Goal: Task Accomplishment & Management: Manage account settings

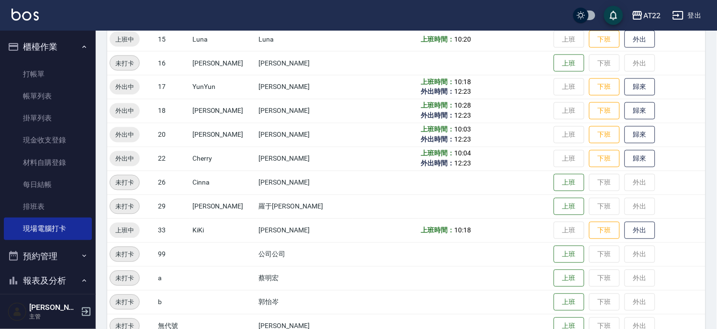
scroll to position [108, 0]
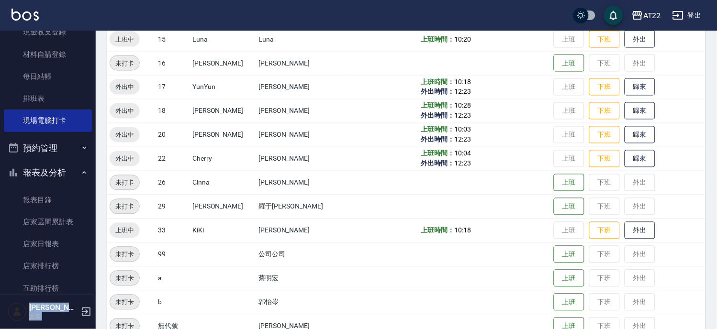
drag, startPoint x: 96, startPoint y: 79, endPoint x: 98, endPoint y: 127, distance: 48.4
click at [98, 127] on div "AT22 登出 櫃檯作業 打帳單 帳單列表 掛單列表 現金收支登錄 材料自購登錄 每日結帳 排班表 現場電腦打卡 預約管理 預約管理 單日預約紀錄 單週預約紀…" at bounding box center [358, 27] width 717 height 693
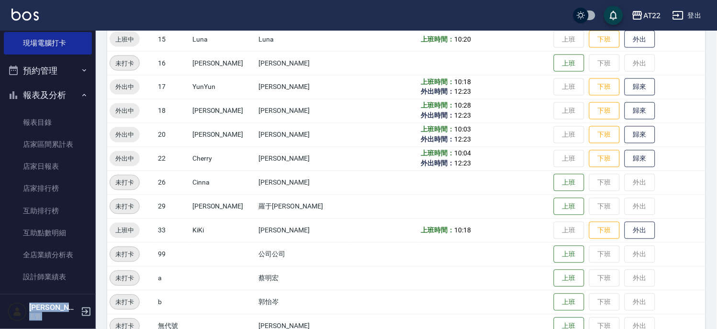
scroll to position [221, 0]
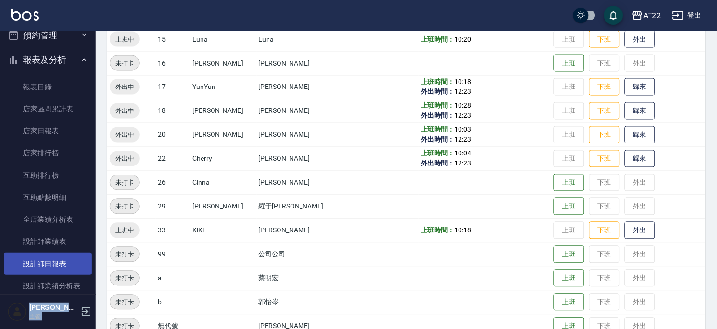
click at [56, 266] on link "設計師日報表" at bounding box center [48, 264] width 88 height 22
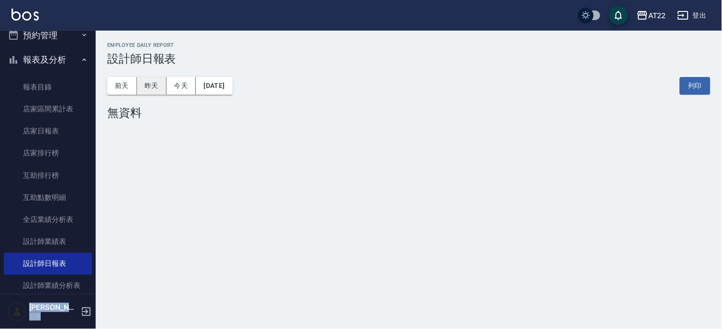
click at [148, 84] on button "昨天" at bounding box center [152, 86] width 30 height 18
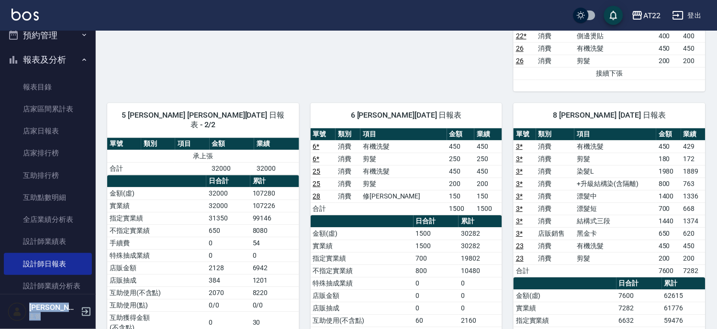
scroll to position [503, 0]
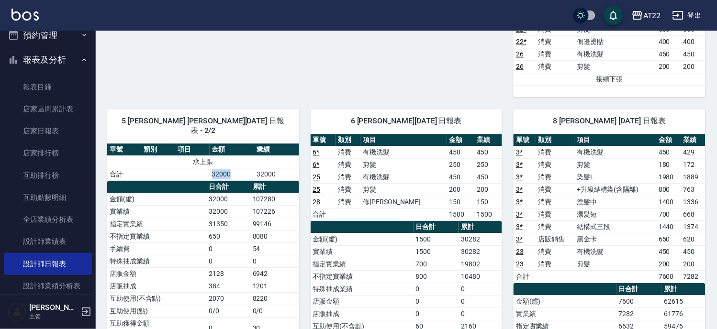
drag, startPoint x: 210, startPoint y: 156, endPoint x: 231, endPoint y: 161, distance: 22.1
click at [231, 168] on td "32000" at bounding box center [232, 174] width 45 height 12
click at [334, 171] on td "25" at bounding box center [323, 177] width 25 height 12
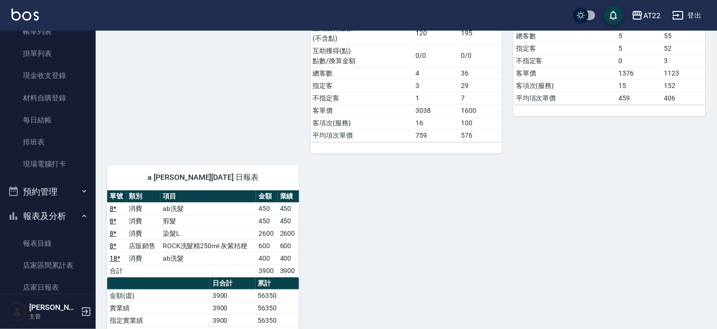
scroll to position [8, 0]
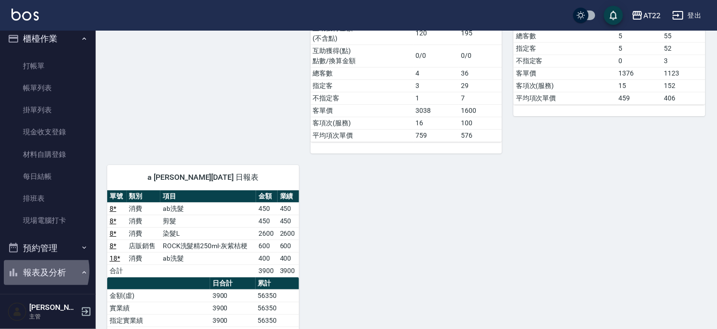
click at [32, 270] on button "報表及分析" at bounding box center [48, 272] width 88 height 25
click at [66, 36] on button "櫃檯作業" at bounding box center [48, 38] width 88 height 25
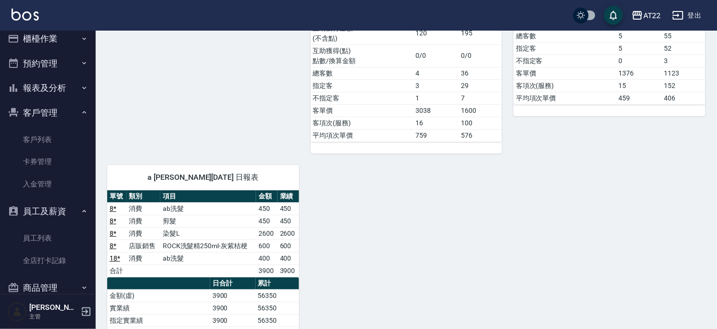
click at [56, 104] on button "客戶管理" at bounding box center [48, 112] width 88 height 25
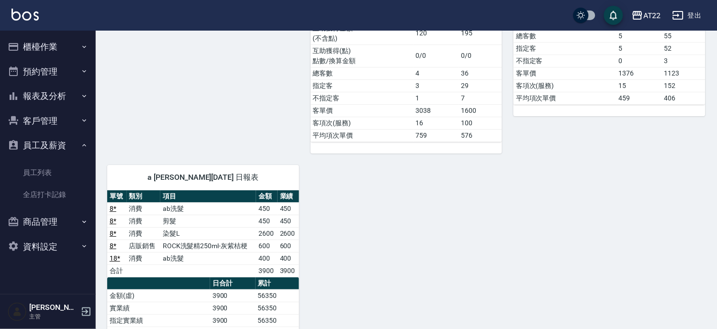
scroll to position [0, 0]
click at [49, 132] on button "客戶管理" at bounding box center [48, 121] width 88 height 25
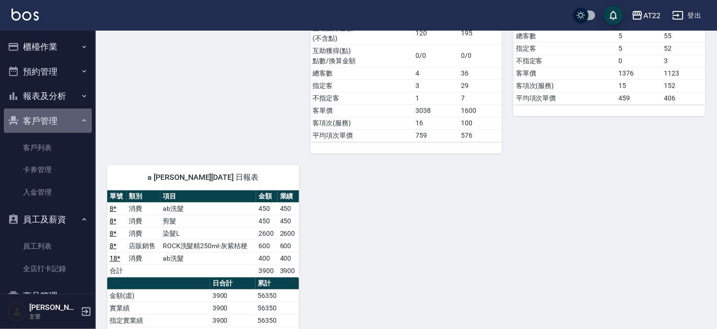
click at [63, 117] on button "客戶管理" at bounding box center [48, 121] width 88 height 25
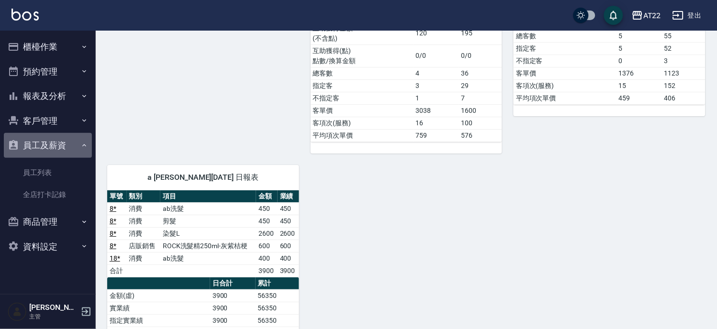
click at [52, 152] on button "員工及薪資" at bounding box center [48, 145] width 88 height 25
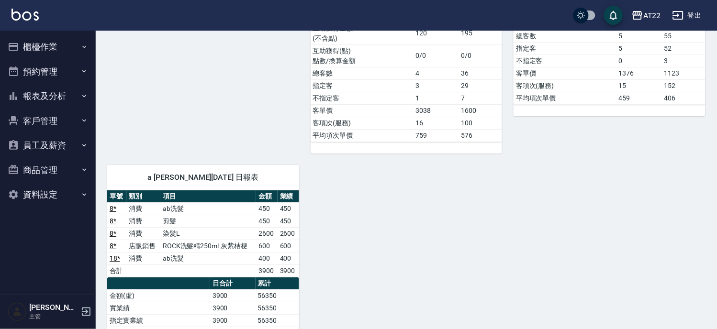
click at [41, 43] on button "櫃檯作業" at bounding box center [48, 46] width 88 height 25
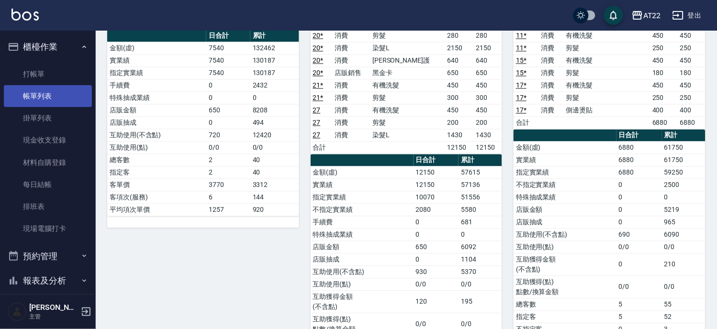
scroll to position [1070, 0]
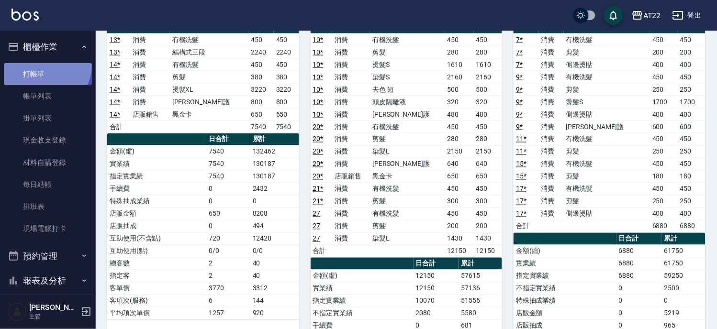
click at [45, 65] on link "打帳單" at bounding box center [48, 74] width 88 height 22
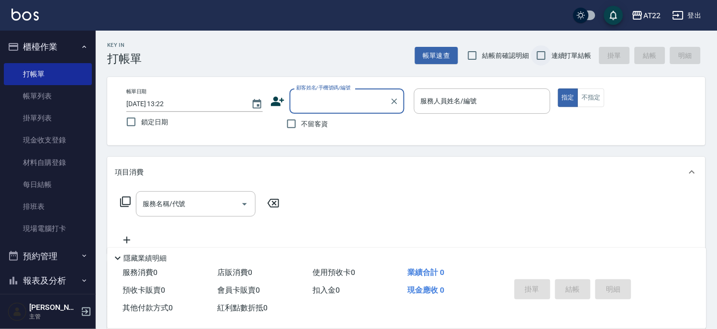
click at [549, 51] on input "連續打單結帳" at bounding box center [541, 55] width 20 height 20
checkbox input "true"
click at [476, 151] on div "Key In 打帳單 帳單速查 結帳前確認明細 連續打單結帳 掛單 結帳 明細 帳單日期 [DATE] 13:22 鎖定日期 顧客姓名/手機號碼/編號 顧客姓…" at bounding box center [406, 249] width 621 height 436
click at [357, 104] on input "顧客姓名/手機號碼/編號" at bounding box center [340, 101] width 92 height 17
click at [345, 123] on li "[PERSON_NAME]25.9.19/0905053503/V83167" at bounding box center [346, 126] width 115 height 16
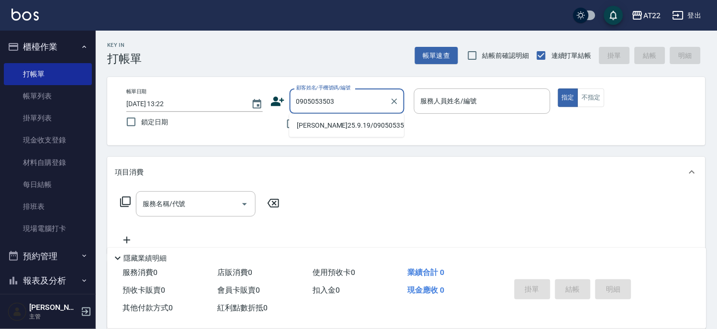
type input "[PERSON_NAME]25.9.19/0905053503/V83167"
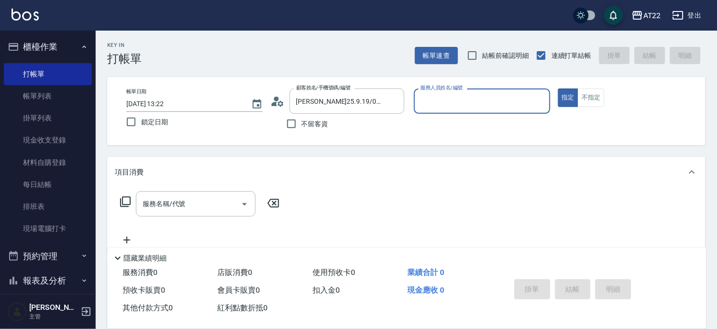
type input "[PERSON_NAME]-5"
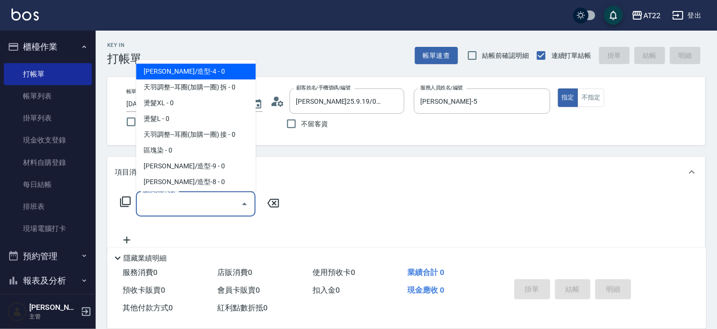
click at [201, 204] on input "服務名稱/代號" at bounding box center [188, 204] width 97 height 17
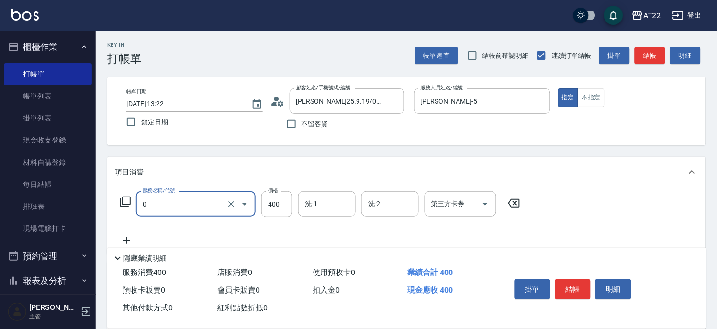
type input "有機洗髮(0)"
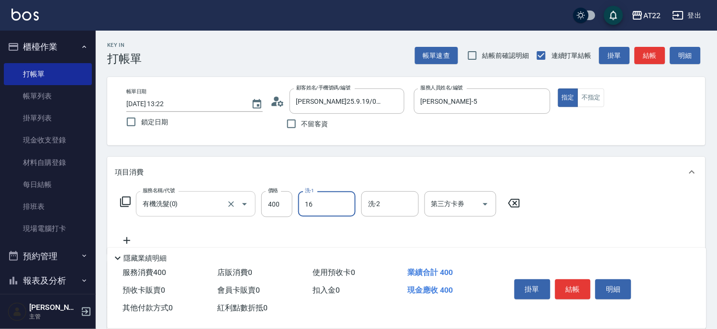
type input "[PERSON_NAME]-16"
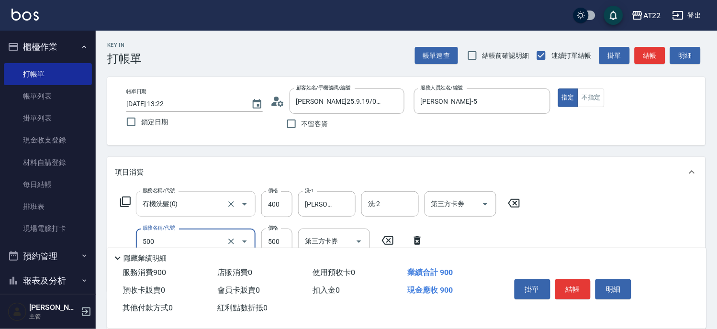
type input "剪髮(500)"
type input "450"
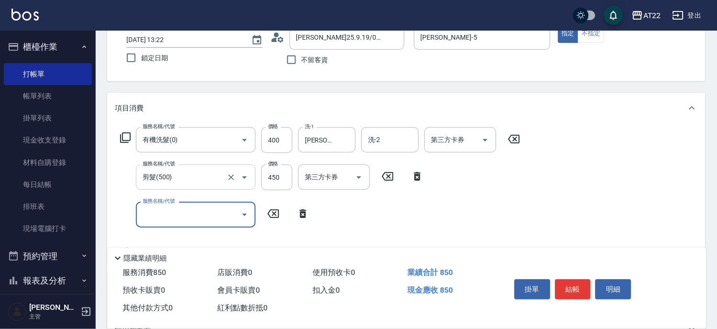
scroll to position [106, 0]
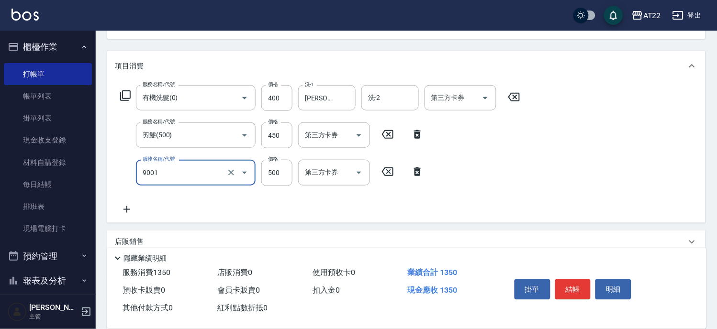
type input "升級保水面膜(9001)"
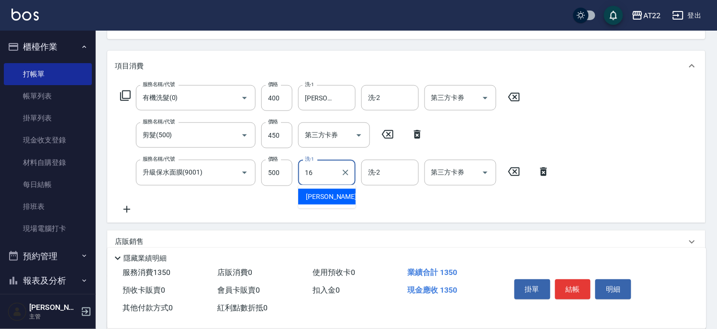
type input "[PERSON_NAME]-16"
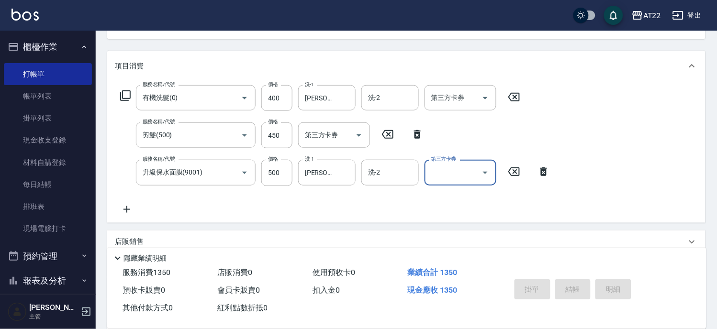
type input "[DATE] 13:31"
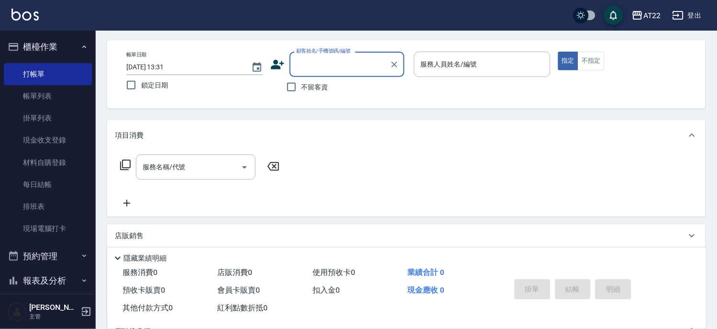
scroll to position [0, 0]
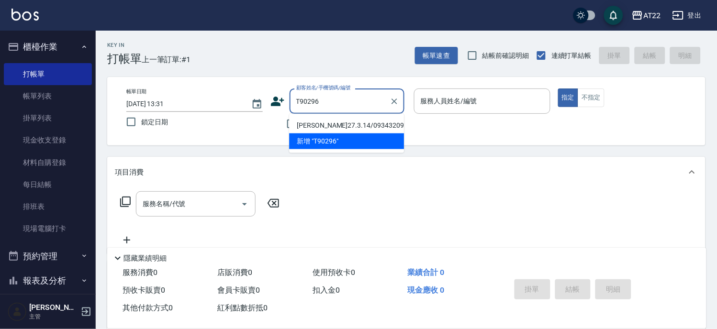
click at [351, 133] on li "[PERSON_NAME]27.3.14/0934320922/T90296" at bounding box center [346, 126] width 115 height 16
type input "[PERSON_NAME]27.3.14/0934320922/T90296"
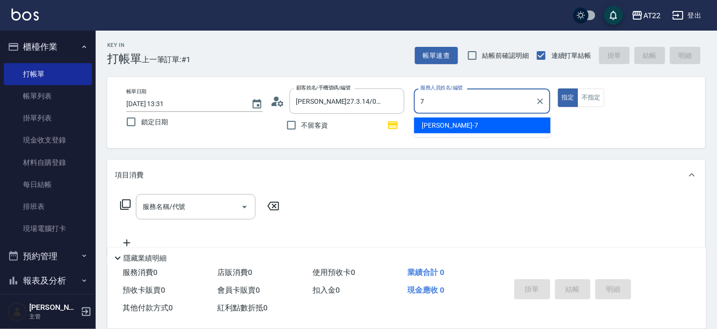
type input "[PERSON_NAME]-7"
type button "true"
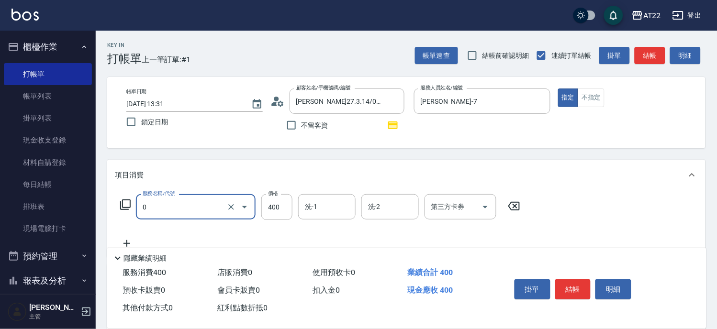
type input "有機洗髮(0)"
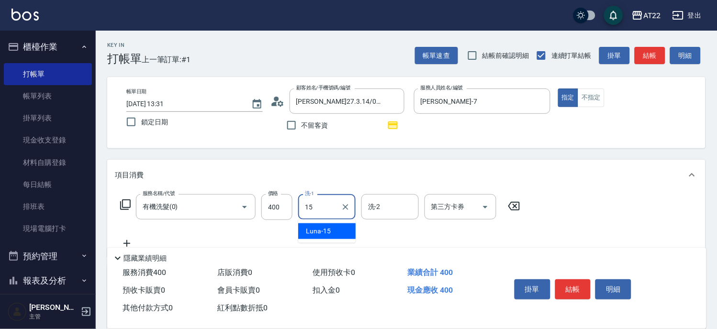
type input "Luna-15"
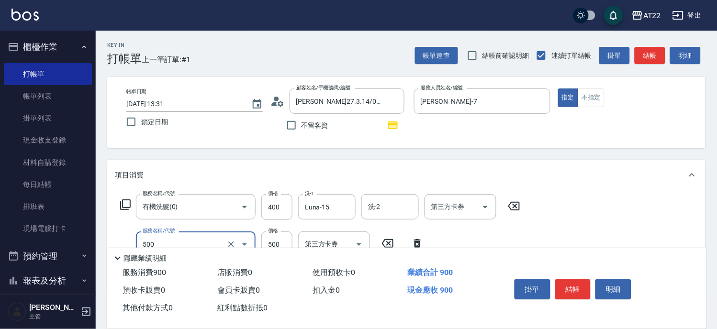
type input "剪髮(500)"
type input "630"
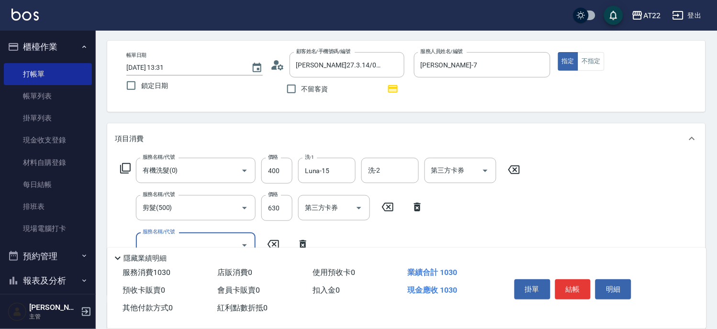
scroll to position [53, 0]
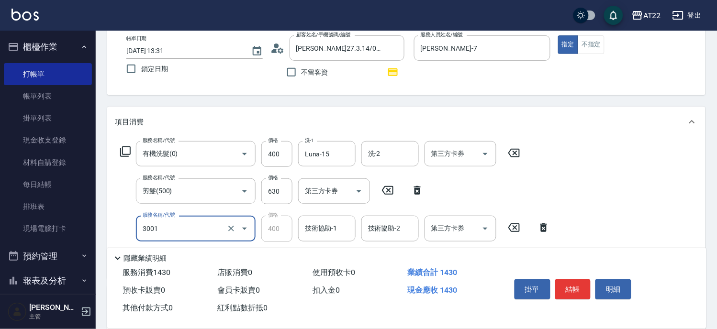
type input "側邊燙貼(3001)"
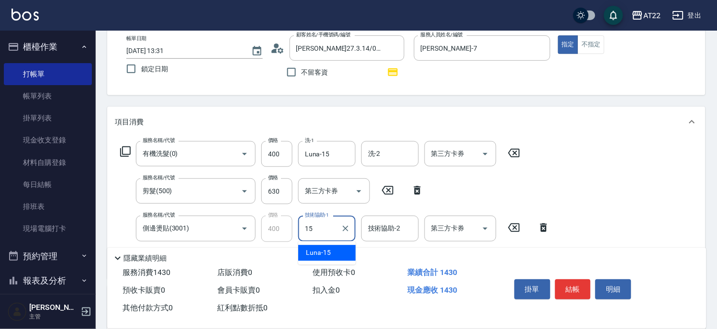
type input "Luna-15"
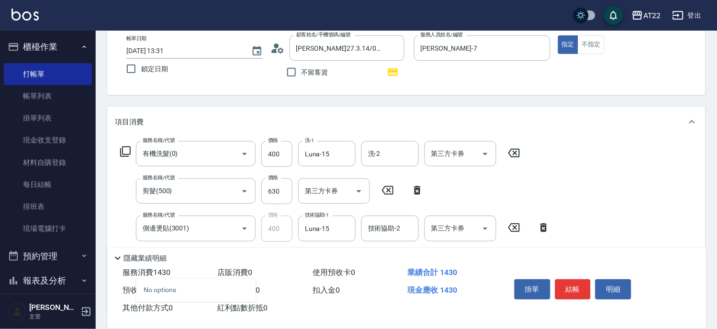
type input "湯"
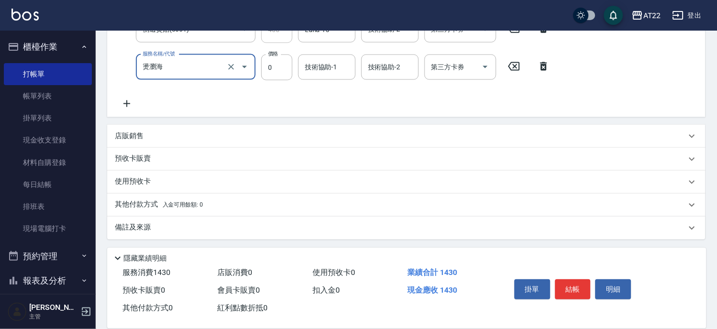
type input "燙瀏海"
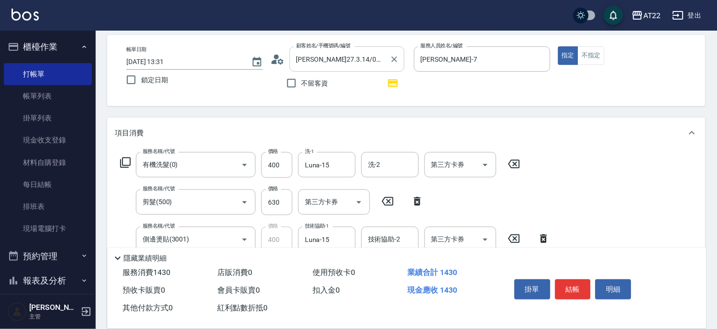
scroll to position [149, 0]
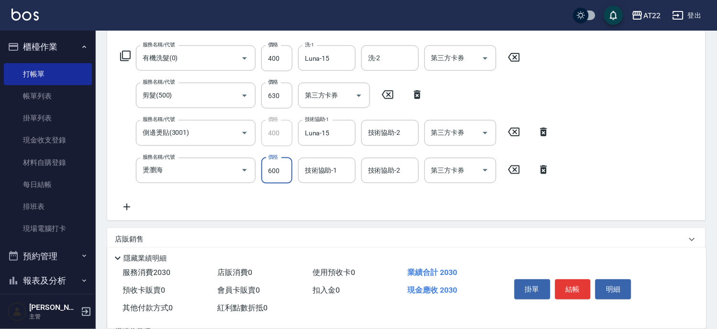
type input "600"
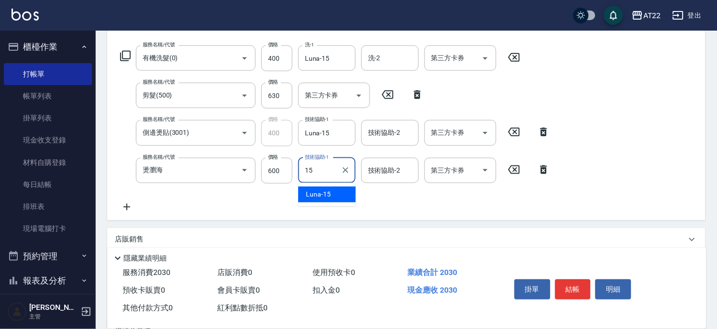
type input "Luna-15"
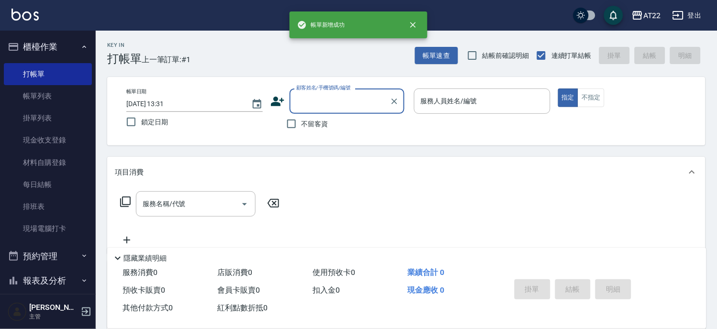
scroll to position [0, 0]
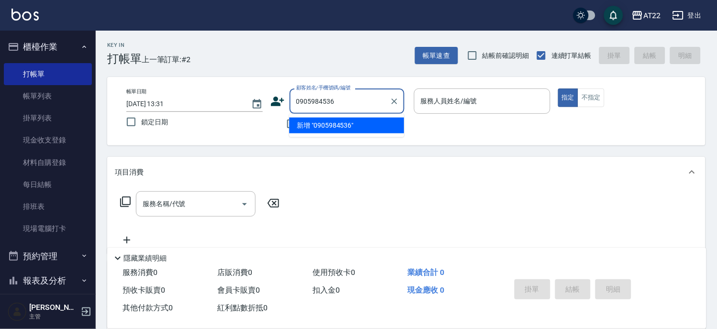
click at [335, 126] on li "新增 "0905984536"" at bounding box center [346, 126] width 115 height 16
type input "0905984536"
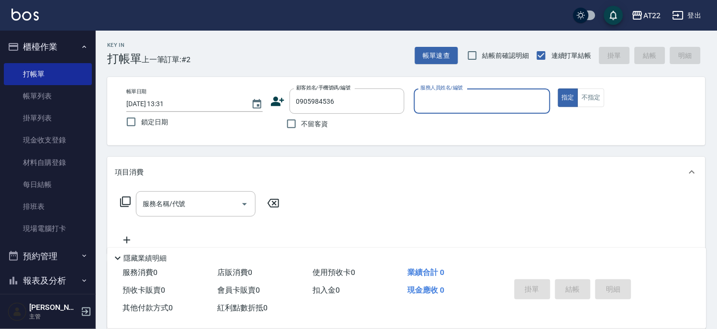
click at [279, 107] on icon at bounding box center [277, 101] width 14 height 14
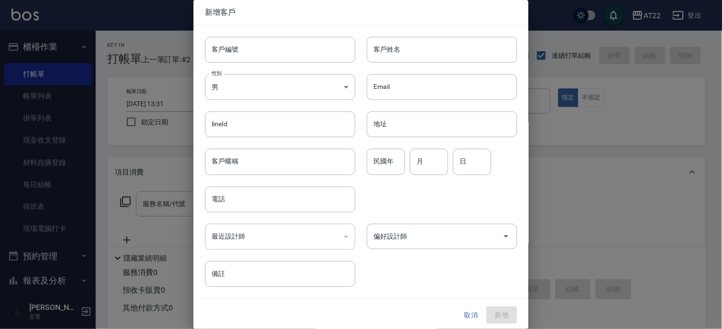
type input "0905984536"
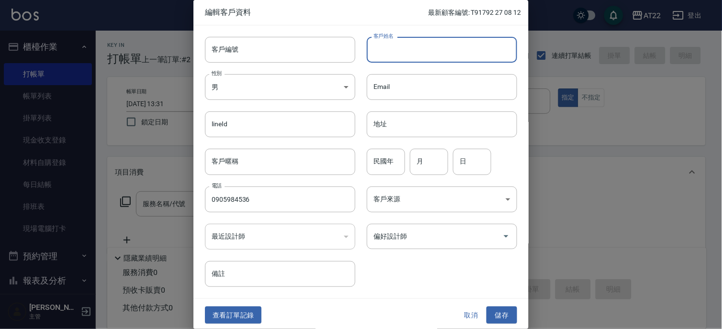
click at [426, 45] on input "客戶姓名" at bounding box center [442, 50] width 150 height 26
paste input "[PERSON_NAME]"
type input "[PERSON_NAME]"
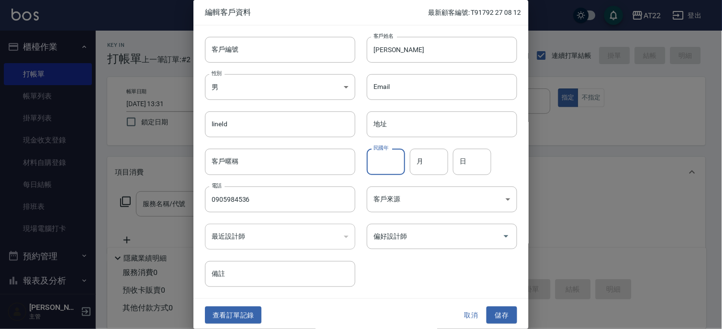
click at [371, 168] on input "民國年" at bounding box center [386, 162] width 38 height 26
type input "91"
type input "1"
type input "11"
click at [486, 312] on button "儲存" at bounding box center [501, 316] width 31 height 18
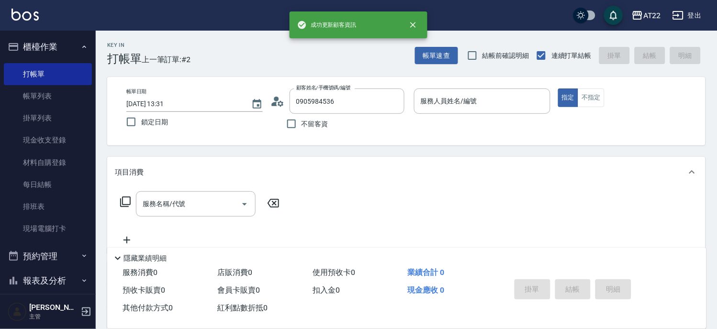
click at [508, 122] on p at bounding box center [482, 119] width 136 height 10
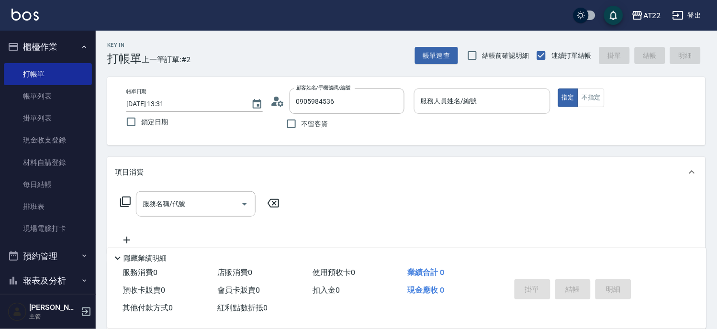
click at [511, 111] on div "服務人員姓名/編號" at bounding box center [482, 101] width 136 height 25
type input "[PERSON_NAME]-7"
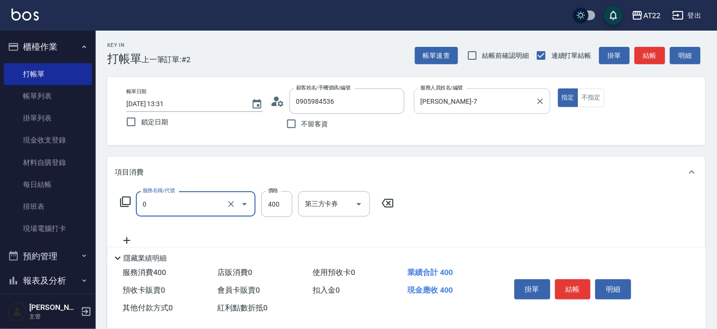
type input "有機洗髮(0)"
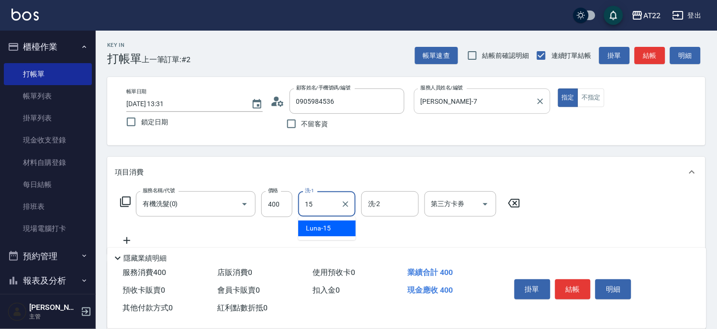
type input "Luna-15"
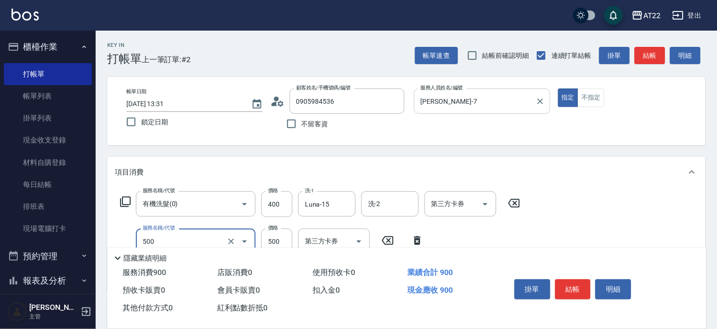
type input "剪髮(500)"
type input "700"
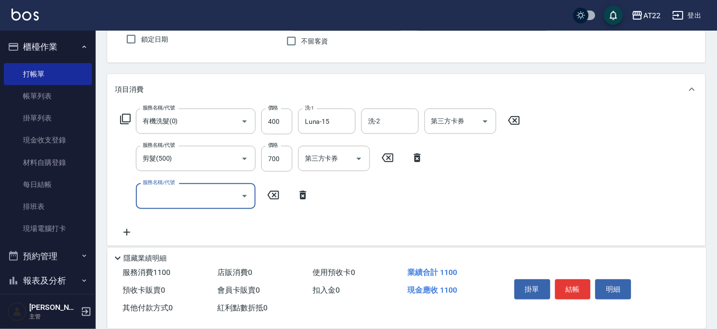
scroll to position [159, 0]
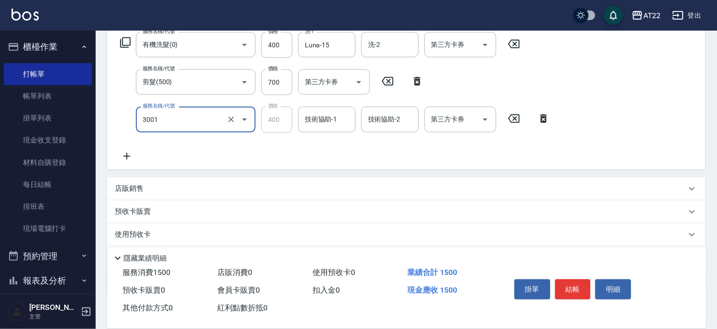
type input "側邊燙貼(3001)"
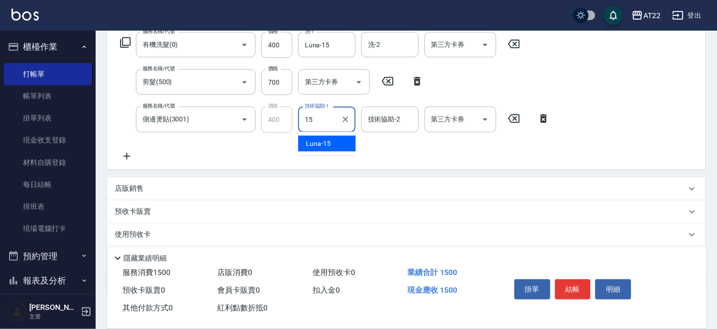
type input "Luna-15"
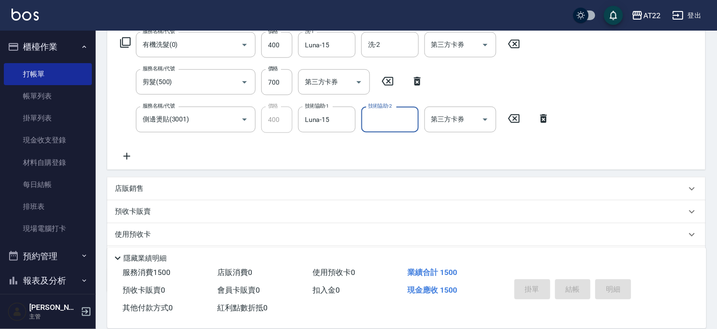
type input "[DATE] 13:32"
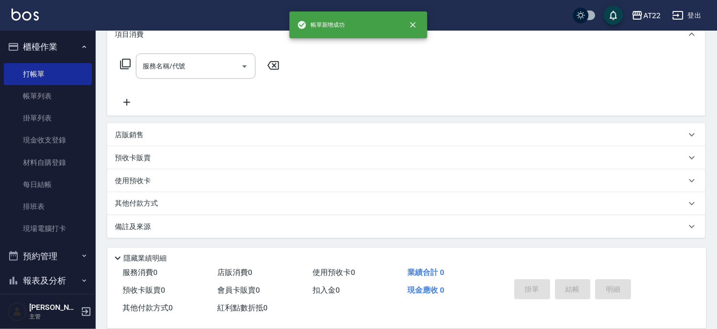
scroll to position [0, 0]
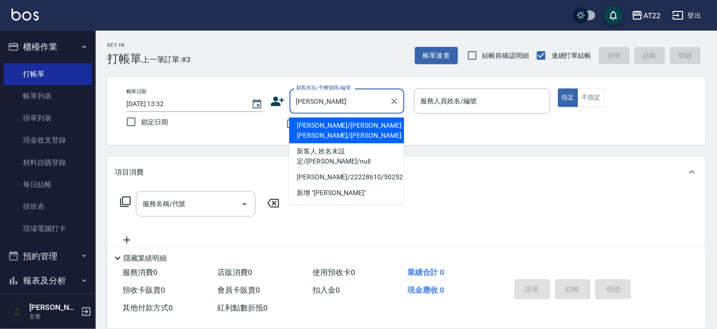
click at [365, 127] on li "[PERSON_NAME]/[PERSON_NAME][PERSON_NAME]/[PERSON_NAME]" at bounding box center [346, 131] width 115 height 26
type input "[PERSON_NAME]/[PERSON_NAME][PERSON_NAME]/[PERSON_NAME]"
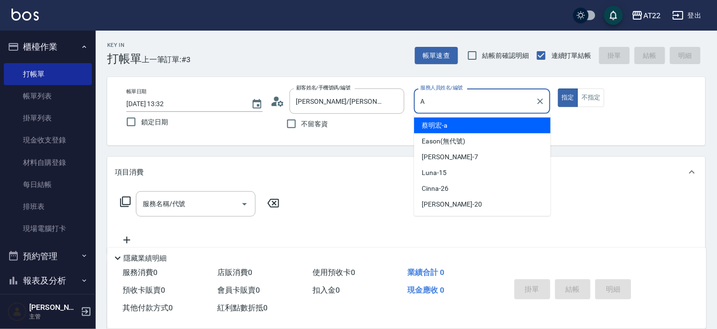
type input "[PERSON_NAME]a"
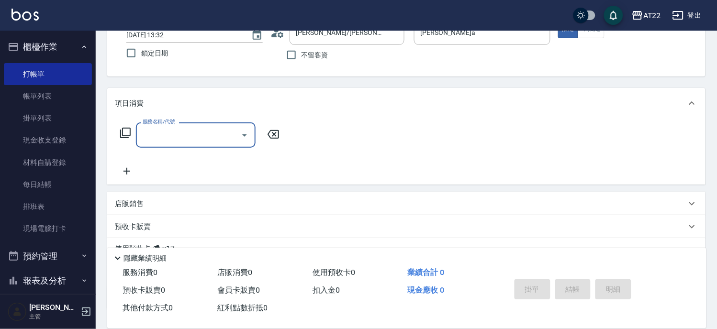
scroll to position [140, 0]
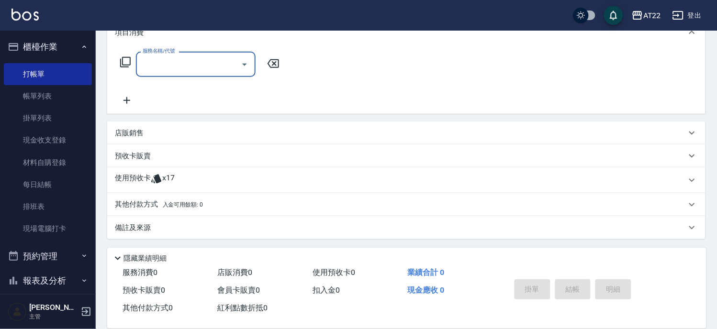
click at [164, 181] on span "x17" at bounding box center [168, 180] width 12 height 14
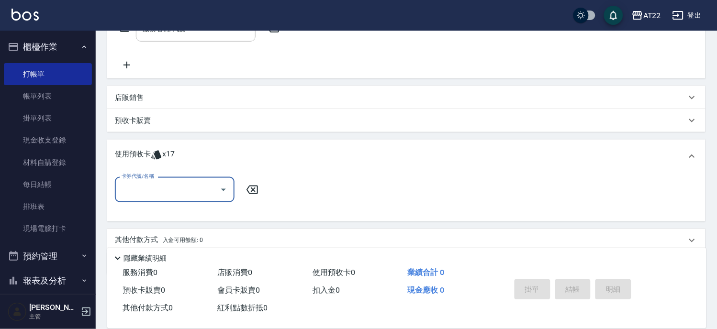
scroll to position [211, 0]
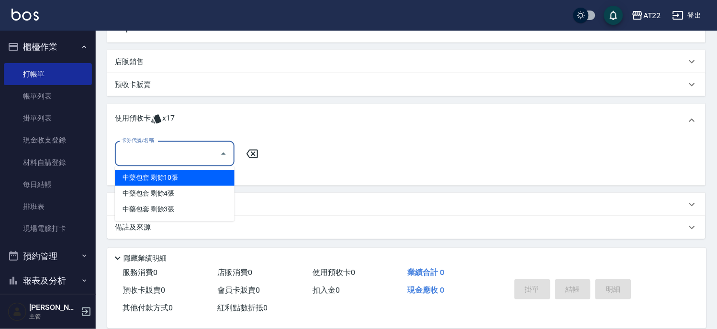
click at [202, 156] on input "卡券代號/名稱" at bounding box center [167, 153] width 97 height 17
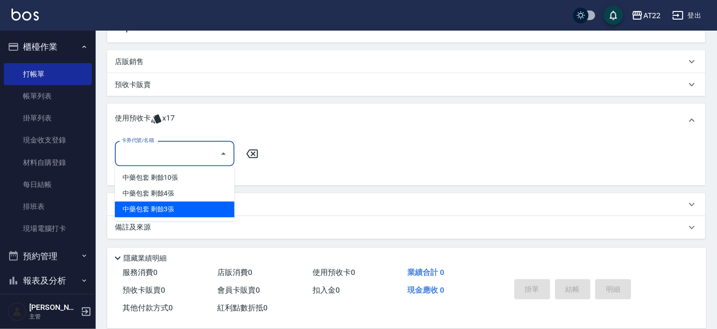
click at [182, 205] on div "中藥包套 剩餘3張" at bounding box center [175, 210] width 120 height 16
type input "中藥包套"
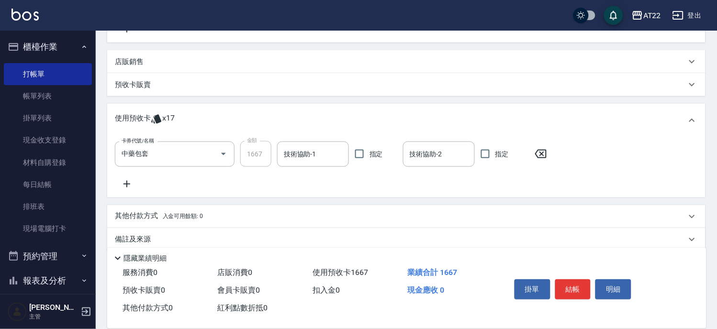
click at [136, 186] on icon at bounding box center [127, 183] width 24 height 11
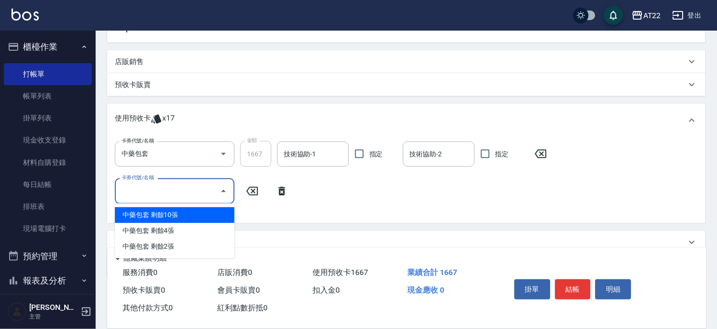
click at [149, 197] on input "卡券代號/名稱" at bounding box center [167, 191] width 97 height 17
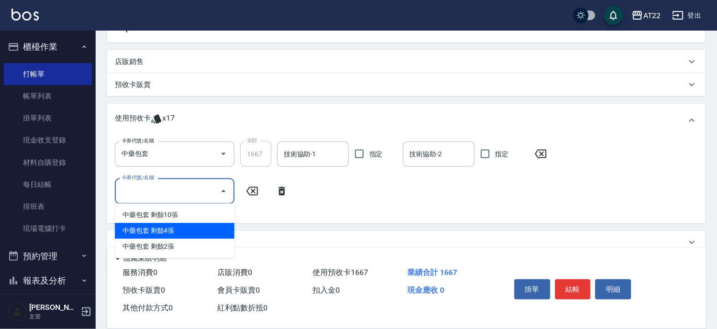
click at [154, 229] on div "中藥包套 剩餘4張" at bounding box center [175, 231] width 120 height 16
type input "中藥包套"
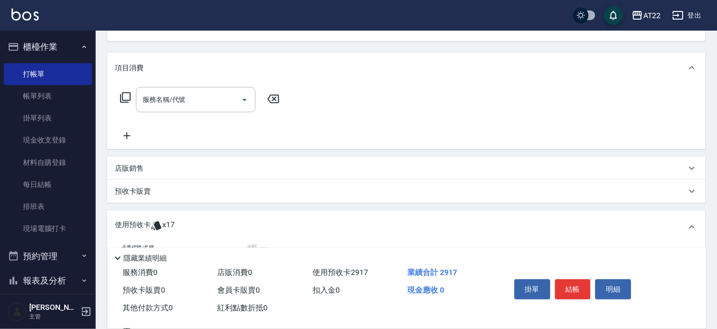
scroll to position [0, 0]
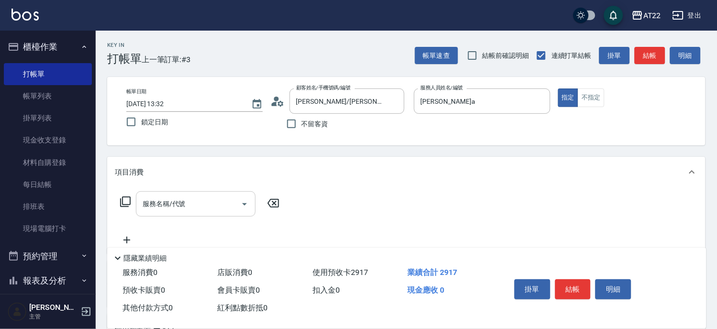
click at [175, 198] on div "服務名稱/代號 服務名稱/代號" at bounding box center [196, 203] width 120 height 25
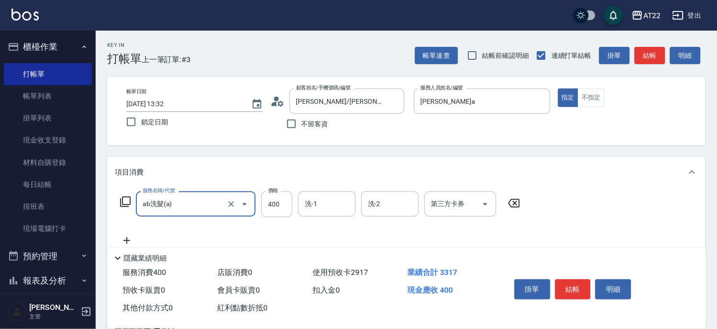
type input "ab洗髮(a)"
type input "0"
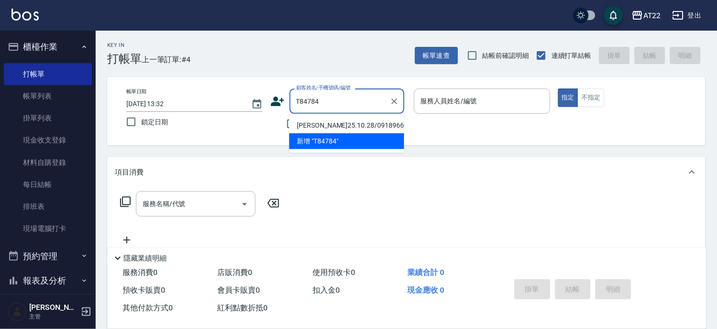
click at [315, 132] on li "[PERSON_NAME]25.10.28/0918966981/T84784" at bounding box center [346, 126] width 115 height 16
type input "[PERSON_NAME]25.10.28/0918966981/T84784"
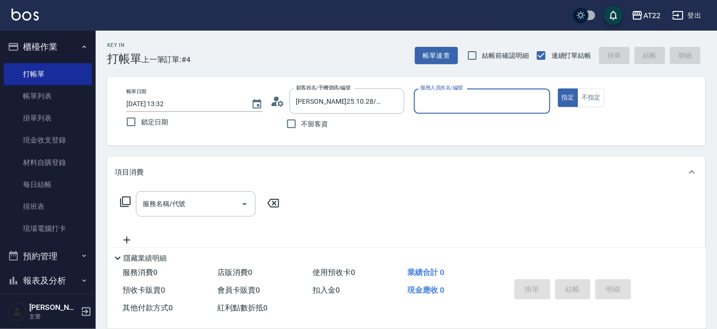
type input "Miu-10"
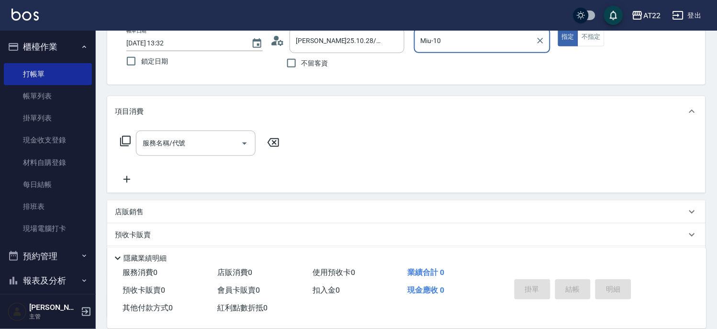
scroll to position [140, 0]
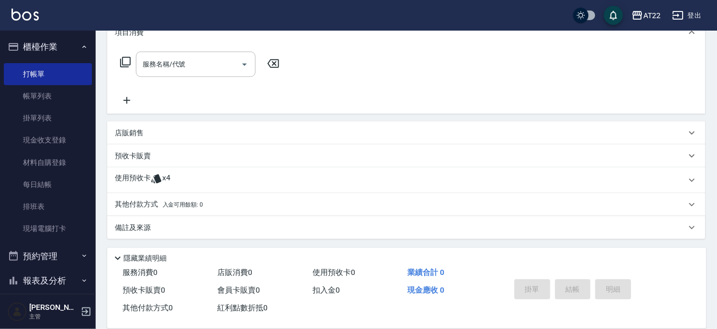
click at [178, 133] on div "店販銷售" at bounding box center [400, 133] width 571 height 10
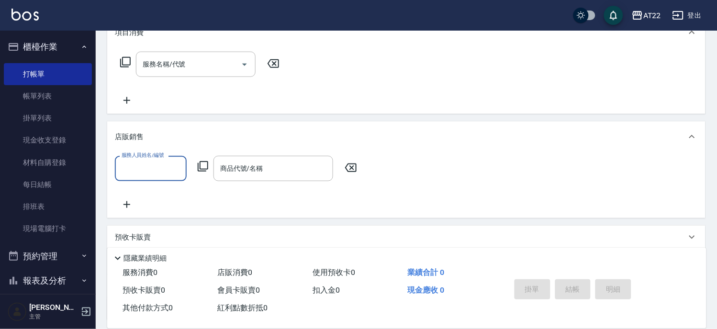
scroll to position [0, 0]
click at [178, 133] on div "店販銷售" at bounding box center [400, 137] width 571 height 10
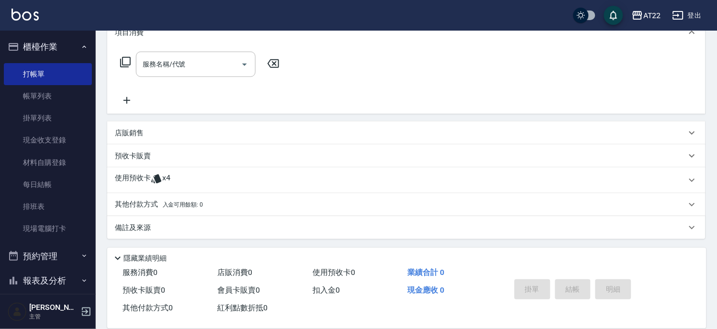
click at [166, 155] on div "預收卡販賣" at bounding box center [400, 156] width 571 height 10
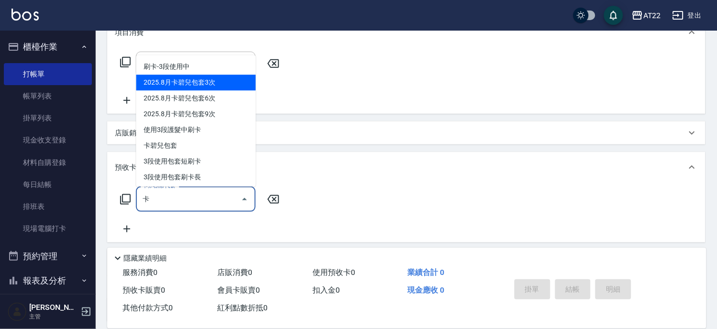
click at [205, 84] on span "2025.8月卡碧兒包套3次" at bounding box center [196, 83] width 120 height 16
type input "2025.8月卡碧兒包套3次(4500)"
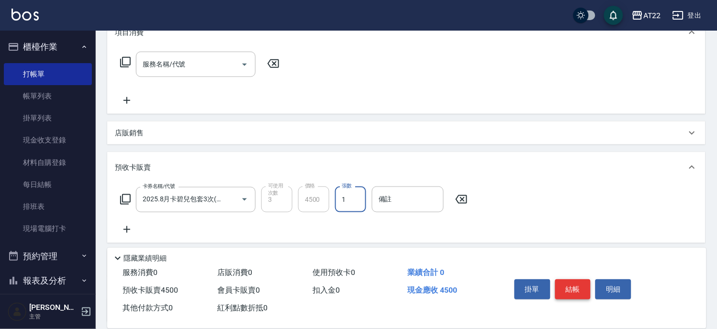
click at [567, 288] on button "結帳" at bounding box center [573, 289] width 36 height 20
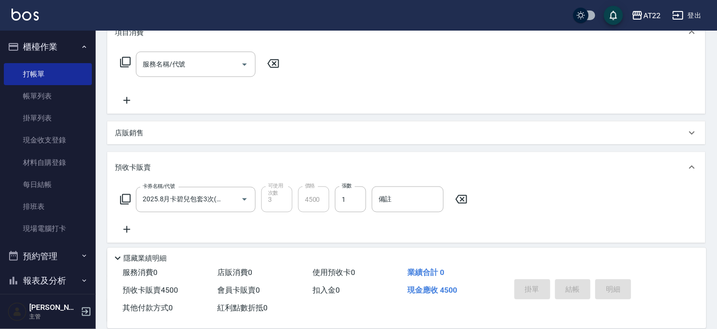
type input "[DATE] 13:33"
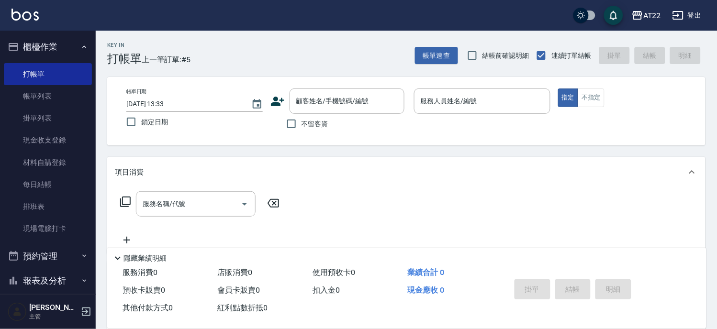
click at [312, 135] on div "帳單日期 [DATE] 13:33 鎖定日期 顧客姓名/手機號碼/編號 顧客姓名/手機號碼/編號 不留客資 服務人員姓名/編號 服務人員姓名/編號 指定 不指定" at bounding box center [406, 111] width 598 height 68
click at [317, 130] on label "不留客資" at bounding box center [304, 124] width 47 height 20
click at [301, 130] on input "不留客資" at bounding box center [291, 124] width 20 height 20
checkbox input "true"
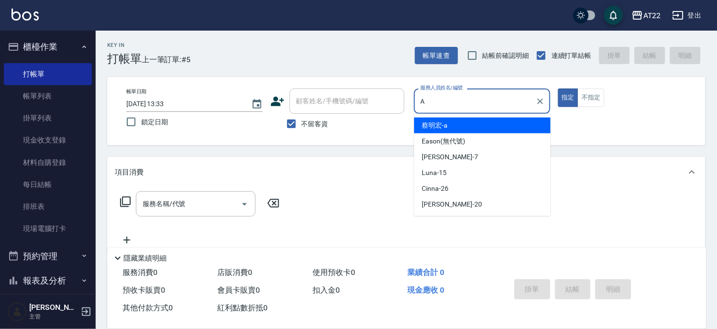
type input "[PERSON_NAME]a"
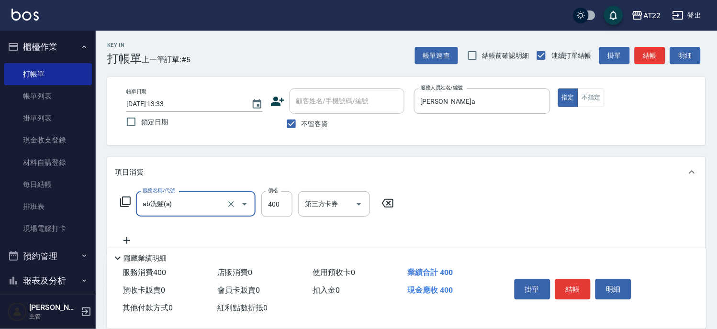
type input "ab洗髮(a)"
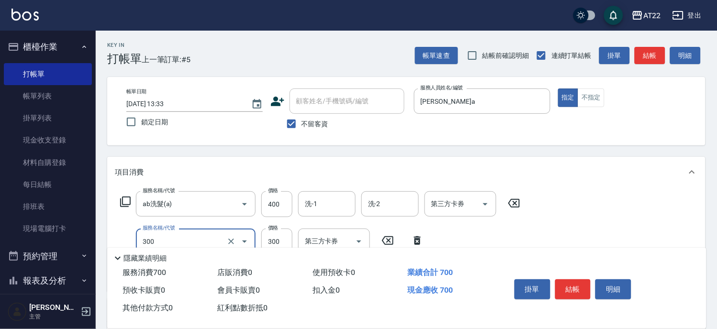
type input "剪髮(300)"
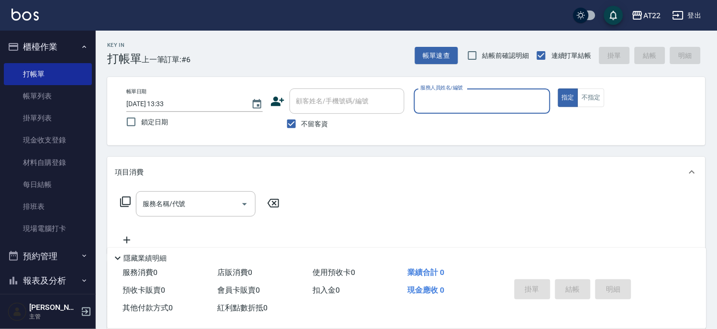
click at [317, 121] on span "不留客資" at bounding box center [314, 124] width 27 height 10
click at [301, 121] on input "不留客資" at bounding box center [291, 124] width 20 height 20
checkbox input "false"
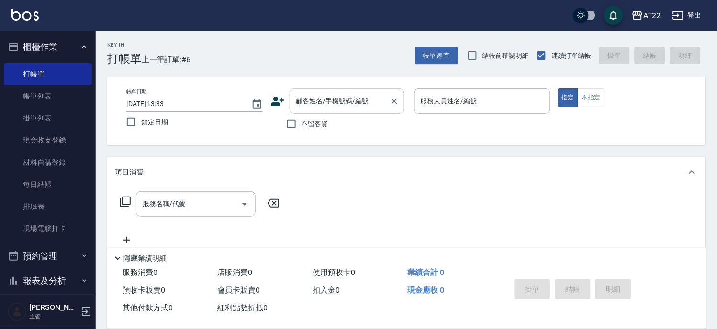
click at [326, 107] on input "顧客姓名/手機號碼/編號" at bounding box center [340, 101] width 92 height 17
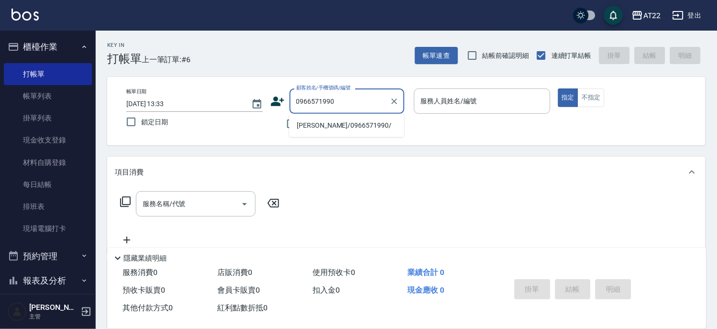
click at [333, 126] on li "[PERSON_NAME]/0966571990/" at bounding box center [346, 126] width 115 height 16
type input "[PERSON_NAME]/0966571990/"
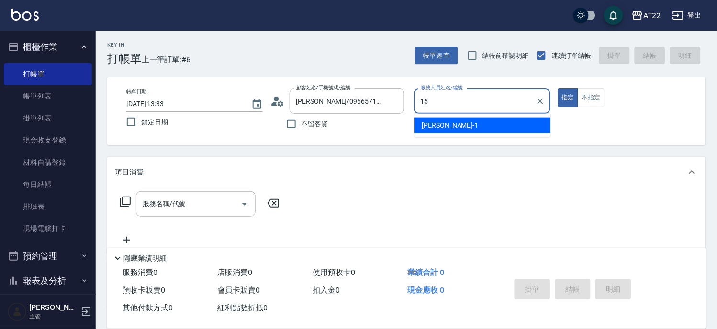
type input "Luna-15"
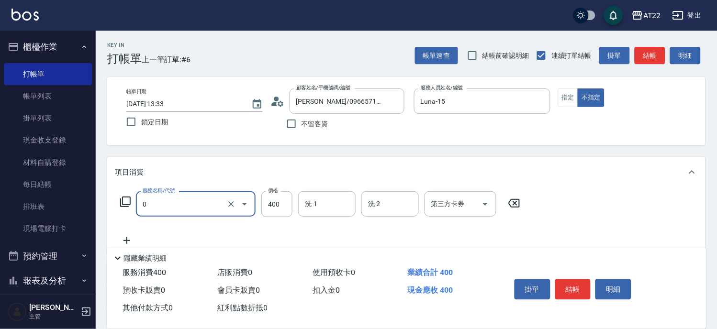
type input "有機洗髮(0)"
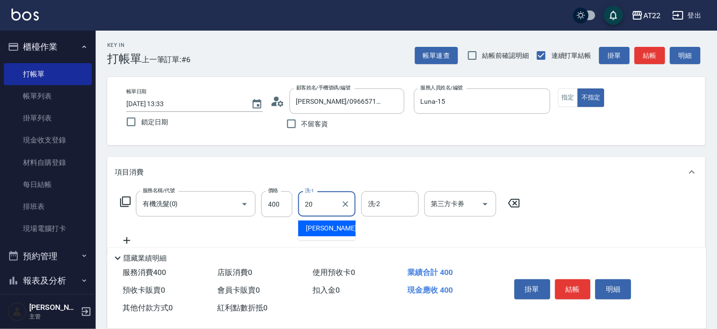
type input "Noah-20"
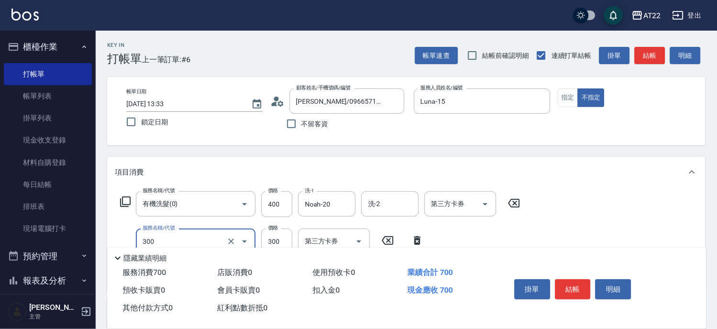
type input "剪髮(300)"
type input "250"
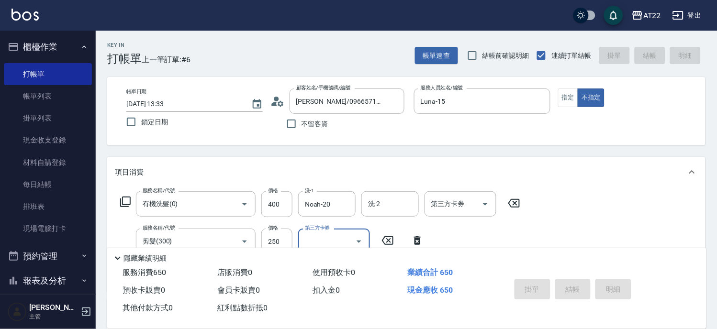
type input "[DATE] 13:34"
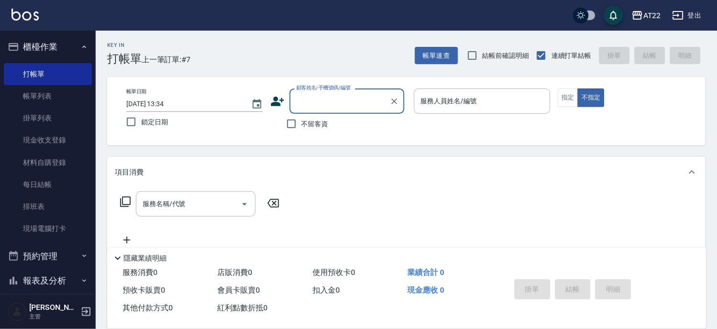
click at [458, 54] on div "帳單速查 結帳前確認明細 連續打單結帳 掛單 結帳 明細" at bounding box center [560, 55] width 290 height 20
click at [428, 57] on button "帳單速查" at bounding box center [436, 56] width 43 height 18
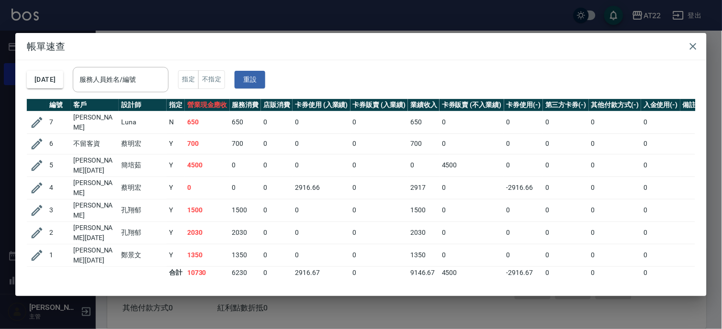
click at [322, 15] on div "帳單速查 [DATE] 服務人員姓名/編號 服務人員姓名/編號 指定 不指定 重設 編號 客戶 設計師 指定 營業現金應收 服務消費 店販消費 卡券使用 (入…" at bounding box center [361, 164] width 722 height 329
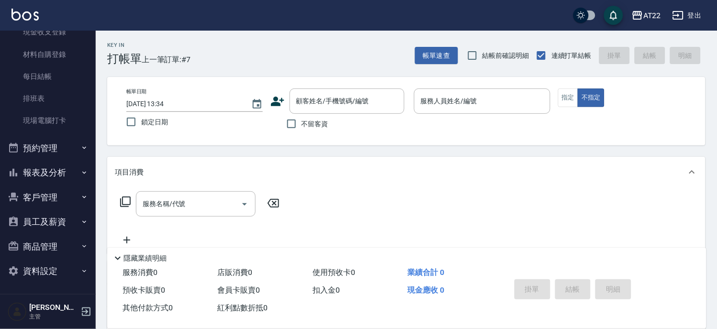
scroll to position [137, 0]
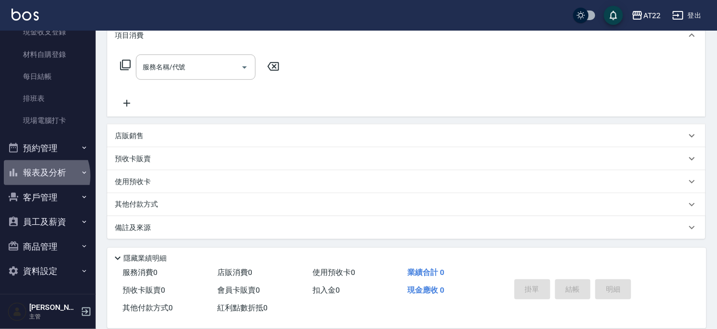
click at [39, 176] on button "報表及分析" at bounding box center [48, 172] width 88 height 25
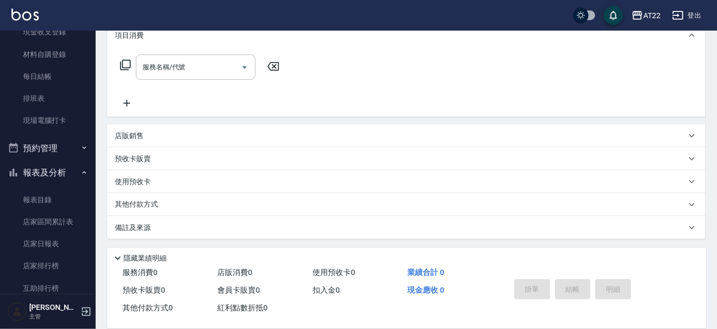
scroll to position [268, 0]
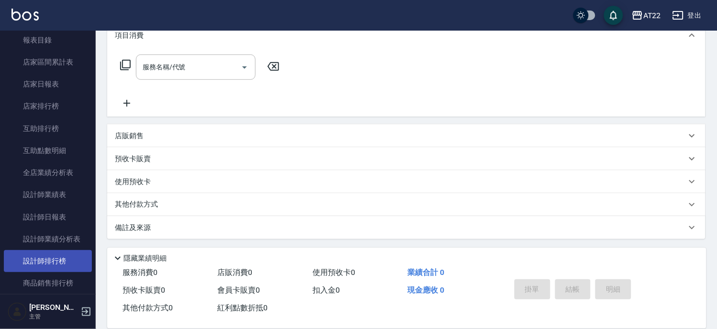
click at [61, 253] on link "設計師排行榜" at bounding box center [48, 261] width 88 height 22
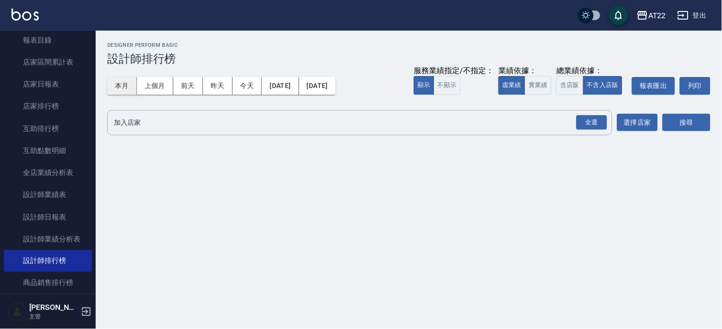
click at [126, 88] on button "本月" at bounding box center [122, 86] width 30 height 18
click at [585, 125] on div "全選" at bounding box center [591, 122] width 31 height 15
click at [667, 121] on button "搜尋" at bounding box center [686, 123] width 48 height 18
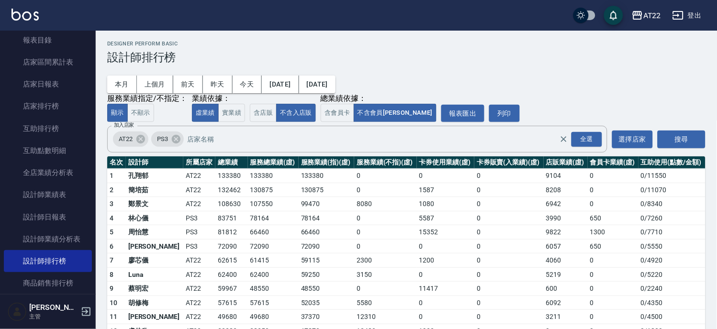
scroll to position [0, 0]
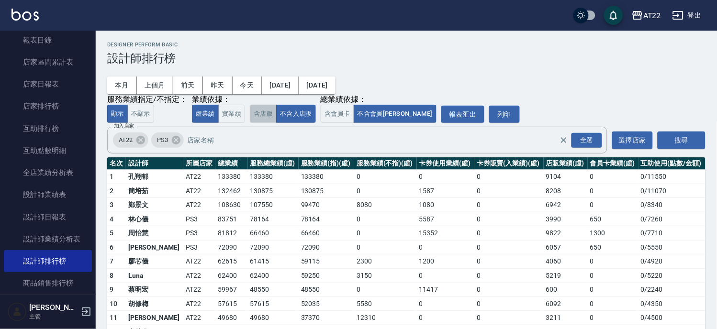
click at [269, 122] on button "含店販" at bounding box center [263, 114] width 27 height 19
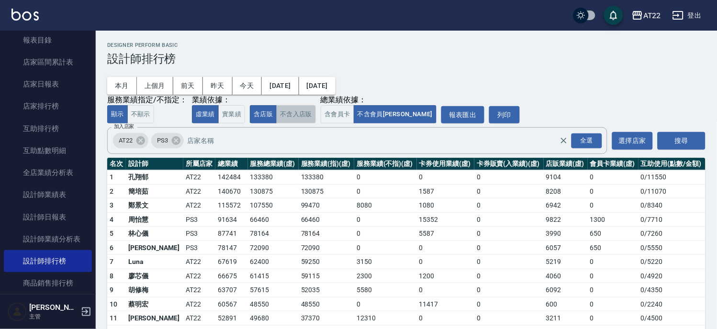
click at [287, 118] on button "不含入店販" at bounding box center [296, 114] width 40 height 19
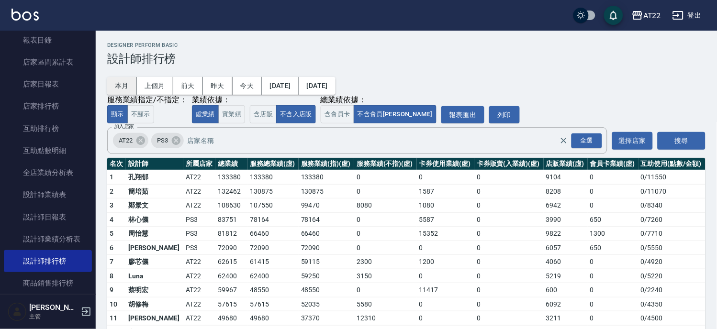
click at [128, 85] on button "本月" at bounding box center [122, 86] width 30 height 18
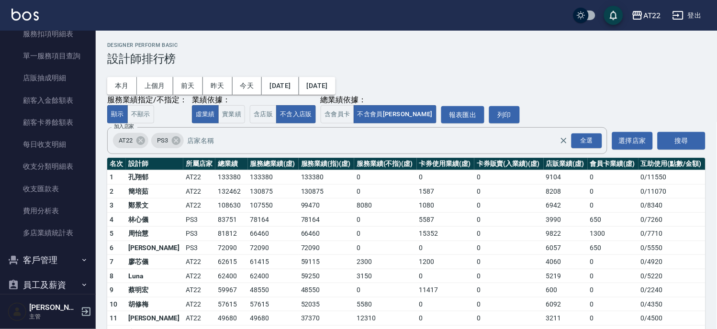
scroll to position [412, 0]
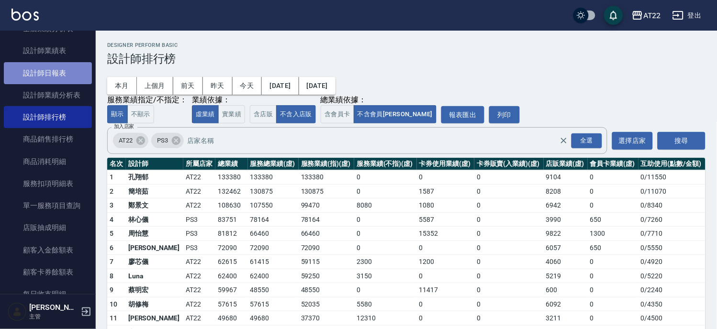
click at [74, 63] on link "設計師日報表" at bounding box center [48, 73] width 88 height 22
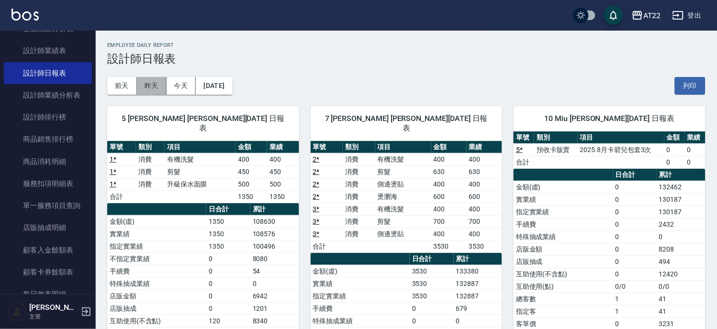
click at [157, 86] on button "昨天" at bounding box center [152, 86] width 30 height 18
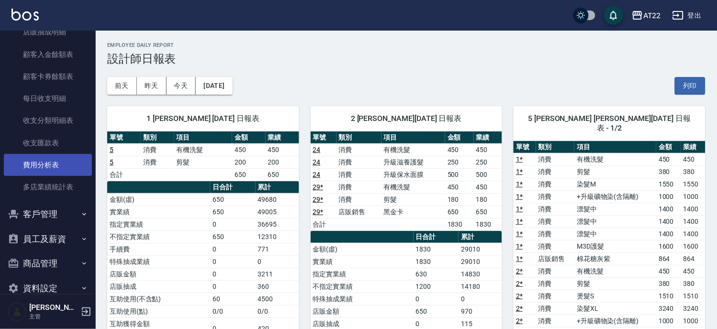
scroll to position [624, 0]
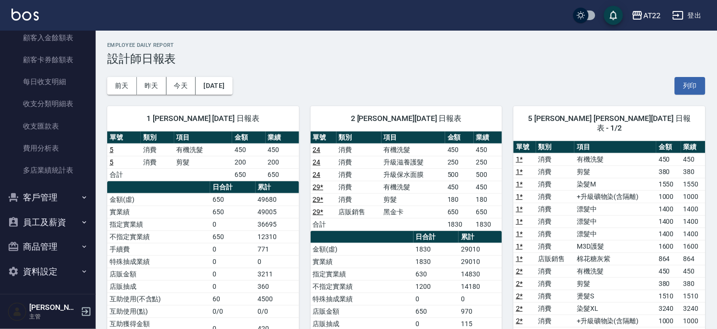
click at [39, 192] on button "客戶管理" at bounding box center [48, 197] width 88 height 25
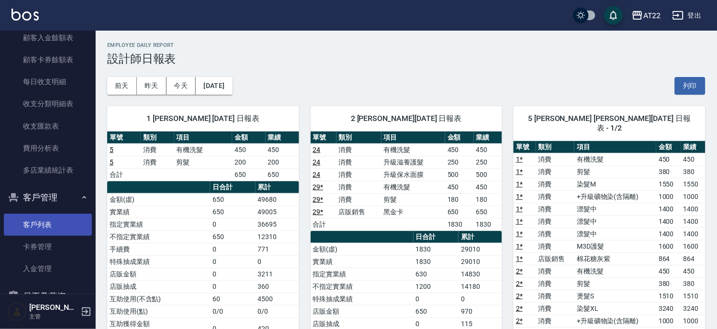
click at [40, 226] on link "客戶列表" at bounding box center [48, 225] width 88 height 22
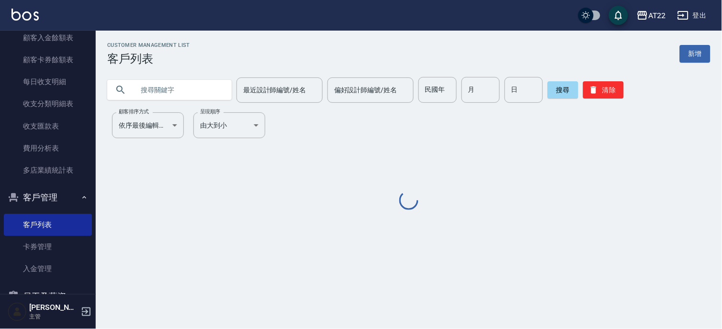
click at [150, 98] on input "text" at bounding box center [179, 90] width 90 height 26
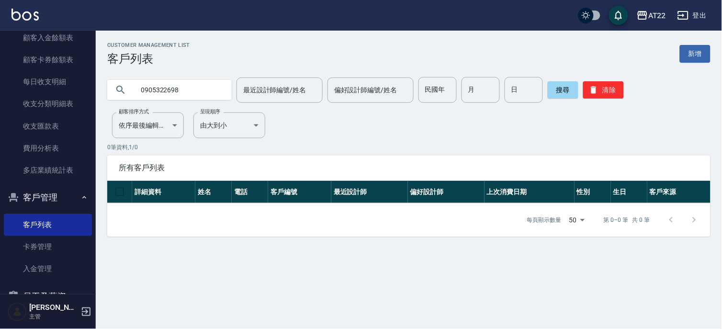
click at [211, 99] on input "0905322698" at bounding box center [179, 90] width 90 height 26
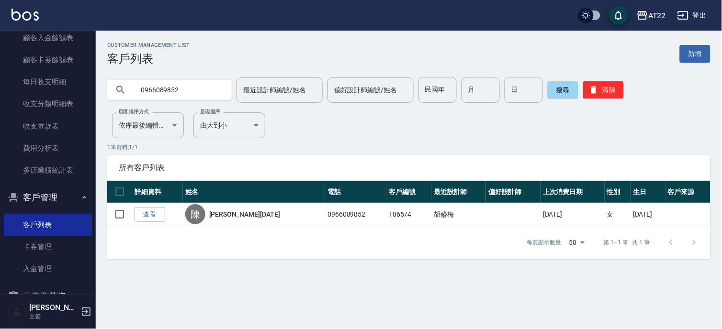
click at [156, 83] on input "0966089852" at bounding box center [179, 90] width 90 height 26
type input "0955856109"
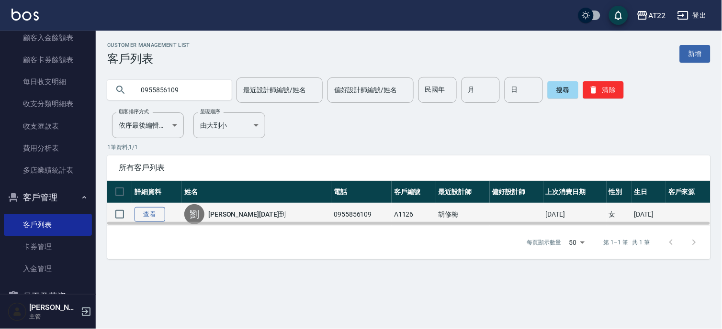
click at [147, 212] on link "查看" at bounding box center [149, 214] width 31 height 15
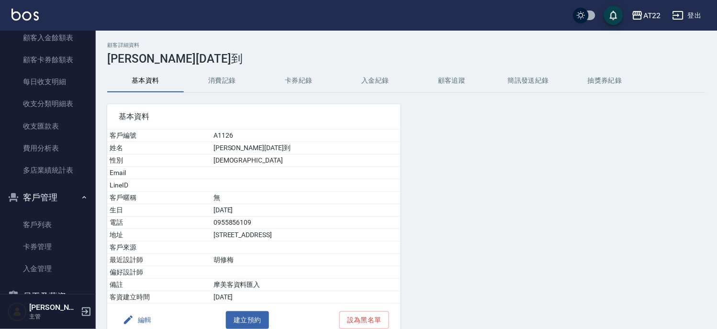
click at [197, 80] on button "消費記錄" at bounding box center [222, 80] width 77 height 23
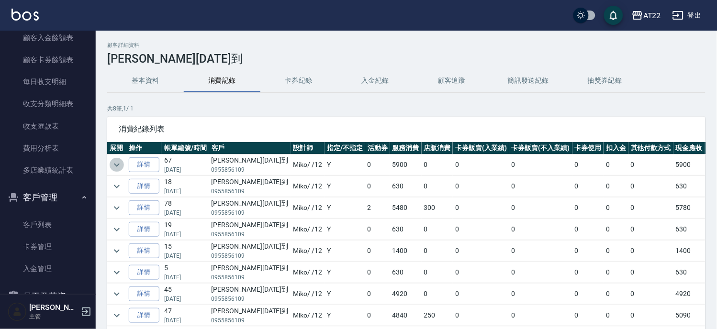
click at [122, 163] on button "expand row" at bounding box center [117, 165] width 14 height 14
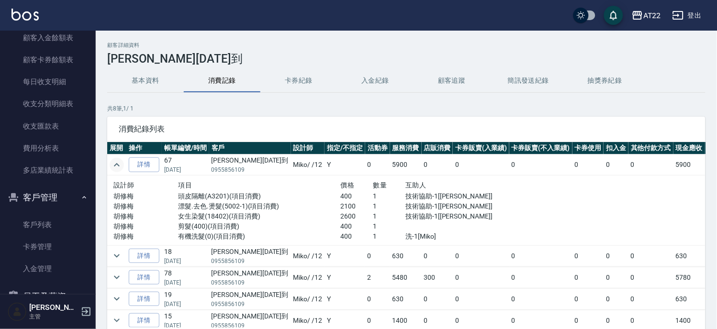
click at [122, 161] on icon "expand row" at bounding box center [116, 164] width 11 height 11
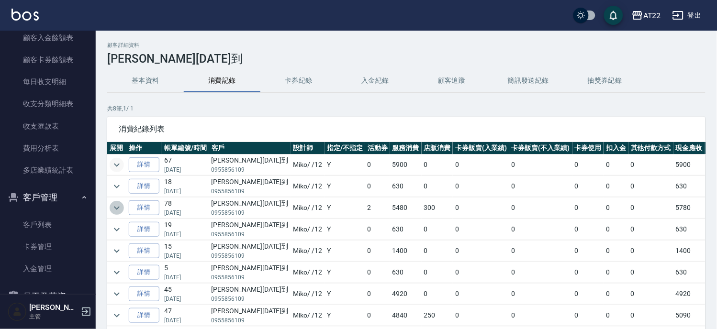
click at [120, 208] on icon "expand row" at bounding box center [116, 207] width 11 height 11
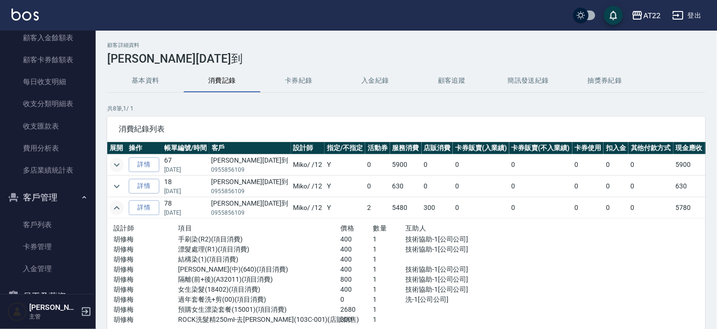
scroll to position [117, 0]
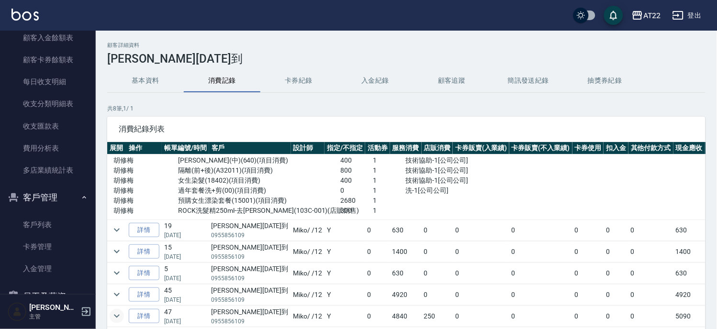
click at [112, 311] on icon "expand row" at bounding box center [116, 316] width 11 height 11
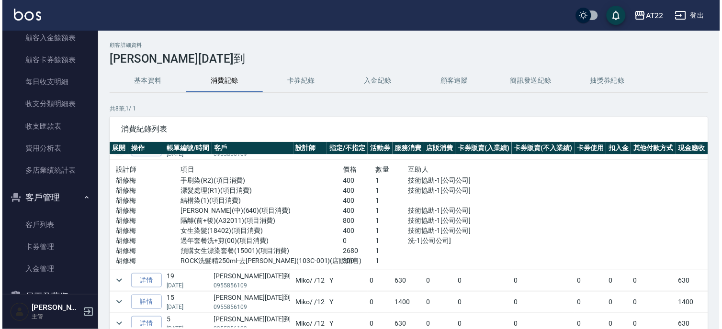
scroll to position [0, 0]
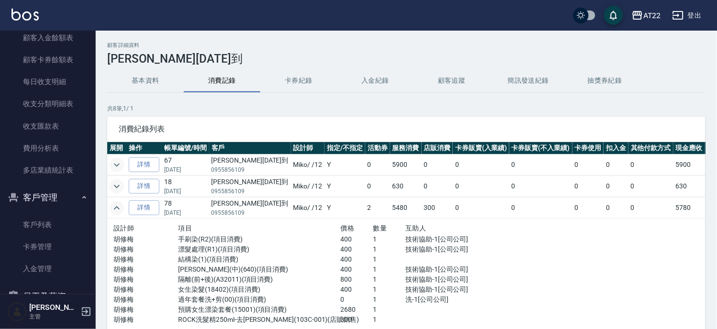
click at [118, 185] on icon "expand row" at bounding box center [117, 186] width 6 height 3
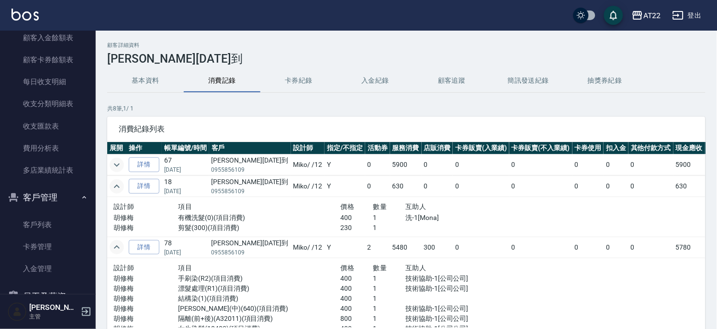
click at [403, 26] on div "AT22 登出" at bounding box center [358, 15] width 717 height 31
click at [50, 224] on link "客戶列表" at bounding box center [48, 225] width 88 height 22
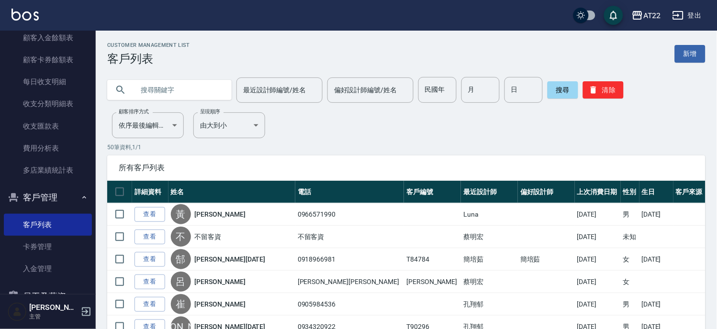
click at [171, 91] on input "text" at bounding box center [179, 90] width 90 height 26
type input "0965175039"
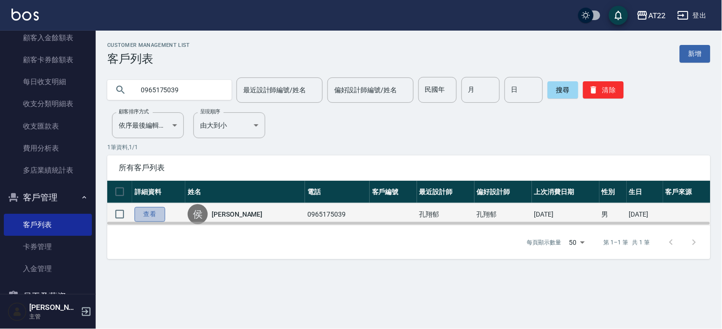
click at [150, 213] on link "查看" at bounding box center [149, 214] width 31 height 15
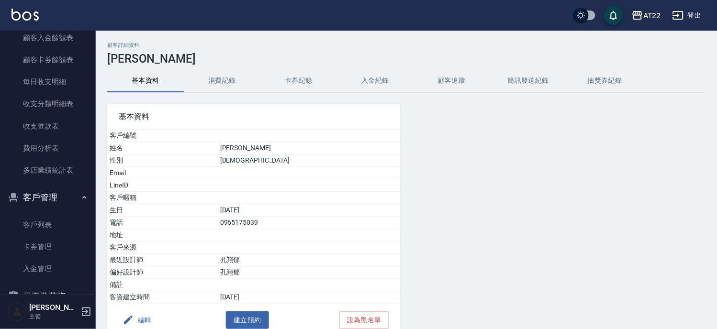
click at [203, 77] on button "消費記錄" at bounding box center [222, 80] width 77 height 23
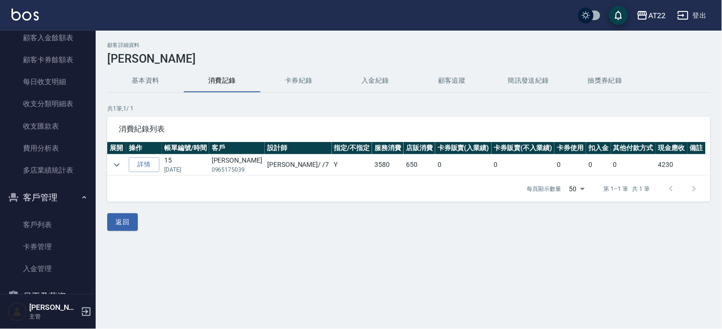
drag, startPoint x: 174, startPoint y: 68, endPoint x: 176, endPoint y: 132, distance: 64.1
click at [178, 98] on div "顧客詳細資料 [PERSON_NAME] 基本資料 消費記錄 卡券紀錄 入金紀錄 顧客追蹤 簡訊發送紀錄 抽獎券紀錄 共 1 筆, 1 / 1 消費紀錄列表 …" at bounding box center [409, 136] width 626 height 189
click at [120, 163] on icon "expand row" at bounding box center [116, 164] width 11 height 11
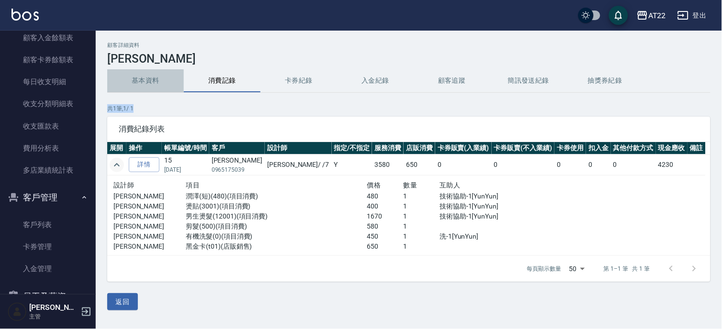
click at [148, 80] on button "基本資料" at bounding box center [145, 80] width 77 height 23
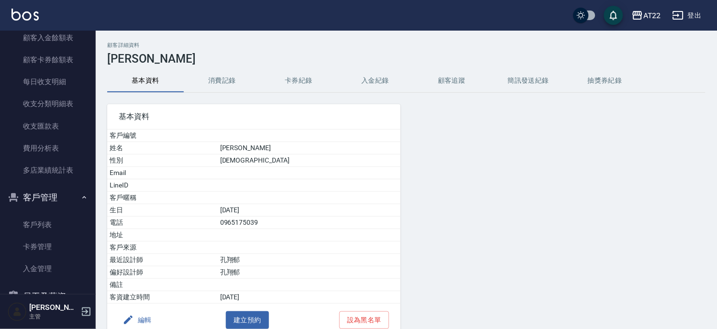
click at [222, 79] on button "消費記錄" at bounding box center [222, 80] width 77 height 23
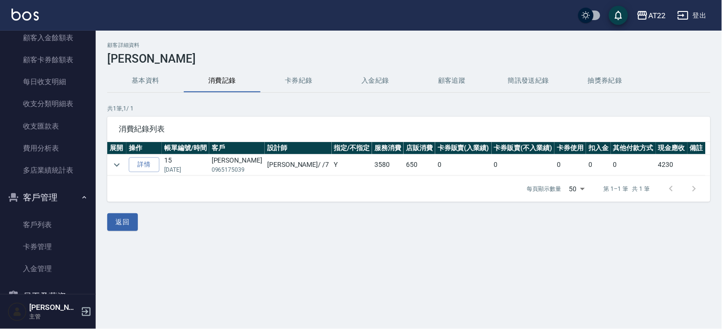
click at [148, 77] on button "基本資料" at bounding box center [145, 80] width 77 height 23
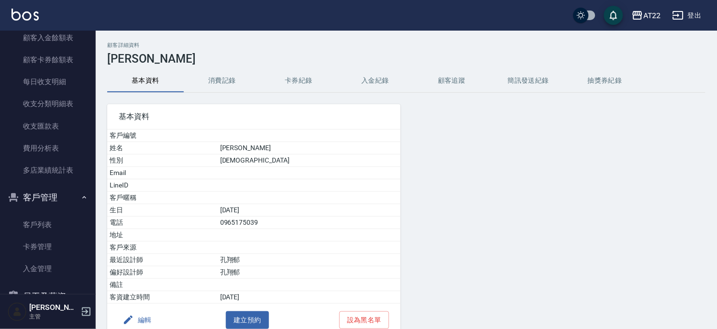
click at [130, 323] on icon "button" at bounding box center [127, 319] width 11 height 11
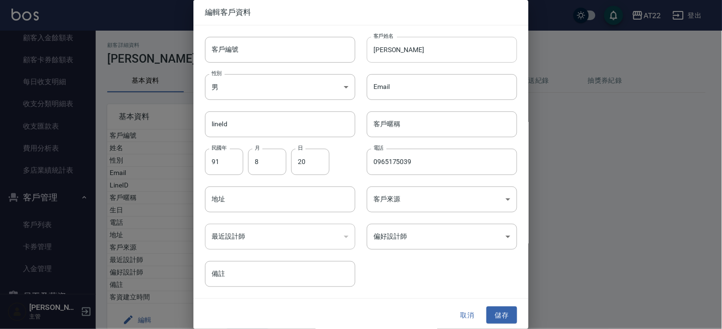
click at [411, 49] on input "[PERSON_NAME]" at bounding box center [442, 50] width 150 height 26
type input "[PERSON_NAME][DATE]"
click at [274, 46] on input "客戶編號" at bounding box center [280, 50] width 150 height 26
type input "金"
click at [500, 311] on button "儲存" at bounding box center [501, 316] width 31 height 18
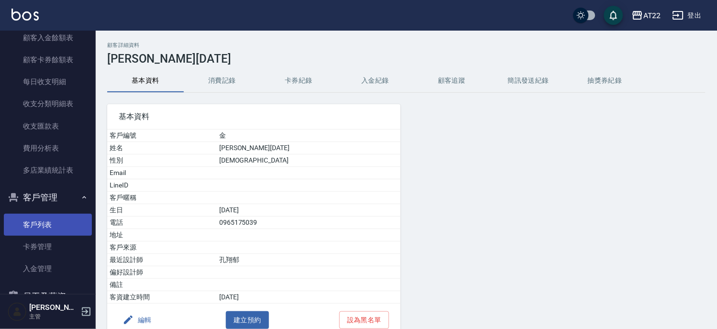
click at [32, 228] on link "客戶列表" at bounding box center [48, 225] width 88 height 22
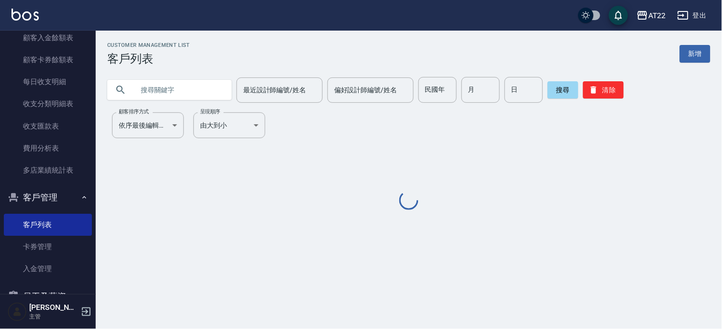
click at [196, 82] on input "text" at bounding box center [179, 90] width 90 height 26
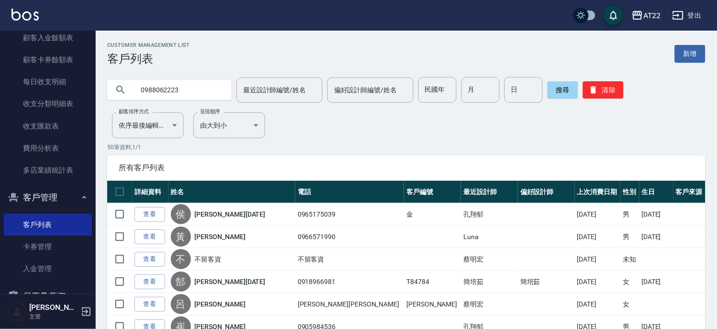
type input "0988062223"
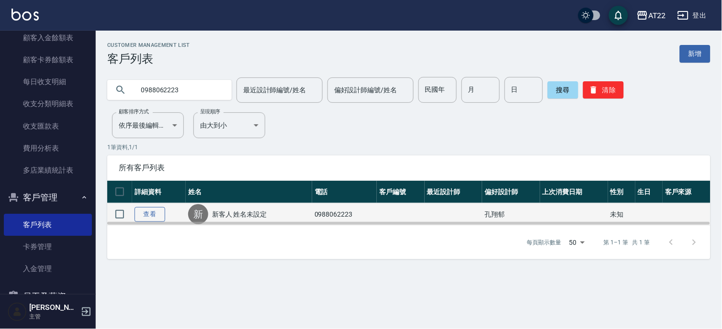
click at [144, 213] on link "查看" at bounding box center [149, 214] width 31 height 15
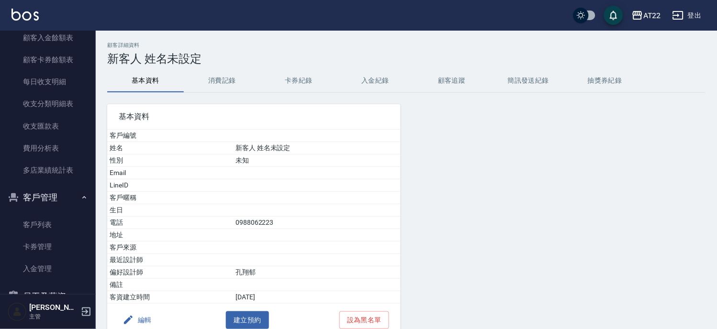
click at [213, 82] on button "消費記錄" at bounding box center [222, 80] width 77 height 23
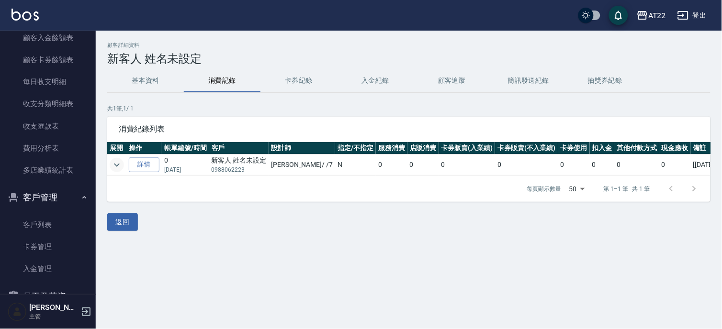
click at [113, 161] on icon "expand row" at bounding box center [116, 164] width 11 height 11
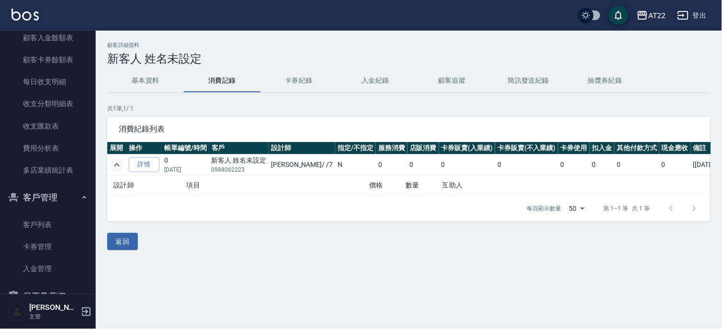
click at [113, 161] on icon "expand row" at bounding box center [116, 164] width 11 height 11
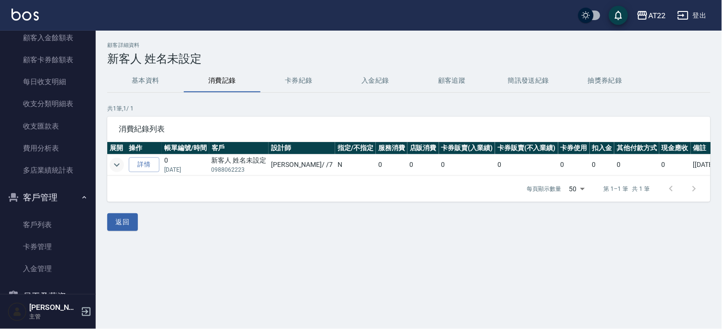
click at [155, 72] on button "基本資料" at bounding box center [145, 80] width 77 height 23
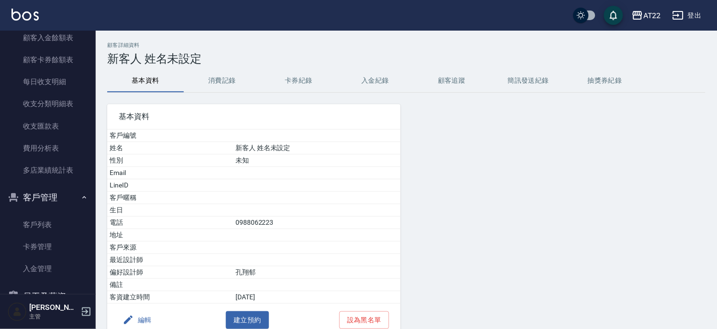
click at [243, 216] on td at bounding box center [316, 210] width 167 height 12
click at [243, 222] on td "0988062223" at bounding box center [316, 223] width 167 height 12
copy td "0988062223"
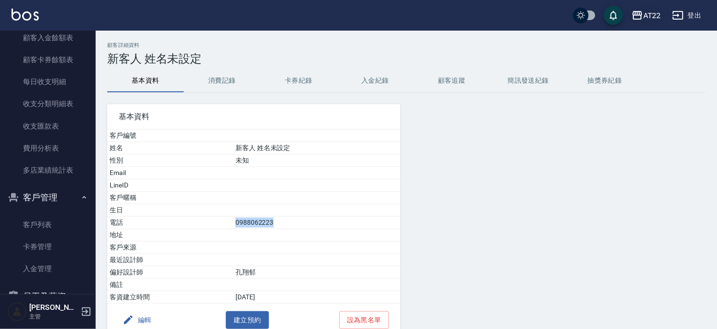
click at [649, 13] on div "AT22" at bounding box center [652, 16] width 18 height 12
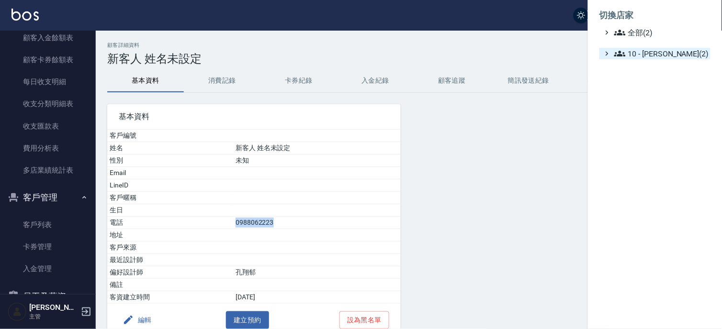
click at [640, 57] on span "10 - [PERSON_NAME](2)" at bounding box center [660, 53] width 92 height 11
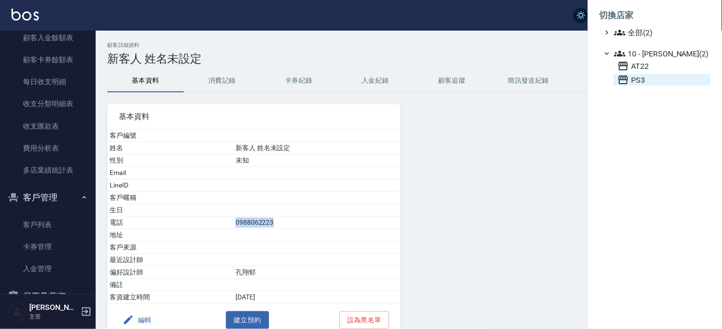
click at [635, 83] on span "PS3" at bounding box center [661, 79] width 89 height 11
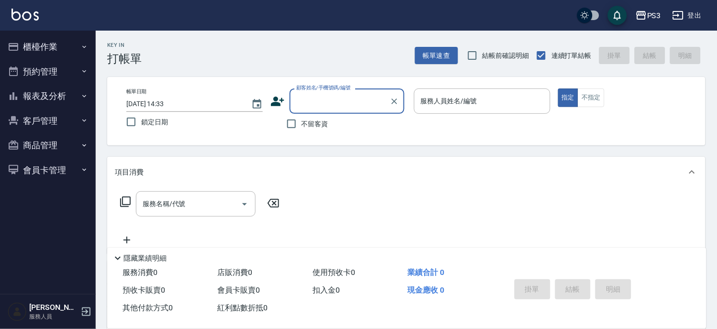
click at [59, 126] on button "客戶管理" at bounding box center [48, 121] width 88 height 25
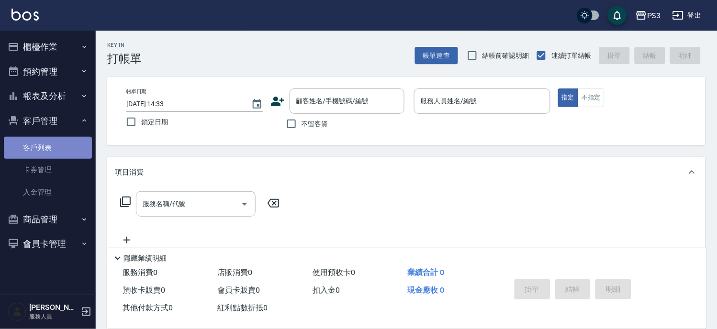
click at [49, 147] on link "客戶列表" at bounding box center [48, 148] width 88 height 22
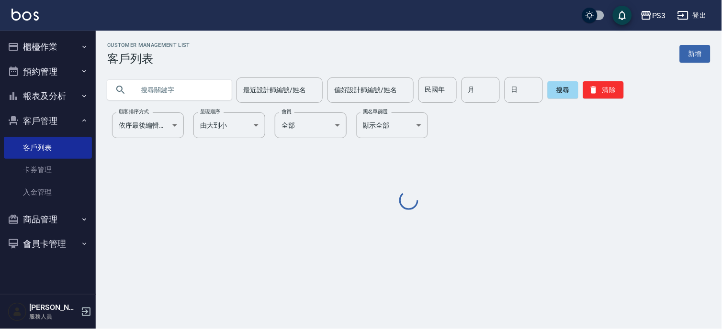
click at [208, 102] on input "text" at bounding box center [179, 90] width 90 height 26
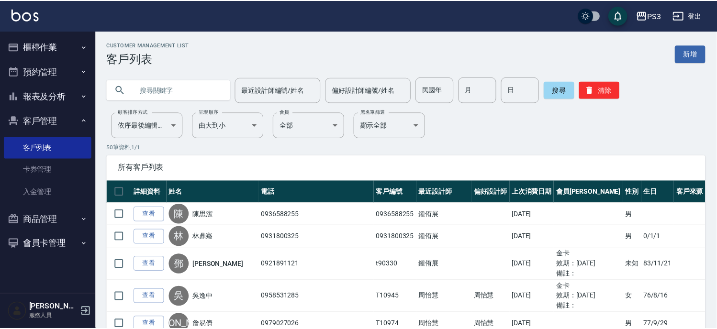
paste input "0988062223"
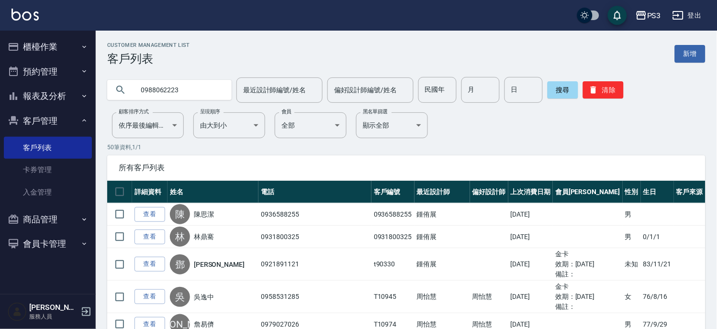
type input "0988062223"
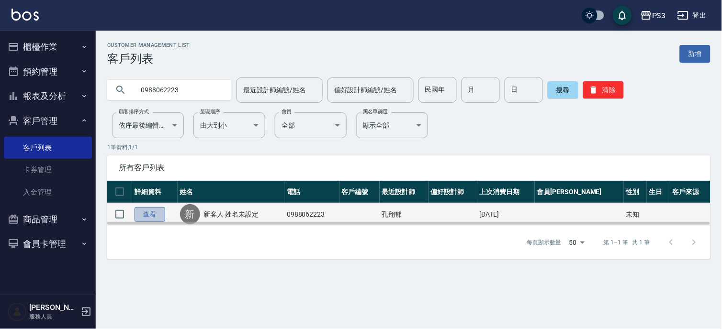
click at [149, 214] on link "查看" at bounding box center [149, 214] width 31 height 15
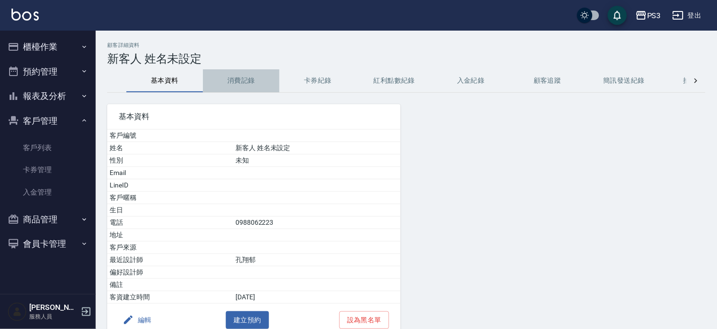
click at [253, 90] on button "消費記錄" at bounding box center [241, 80] width 77 height 23
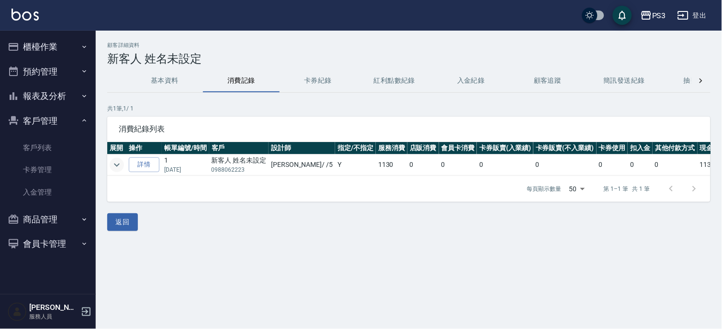
click at [121, 161] on icon "expand row" at bounding box center [116, 164] width 11 height 11
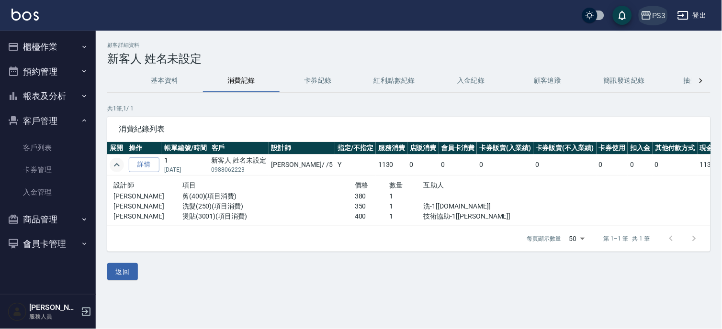
click at [649, 17] on icon "button" at bounding box center [645, 15] width 11 height 11
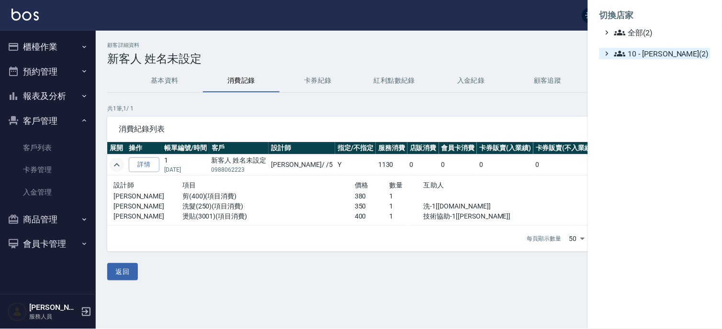
click at [648, 56] on span "10 - [PERSON_NAME](2)" at bounding box center [660, 53] width 92 height 11
click at [647, 65] on span "AT22" at bounding box center [661, 65] width 89 height 11
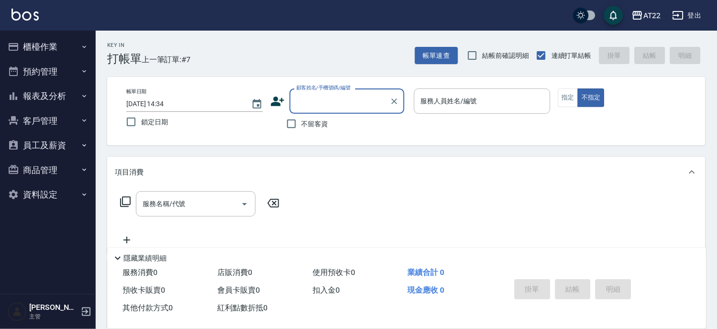
click at [56, 41] on button "櫃檯作業" at bounding box center [48, 46] width 88 height 25
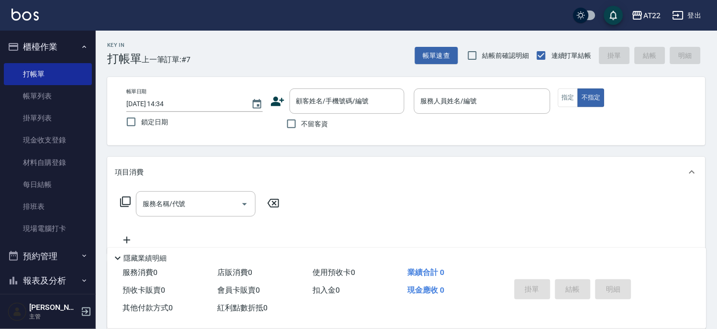
scroll to position [106, 0]
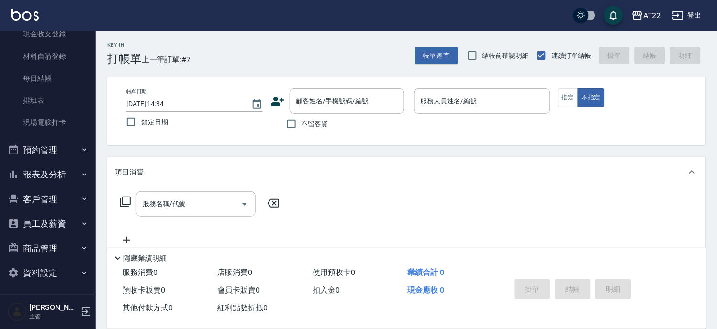
click at [43, 170] on button "報表及分析" at bounding box center [48, 174] width 88 height 25
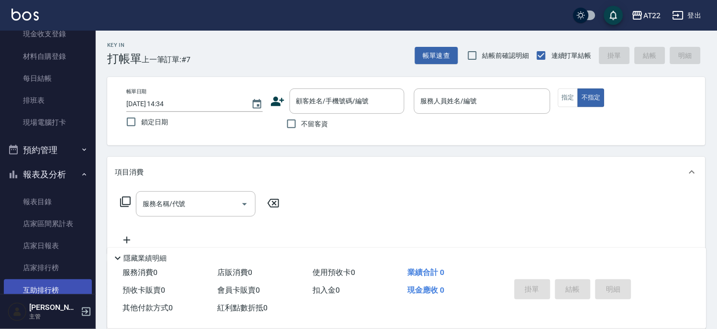
click at [42, 283] on link "互助排行榜" at bounding box center [48, 290] width 88 height 22
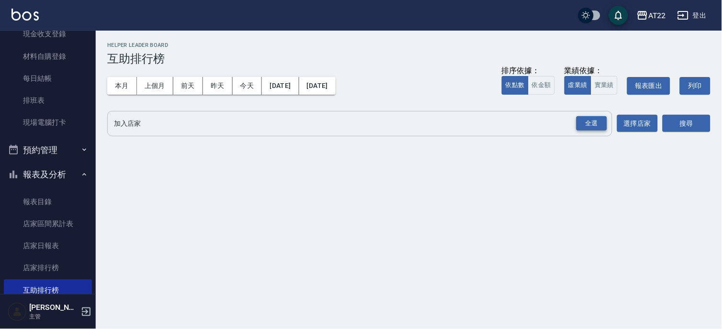
click at [594, 127] on div "全選" at bounding box center [591, 123] width 31 height 15
click at [672, 118] on button "搜尋" at bounding box center [686, 124] width 48 height 18
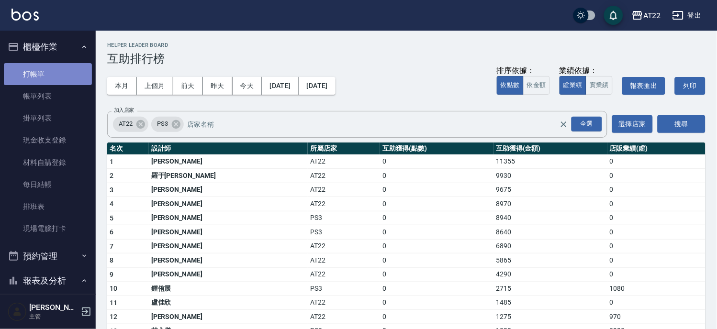
click at [51, 80] on link "打帳單" at bounding box center [48, 74] width 88 height 22
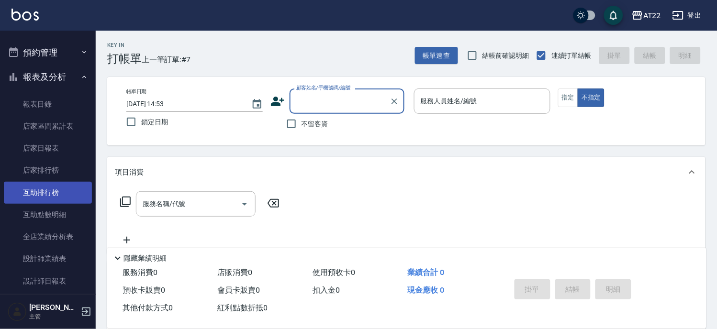
scroll to position [106, 0]
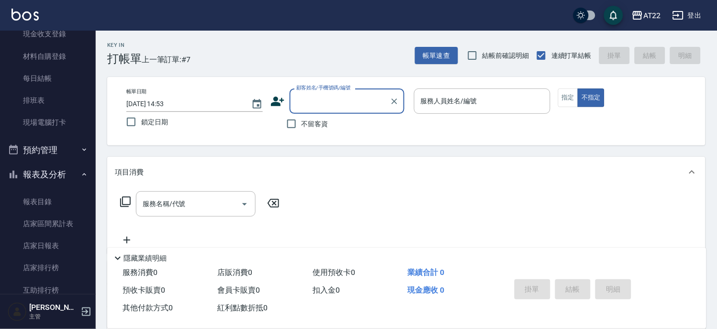
click at [51, 170] on button "報表及分析" at bounding box center [48, 174] width 88 height 25
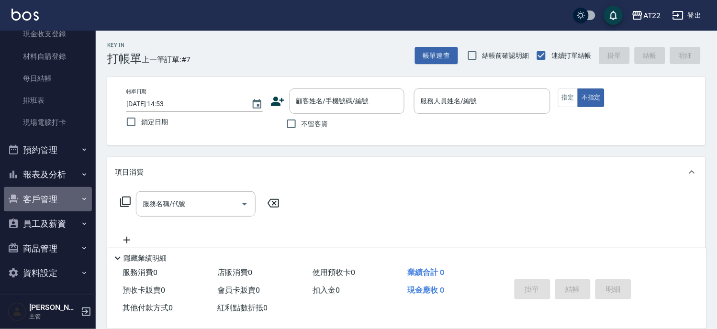
click at [48, 199] on button "客戶管理" at bounding box center [48, 199] width 88 height 25
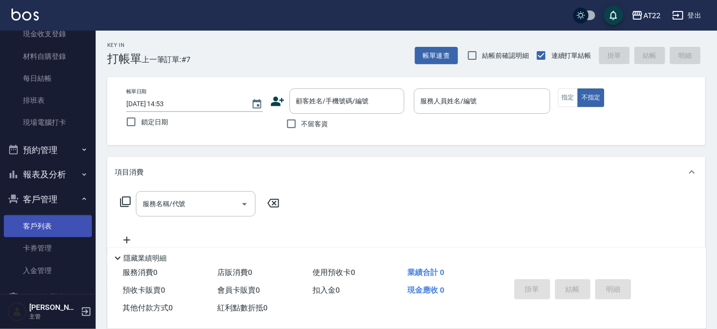
click at [41, 222] on link "客戶列表" at bounding box center [48, 226] width 88 height 22
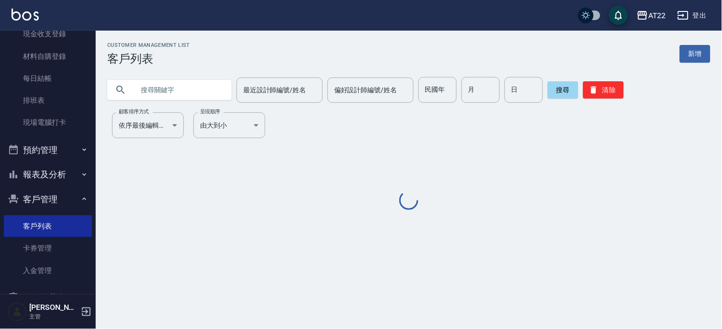
click at [169, 87] on input "text" at bounding box center [179, 90] width 90 height 26
paste input "0958305803"
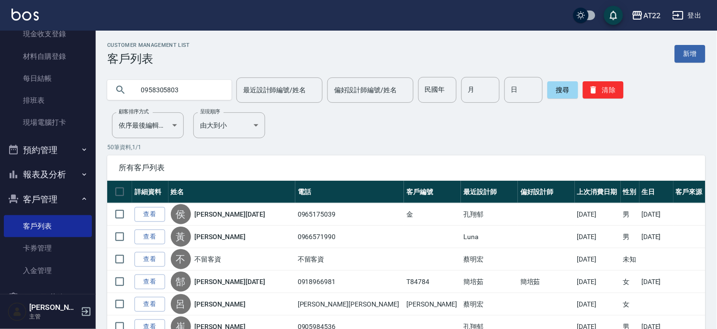
type input "0958305803"
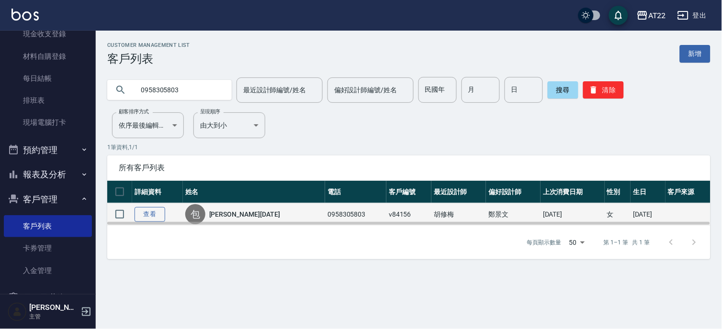
click at [152, 212] on link "查看" at bounding box center [149, 214] width 31 height 15
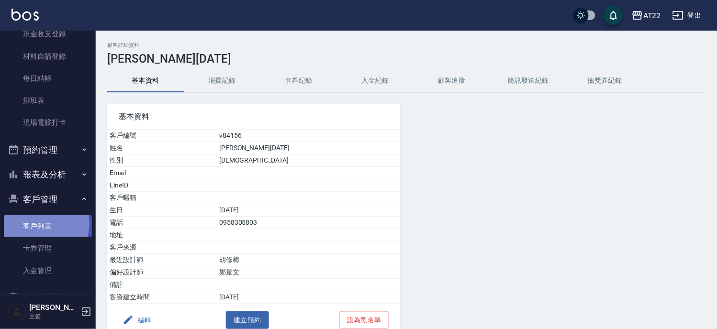
click at [38, 223] on link "客戶列表" at bounding box center [48, 226] width 88 height 22
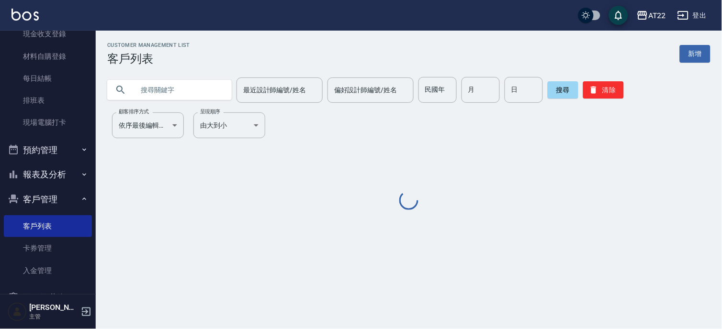
click at [187, 99] on input "text" at bounding box center [179, 90] width 90 height 26
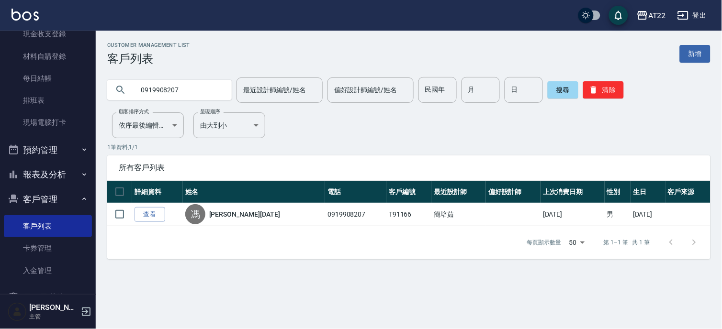
click at [155, 89] on input "0919908207" at bounding box center [179, 90] width 90 height 26
click at [174, 104] on div "Customer Management List 客戶列表 新增 0961012616 最近設計師編號/姓名 最近設計師編號/姓名 偏好設計師編號/姓名 偏好…" at bounding box center [409, 150] width 626 height 217
click at [183, 79] on input "0961012616" at bounding box center [179, 90] width 90 height 26
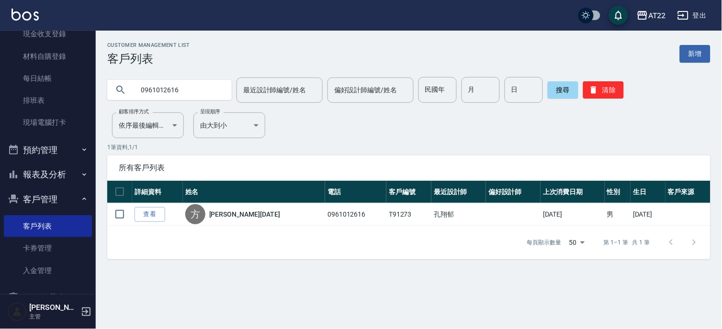
click at [183, 79] on input "0961012616" at bounding box center [179, 90] width 90 height 26
type input "0963787643"
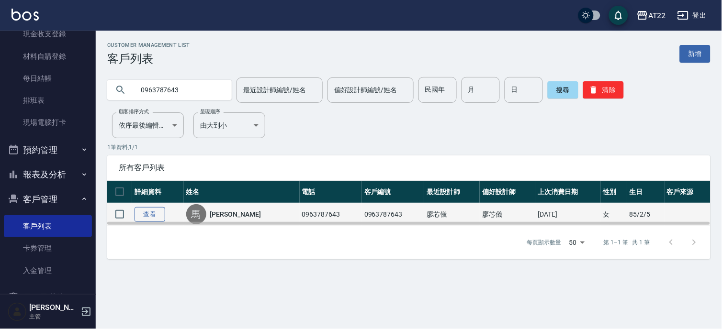
click at [144, 217] on link "查看" at bounding box center [149, 214] width 31 height 15
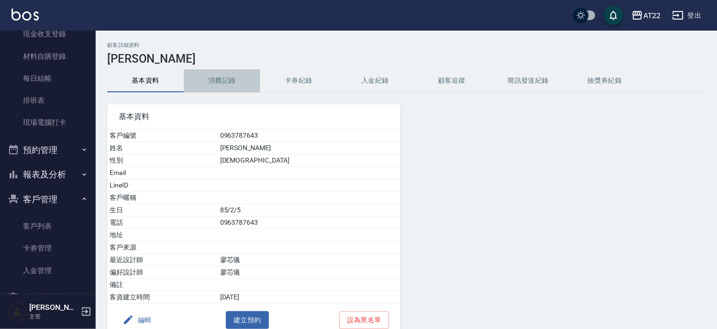
click at [211, 78] on button "消費記錄" at bounding box center [222, 80] width 77 height 23
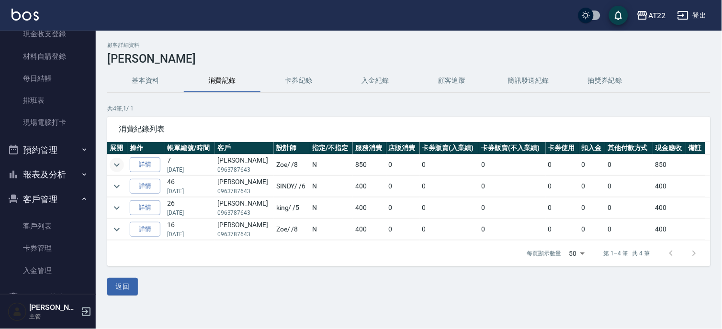
click at [116, 164] on icon "expand row" at bounding box center [116, 164] width 11 height 11
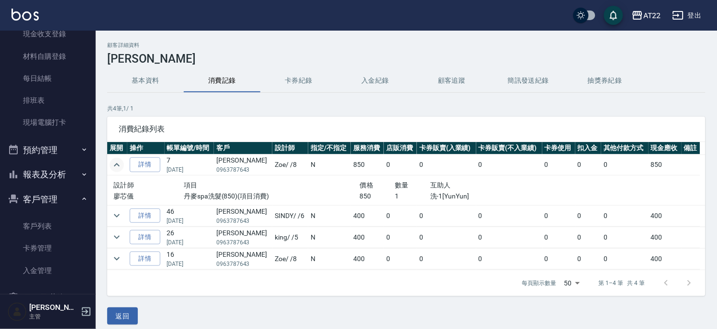
click at [158, 72] on button "基本資料" at bounding box center [145, 80] width 77 height 23
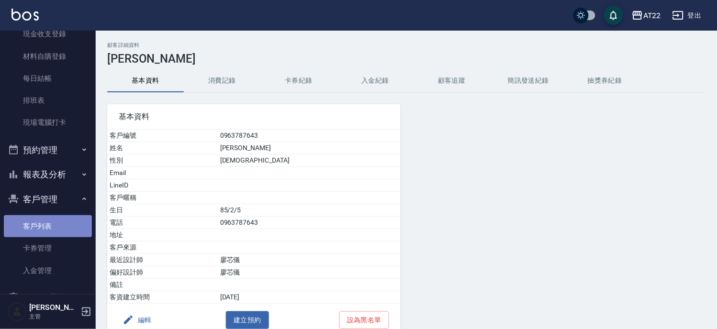
click at [56, 232] on link "客戶列表" at bounding box center [48, 226] width 88 height 22
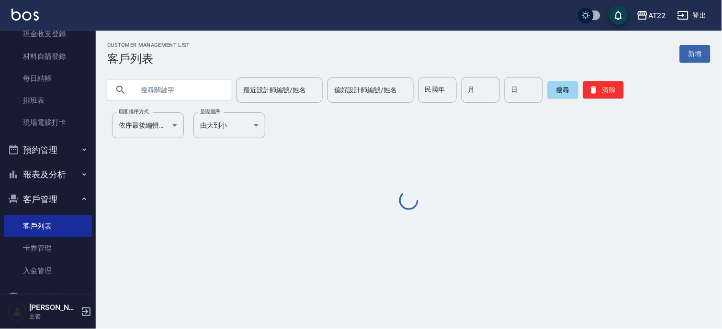
click at [154, 91] on input "text" at bounding box center [179, 90] width 90 height 26
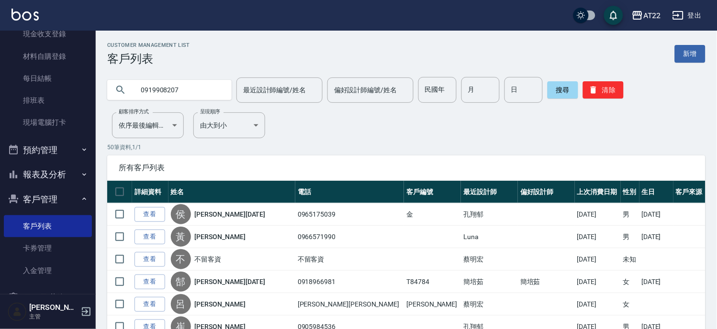
type input "0919908207"
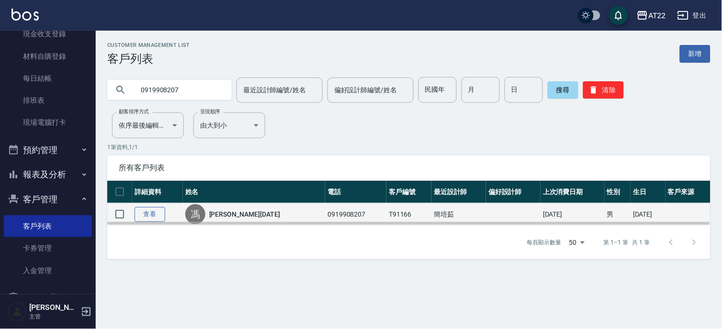
click at [156, 215] on link "查看" at bounding box center [149, 214] width 31 height 15
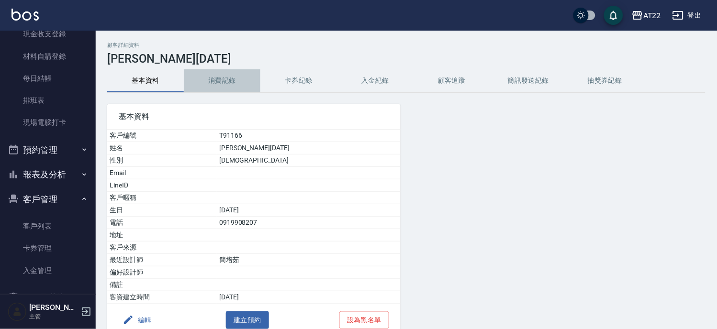
click at [222, 81] on button "消費記錄" at bounding box center [222, 80] width 77 height 23
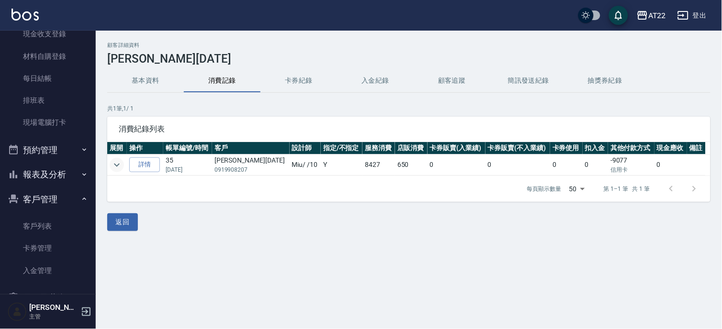
click at [120, 165] on icon "expand row" at bounding box center [116, 164] width 11 height 11
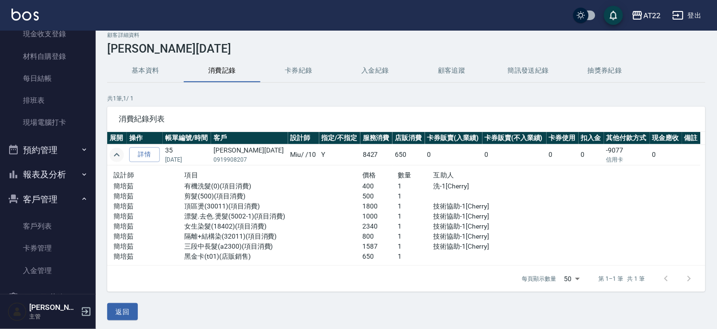
scroll to position [12, 0]
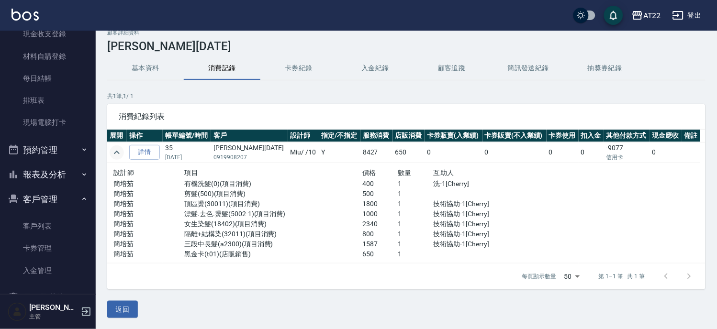
click at [42, 199] on button "客戶管理" at bounding box center [48, 199] width 88 height 25
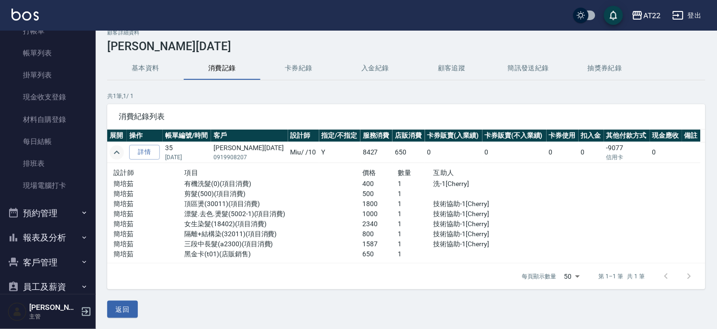
scroll to position [0, 0]
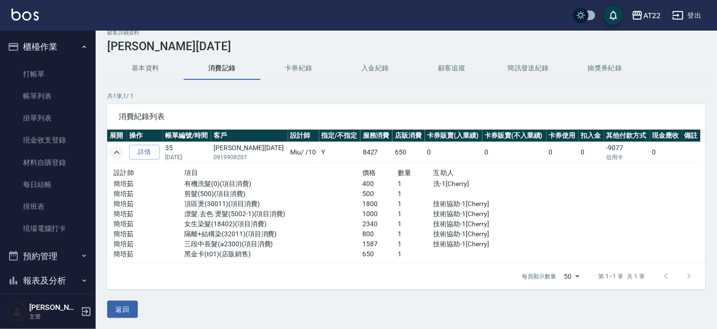
click at [71, 39] on button "櫃檯作業" at bounding box center [48, 46] width 88 height 25
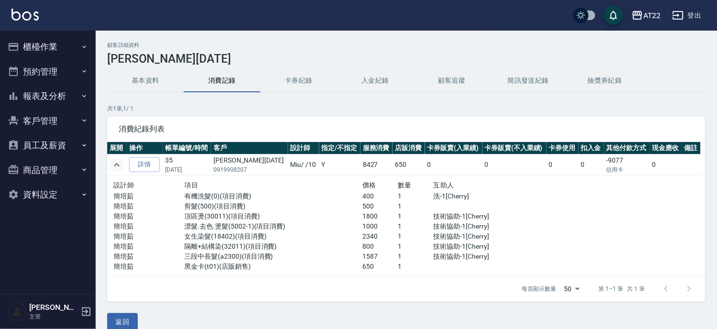
click at [39, 111] on button "客戶管理" at bounding box center [48, 121] width 88 height 25
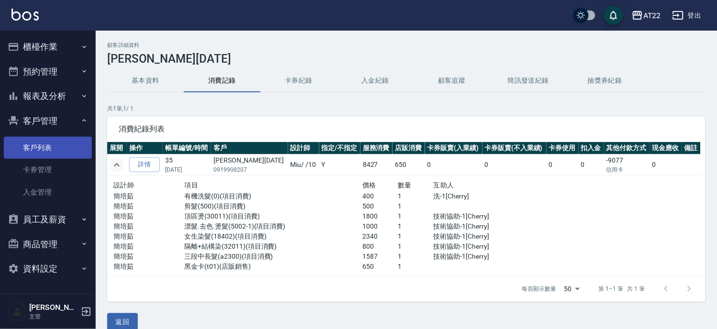
drag, startPoint x: 48, startPoint y: 147, endPoint x: 56, endPoint y: 140, distance: 10.9
click at [48, 147] on link "客戶列表" at bounding box center [48, 148] width 88 height 22
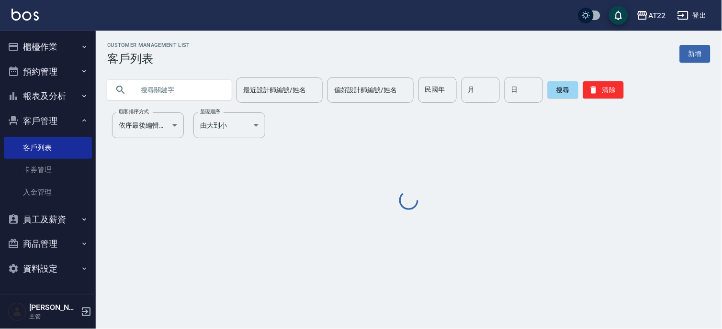
click at [171, 97] on input "text" at bounding box center [179, 90] width 90 height 26
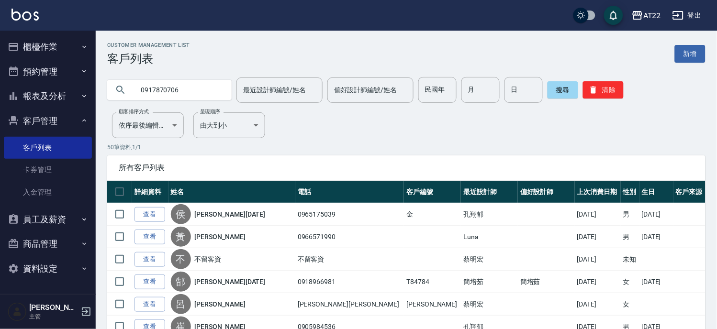
type input "0917870706"
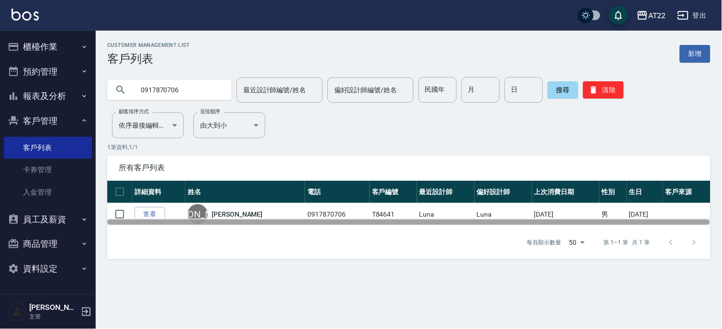
click at [144, 221] on div at bounding box center [408, 222] width 602 height 5
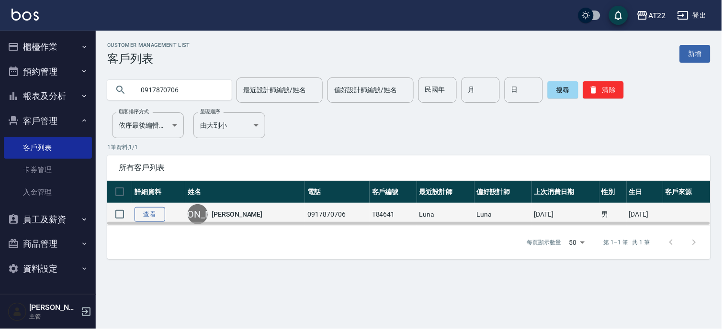
click at [146, 217] on link "查看" at bounding box center [149, 214] width 31 height 15
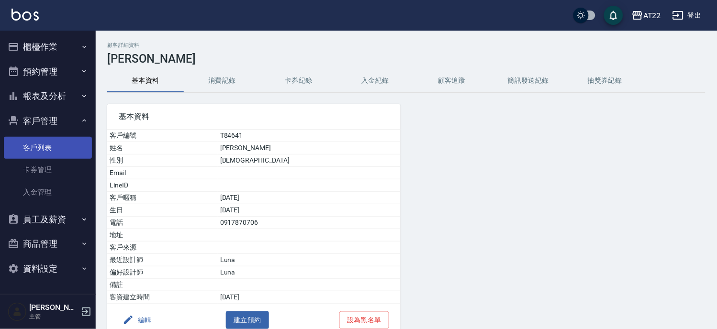
click at [63, 149] on link "客戶列表" at bounding box center [48, 148] width 88 height 22
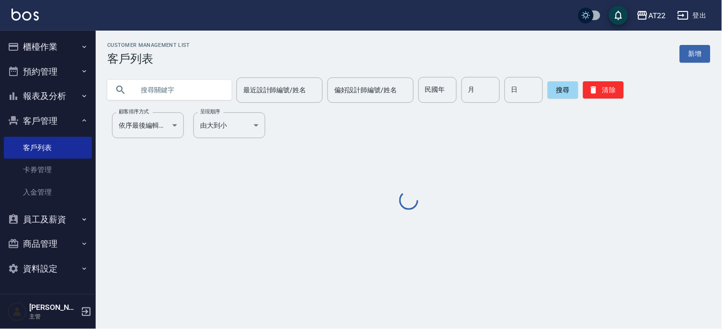
click at [187, 89] on input "text" at bounding box center [179, 90] width 90 height 26
paste input "0908070986"
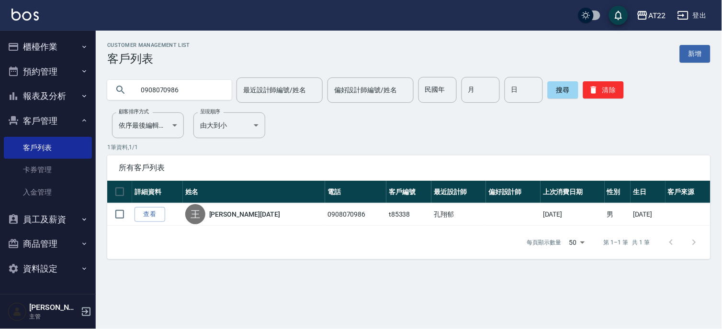
click at [208, 83] on input "0908070986" at bounding box center [179, 90] width 90 height 26
paste input "48543"
type input "0908485436"
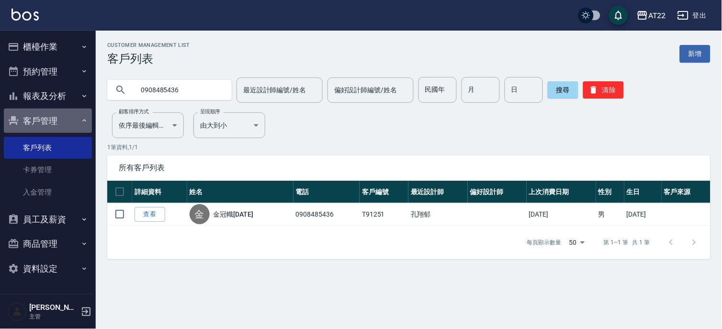
click at [55, 116] on button "客戶管理" at bounding box center [48, 121] width 88 height 25
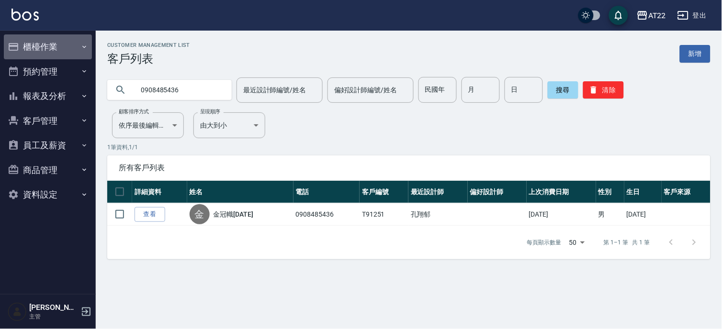
click at [43, 39] on button "櫃檯作業" at bounding box center [48, 46] width 88 height 25
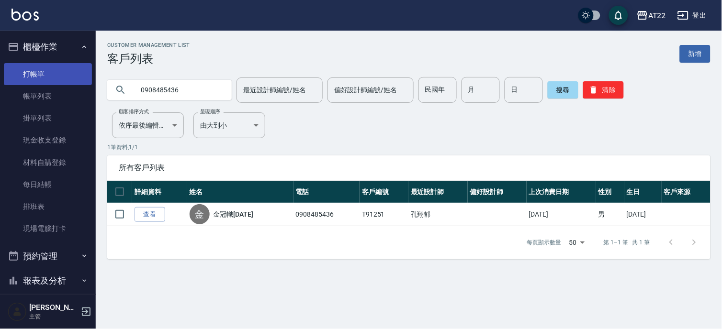
click at [42, 65] on link "打帳單" at bounding box center [48, 74] width 88 height 22
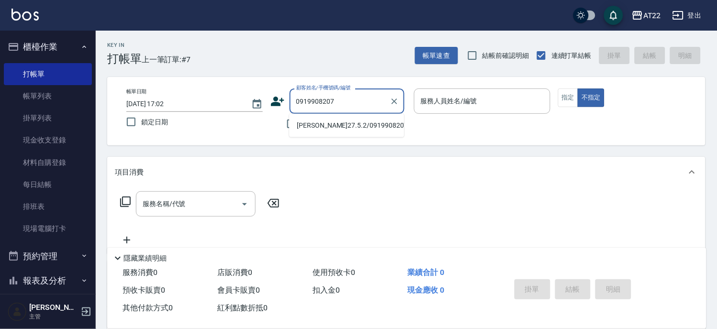
click at [345, 128] on li "馮佳琪27.5.2/0919908207/T91166" at bounding box center [346, 126] width 115 height 16
type input "馮佳琪27.5.2/0919908207/T91166"
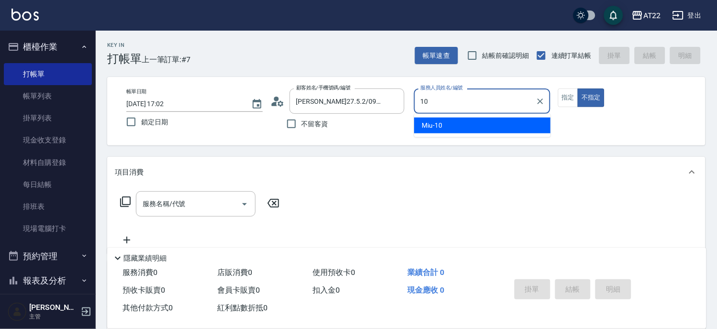
type input "Miu-10"
type button "false"
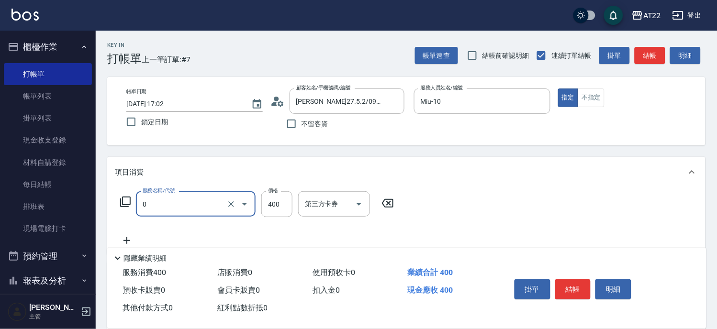
type input "有機洗髮(0)"
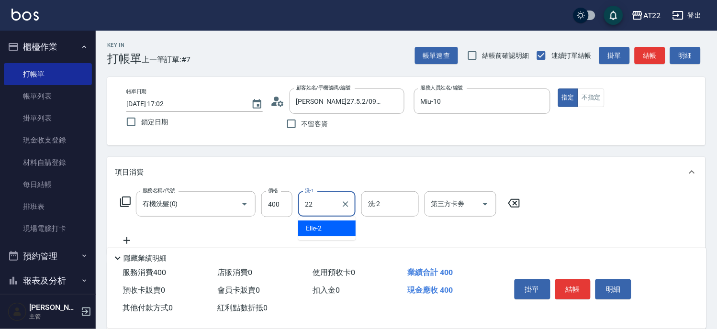
type input "Cherry-22"
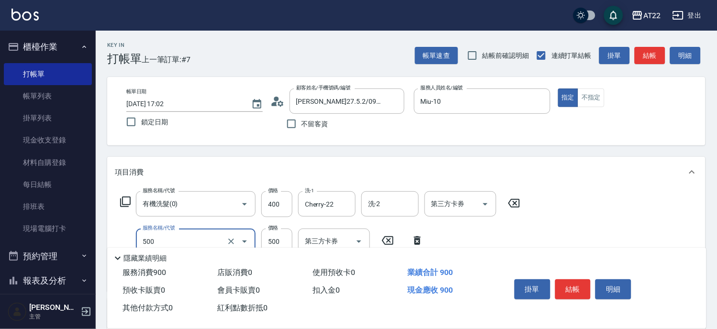
type input "剪髮(500)"
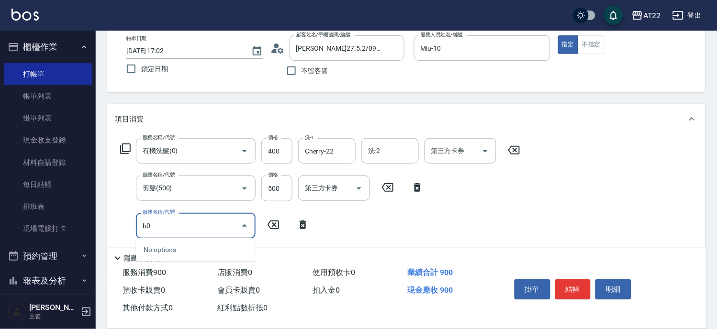
type input "b"
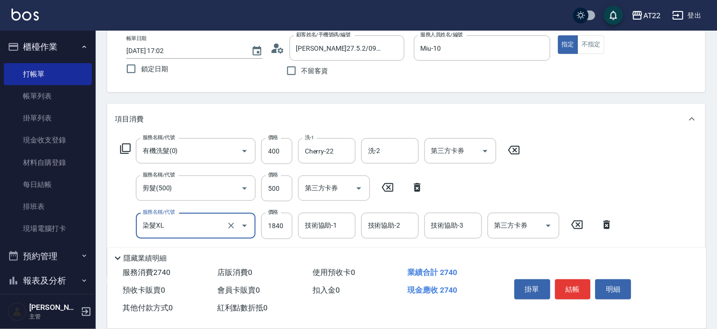
type input "染髮XL"
type input "2340"
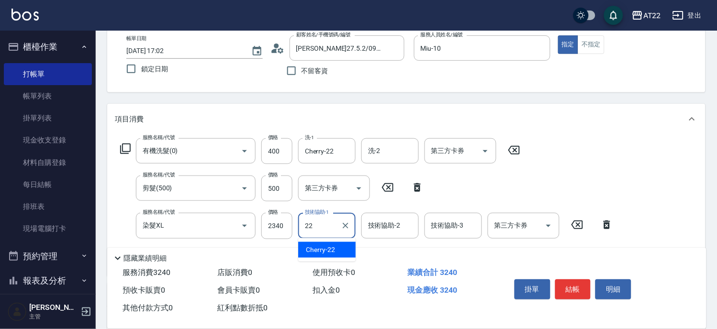
type input "Cherry-22"
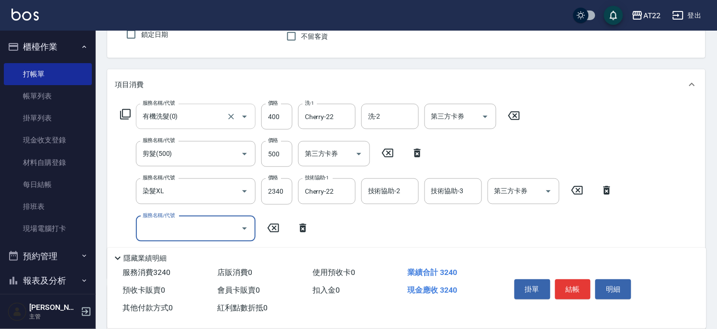
scroll to position [106, 0]
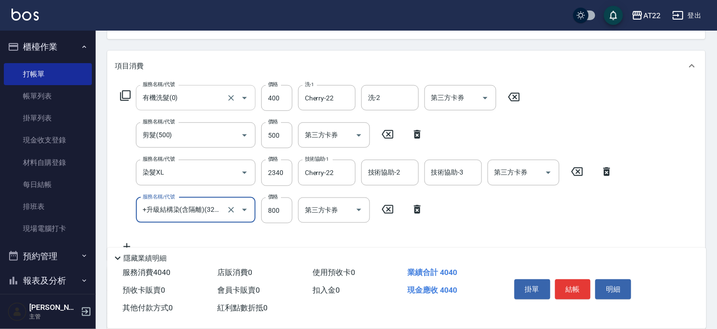
type input "+升級結構染(含隔離)(32011)"
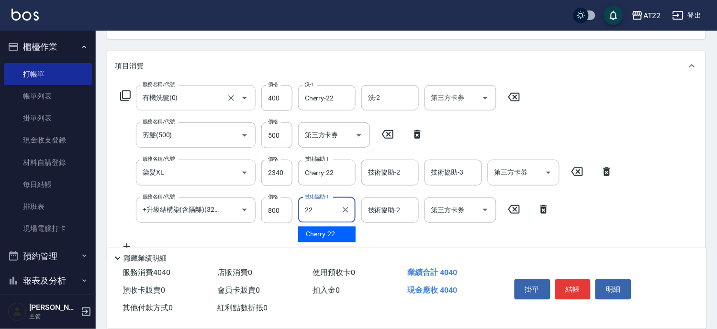
type input "Cherry-22"
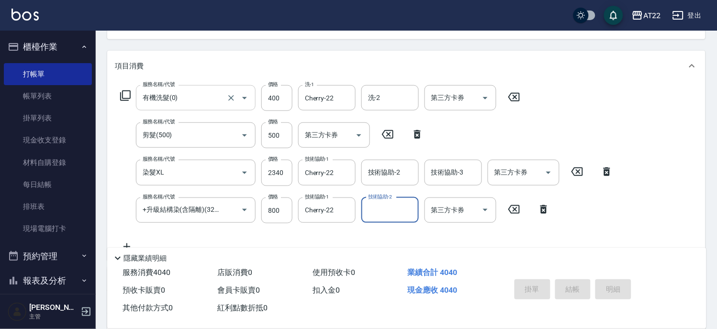
type input "2025/08/13 17:08"
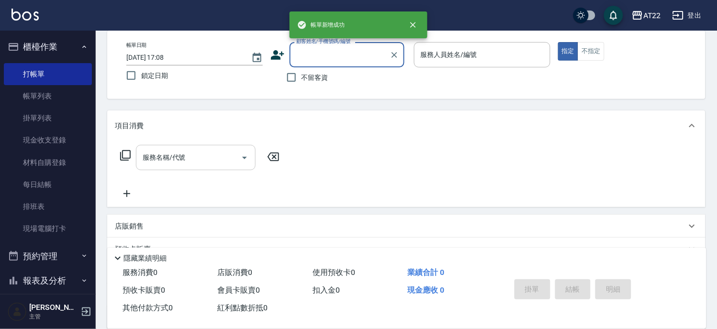
scroll to position [0, 0]
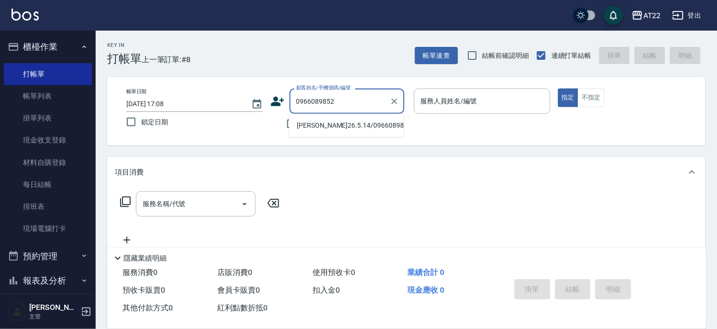
click at [322, 131] on li "陳喬芸26.5.14/0966089852/T86574" at bounding box center [346, 126] width 115 height 16
type input "陳喬芸26.5.14/0966089852/T86574"
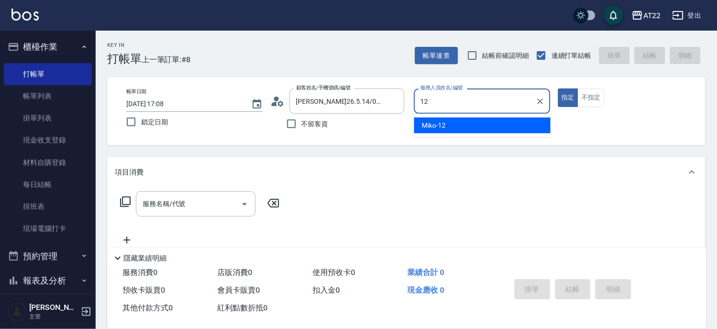
type input "Miko-12"
type button "true"
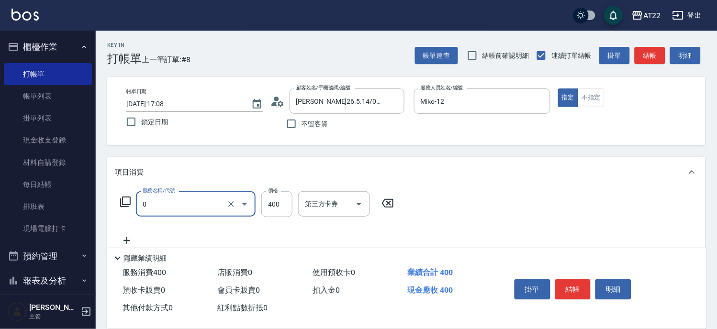
type input "有機洗髮(0)"
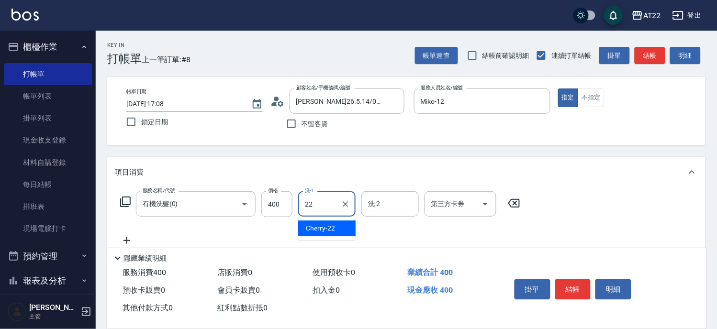
type input "Cherry-22"
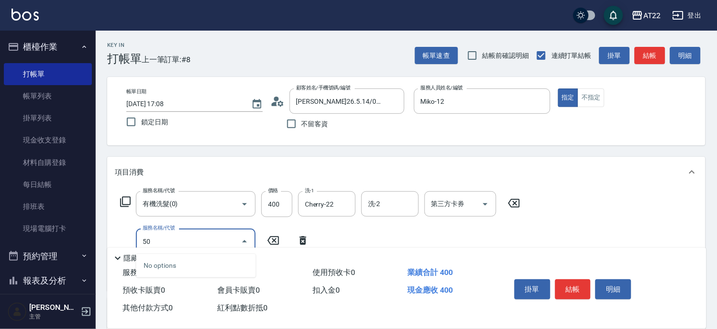
type input "5"
type input "剪髮(400)"
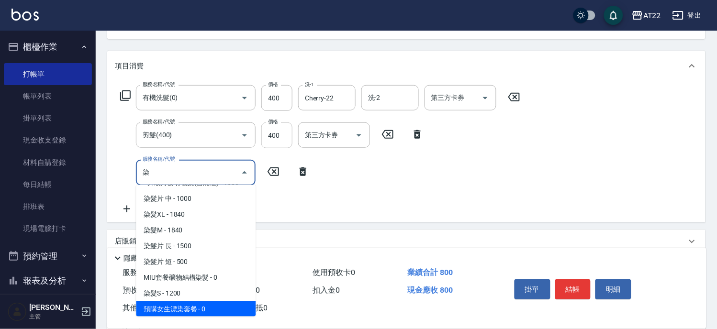
scroll to position [61, 0]
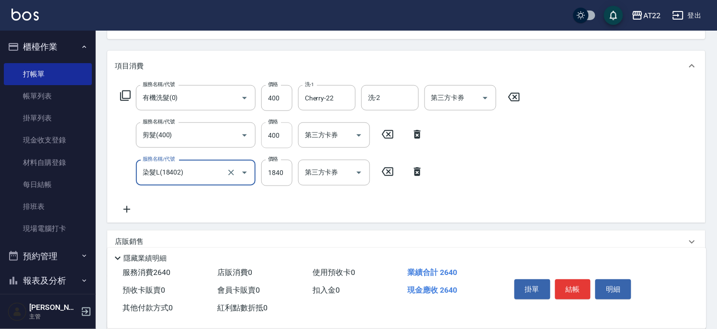
type input "染髮L(18402)"
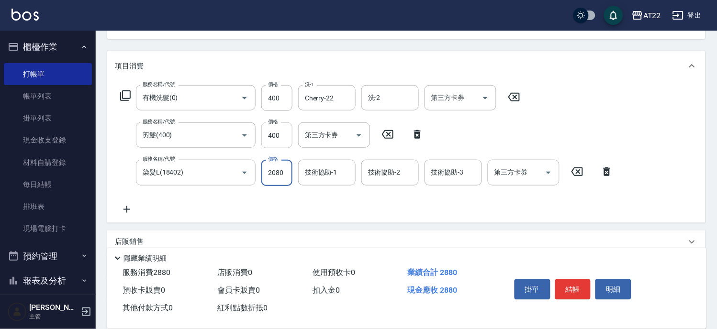
type input "2080"
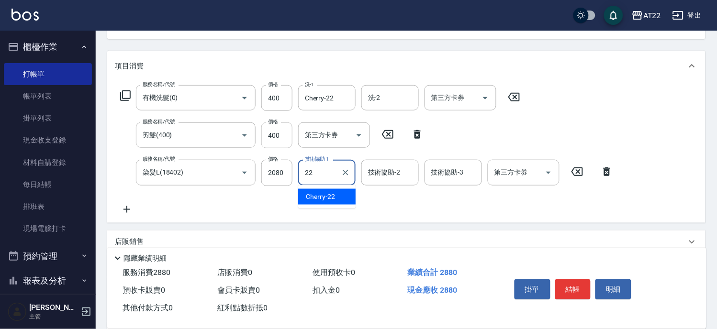
type input "Cherry-22"
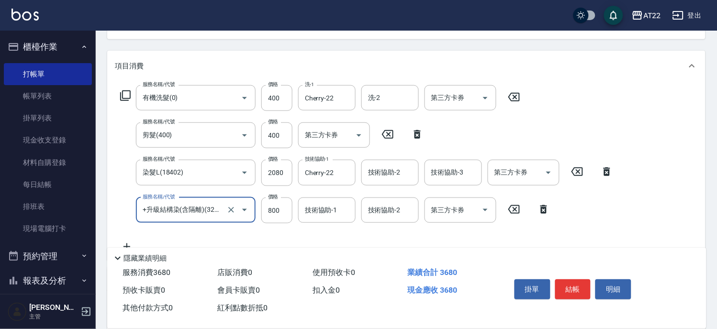
type input "+升級結構染(含隔離)(32011)"
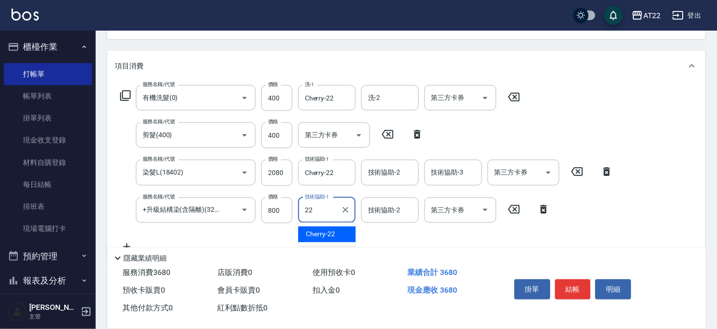
type input "Cherry-22"
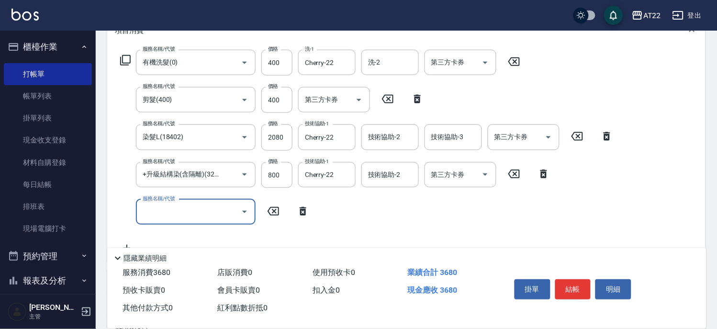
scroll to position [212, 0]
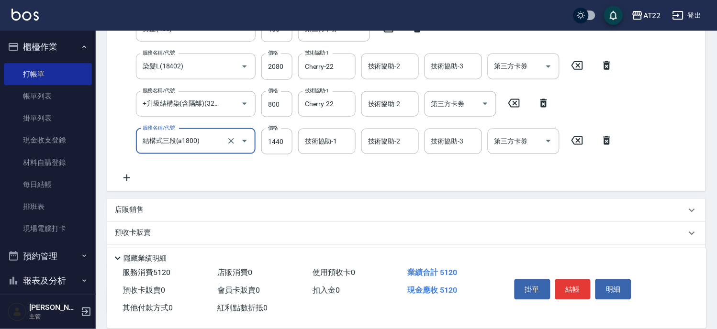
type input "結構式三段(a1800)"
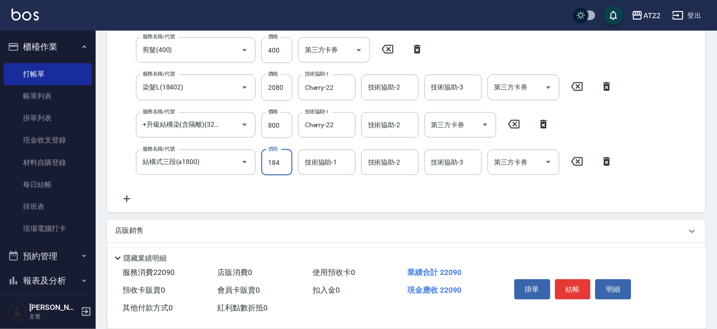
scroll to position [0, 0]
type input "1840"
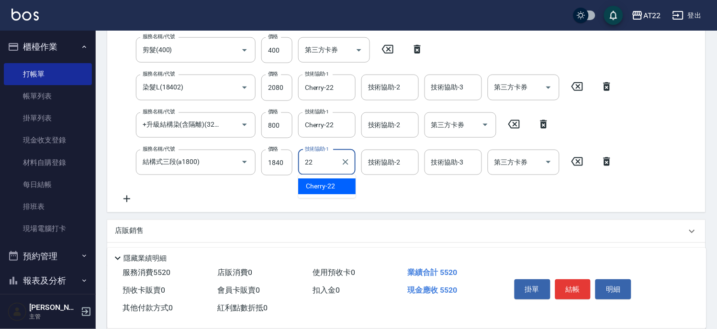
type input "Cherry-22"
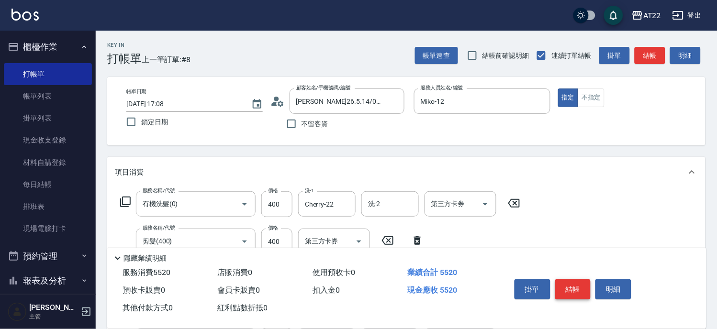
click at [566, 284] on button "結帳" at bounding box center [573, 289] width 36 height 20
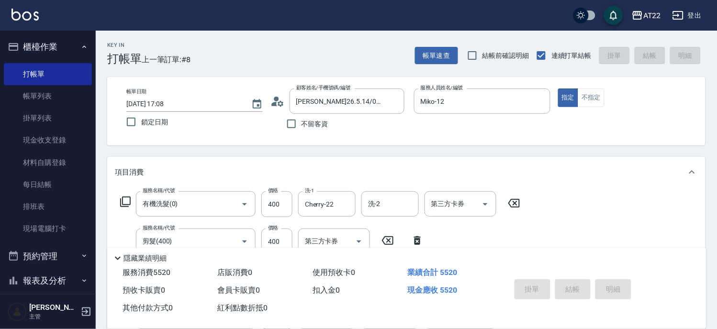
type input "2025/08/13 17:10"
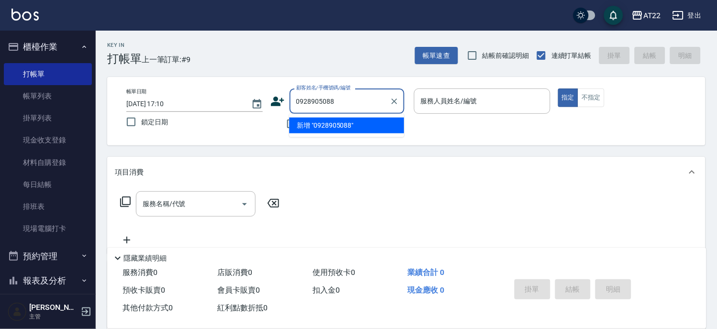
click at [335, 125] on li "新增 "0928905088"" at bounding box center [346, 126] width 115 height 16
type input "0928905088"
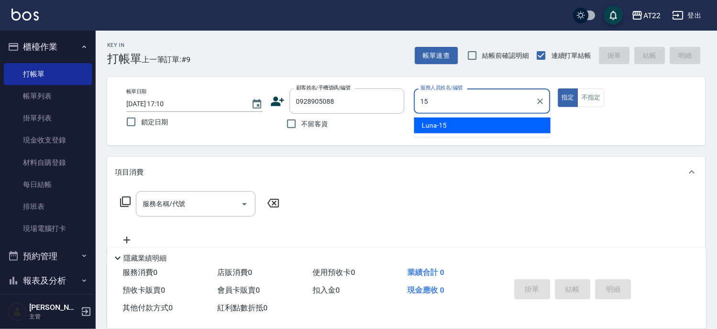
type input "Luna-15"
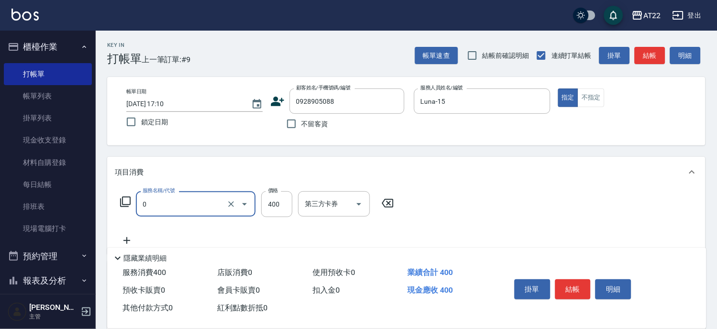
type input "有機洗髮(0)"
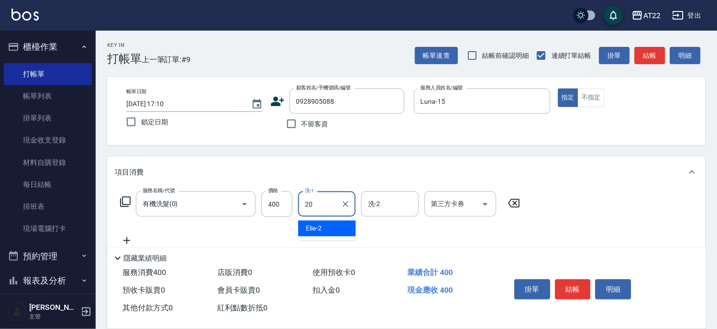
type input "Noah-20"
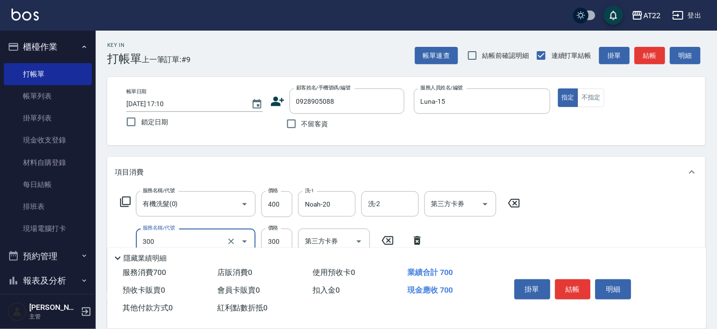
type input "剪髮(300)"
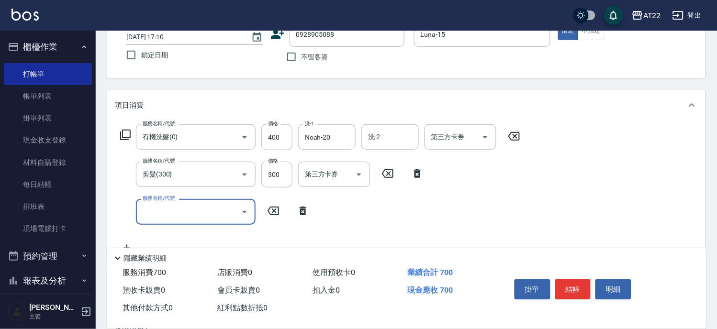
scroll to position [159, 0]
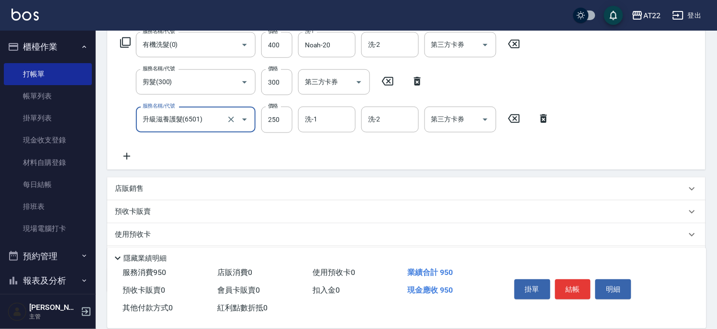
type input "升級滋養護髮(6501)"
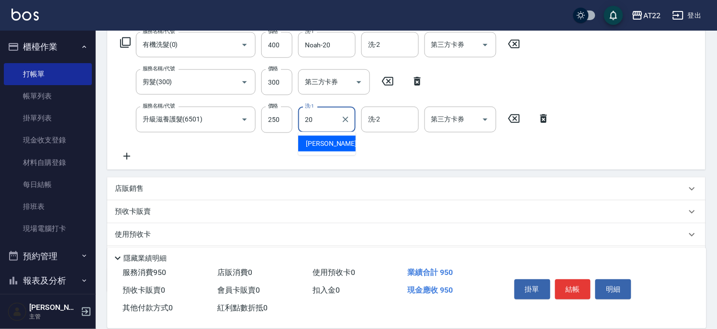
type input "Noah-20"
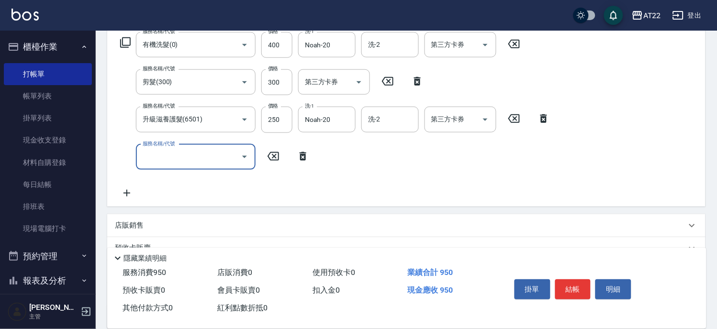
scroll to position [53, 0]
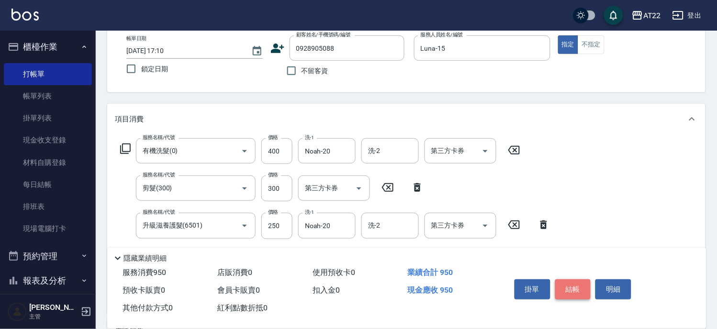
click at [577, 280] on button "結帳" at bounding box center [573, 289] width 36 height 20
type input "2025/08/13 17:11"
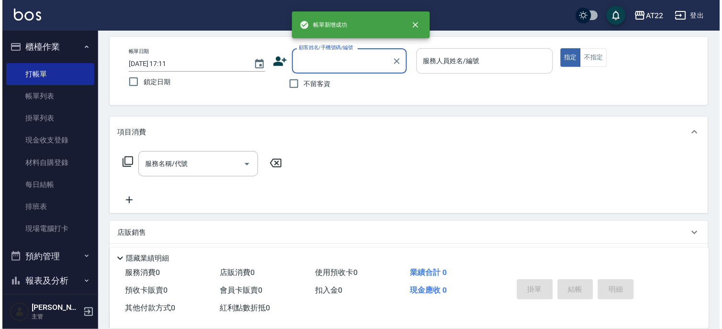
scroll to position [0, 0]
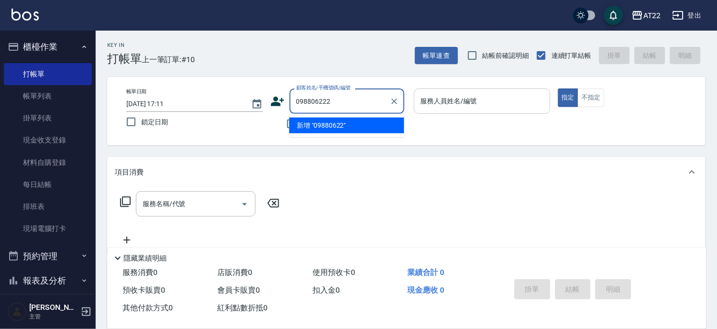
type input "0988062223"
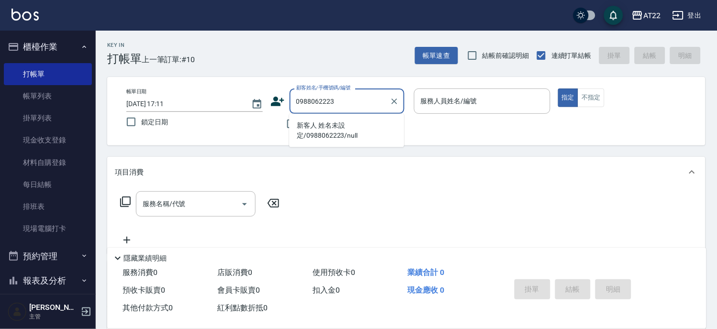
click at [333, 144] on ul "新客人 姓名未設定/0988062223/null" at bounding box center [346, 130] width 115 height 33
click at [329, 130] on li "新客人 姓名未設定/0988062223/null" at bounding box center [346, 131] width 115 height 26
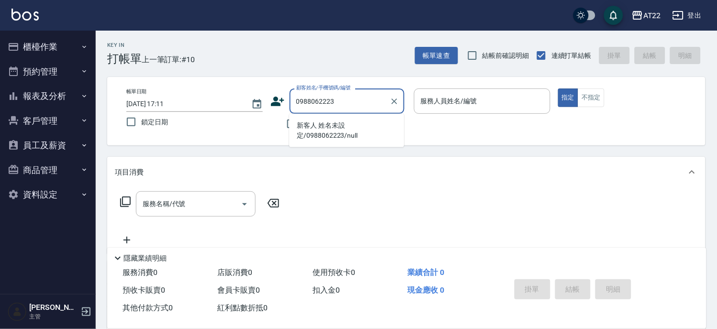
click at [327, 128] on li "新客人 姓名未設定/0988062223/null" at bounding box center [346, 131] width 115 height 26
type input "新客人 姓名未設定/0988062223/null"
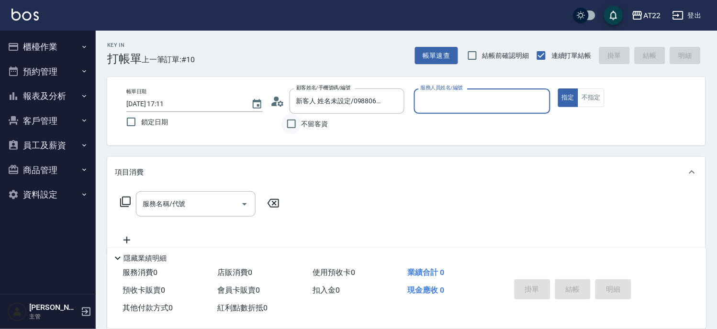
type input "[PERSON_NAME]-7"
click at [271, 108] on div "顧客姓名/手機號碼/編號 新客人 姓名未設定/0988062223/null 顧客姓名/手機號碼/編號" at bounding box center [338, 101] width 136 height 25
click at [274, 106] on icon at bounding box center [277, 101] width 14 height 14
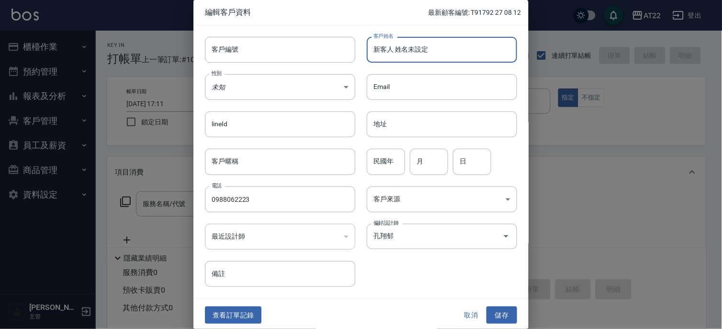
drag, startPoint x: 476, startPoint y: 51, endPoint x: 146, endPoint y: 17, distance: 331.9
click at [146, 17] on div "編輯客戶資料 最新顧客編號: T91792 27 08 12 客戶編號 客戶編號 客戶姓名 新客人 姓名未設定 客戶姓名 性別 未知 UNKNOWN 性別 E…" at bounding box center [361, 164] width 722 height 329
type input "陳約澤"
click at [374, 166] on input "民國年" at bounding box center [386, 162] width 38 height 26
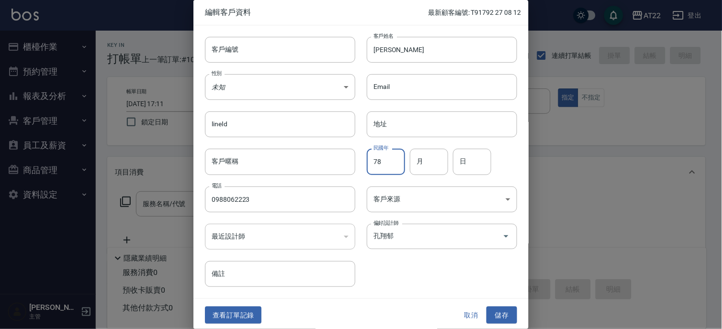
type input "78"
type input "12"
type input "10"
click at [491, 314] on button "儲存" at bounding box center [501, 316] width 31 height 18
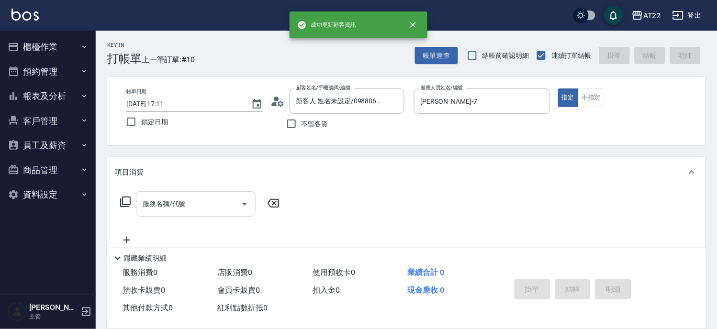
click at [210, 205] on input "服務名稱/代號" at bounding box center [188, 204] width 97 height 17
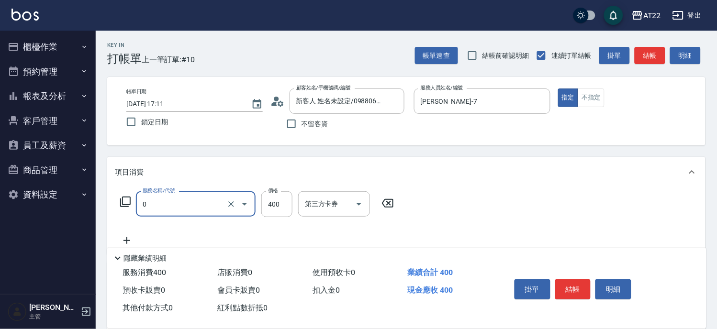
type input "有機洗髮(0)"
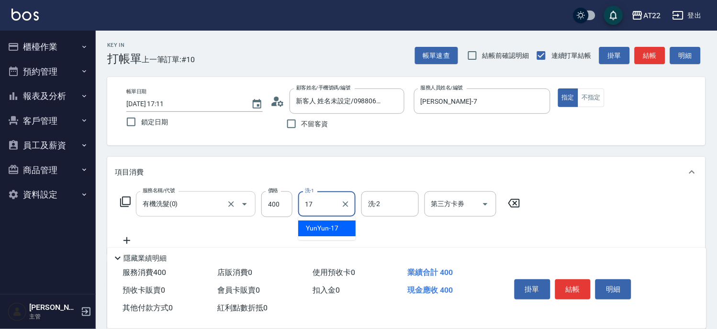
type input "YunYun-17"
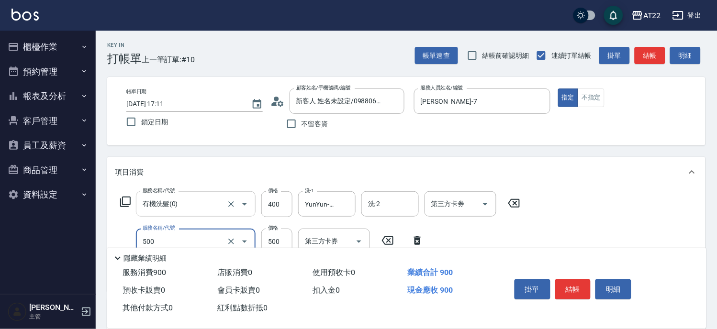
type input "剪髮(500)"
type input "700"
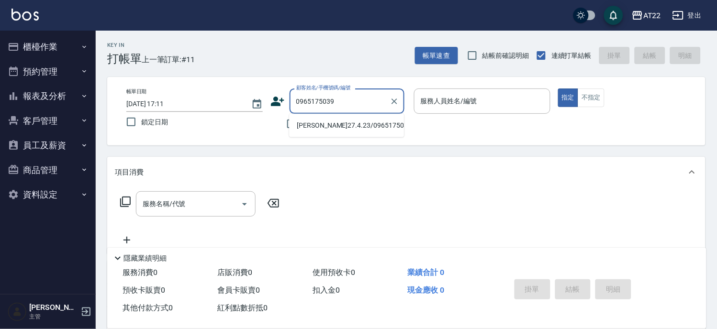
click at [349, 118] on li "侯智翔27.4.23/0965175039/金" at bounding box center [346, 126] width 115 height 16
type input "侯智翔27.4.23/0965175039/金"
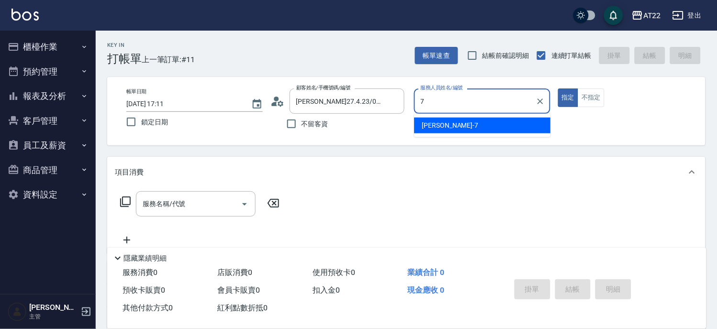
type input "[PERSON_NAME]-7"
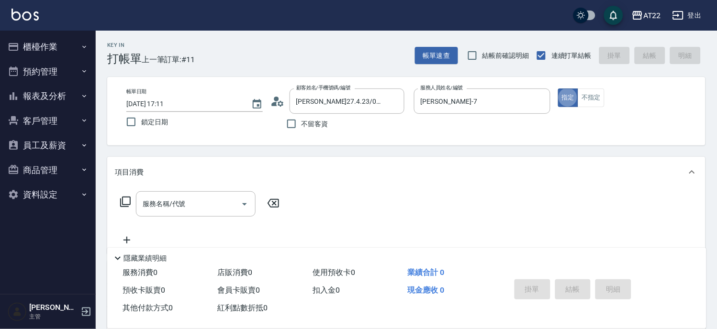
type button "true"
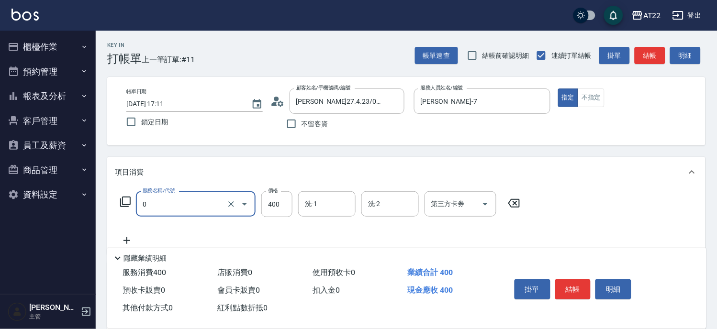
type input "有機洗髮(0)"
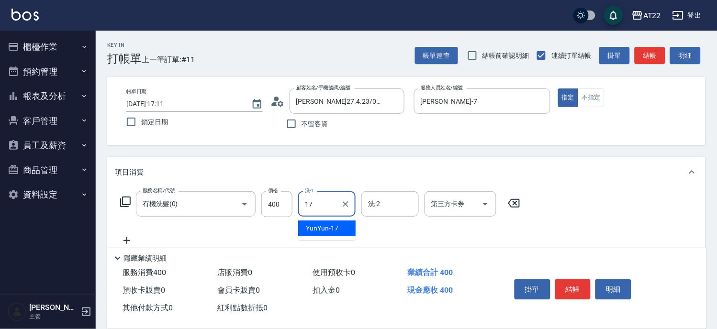
type input "YunYun-17"
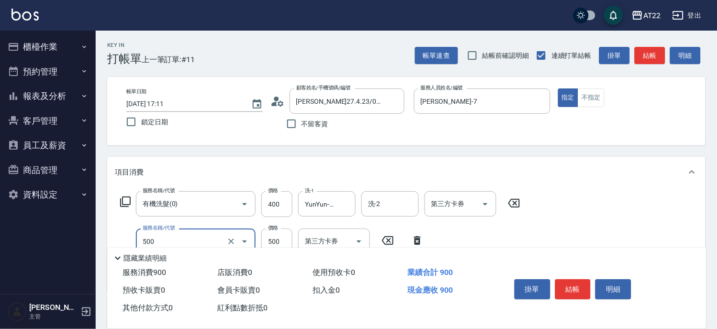
type input "剪髮(500)"
type input "630"
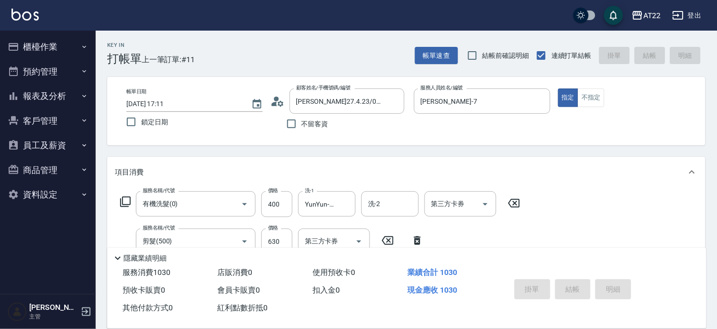
type input "2025/08/13 17:12"
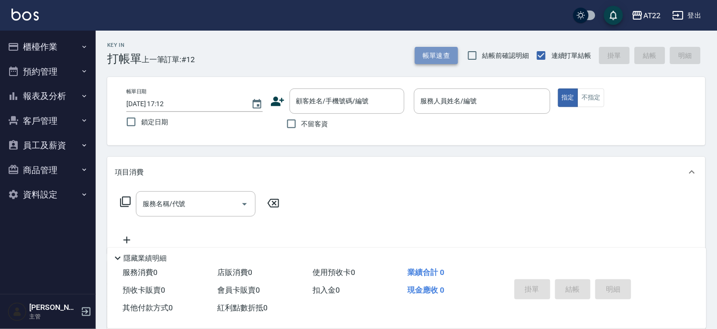
click at [445, 59] on button "帳單速查" at bounding box center [436, 56] width 43 height 18
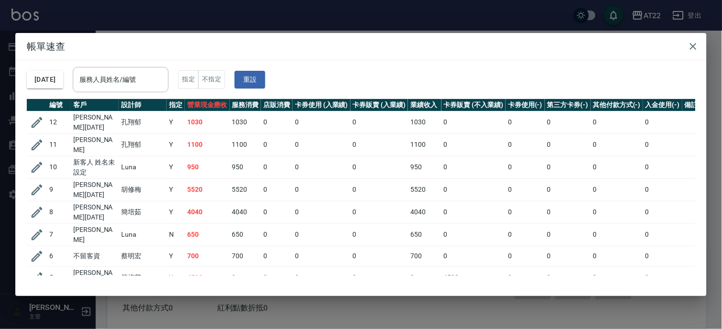
click at [215, 19] on div "帳單速查 2025/08/13 服務人員姓名/編號 服務人員姓名/編號 指定 不指定 重設 編號 客戶 設計師 指定 營業現金應收 服務消費 店販消費 卡券使…" at bounding box center [361, 164] width 722 height 329
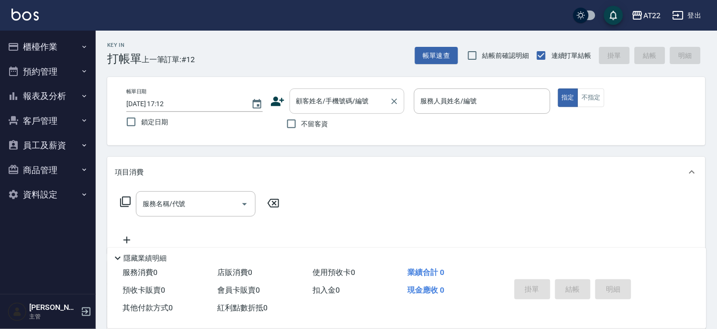
click at [341, 109] on input "顧客姓名/手機號碼/編號" at bounding box center [340, 101] width 92 height 17
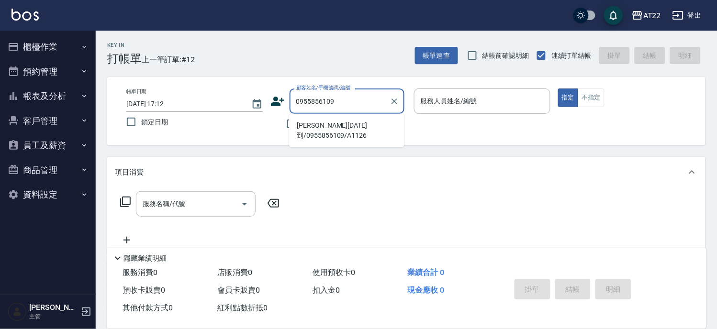
click at [328, 129] on li "劉芳榕24.10.1到/0955856109/A1126" at bounding box center [346, 131] width 115 height 26
type input "劉芳榕24.10.1到/0955856109/A1126"
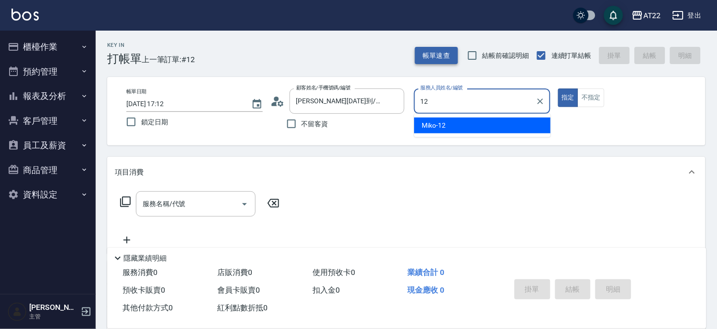
type input "Miko-12"
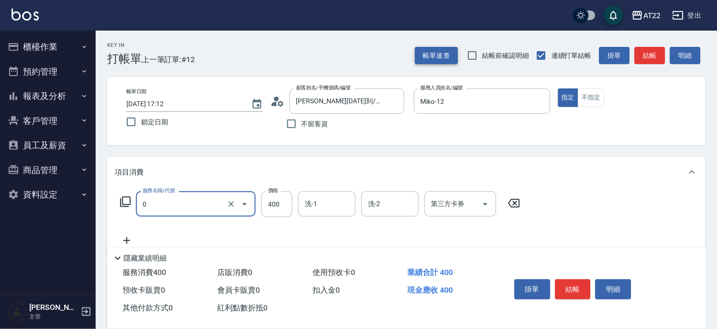
type input "有機洗髮(0)"
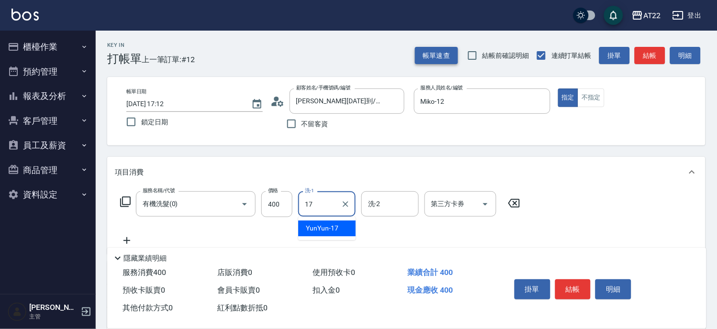
type input "YunYun-17"
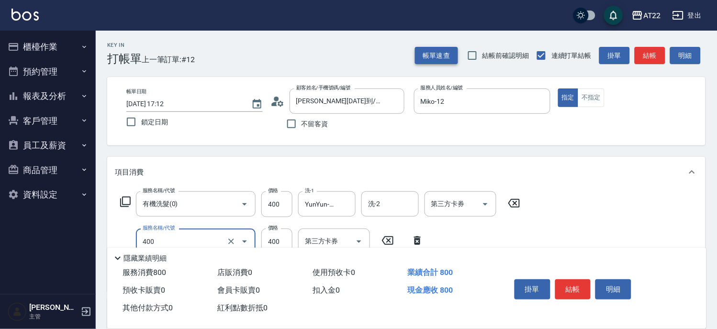
type input "剪髮(400)"
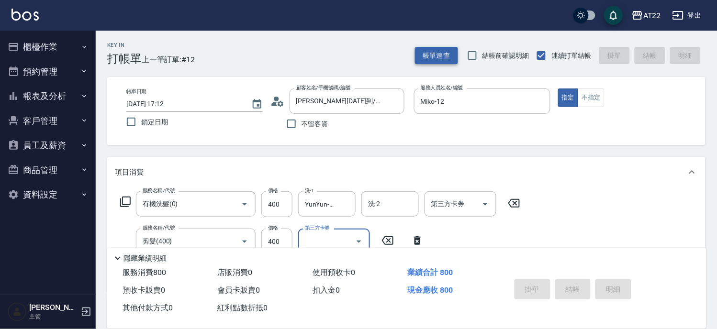
type input "2025/08/13 17:15"
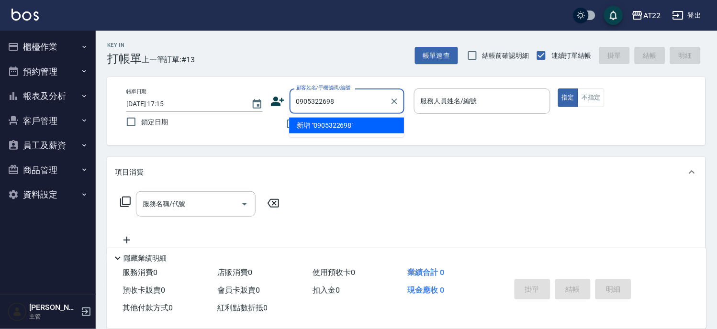
click at [333, 128] on li "新增 "0905322698"" at bounding box center [346, 126] width 115 height 16
type input "0905322698"
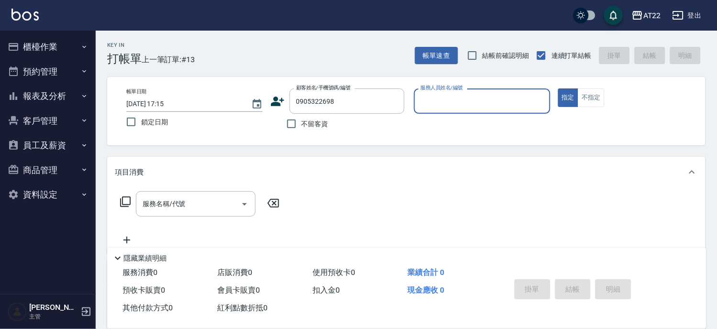
click at [282, 107] on icon at bounding box center [277, 101] width 14 height 14
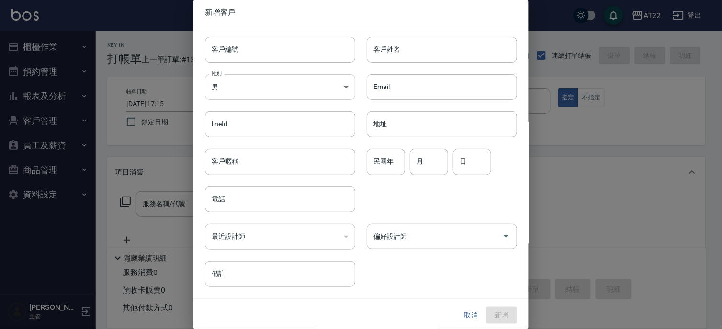
type input "0905322698"
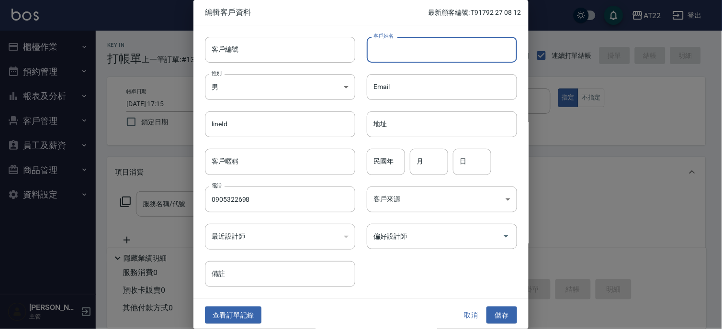
click at [432, 51] on input "客戶姓名" at bounding box center [442, 50] width 150 height 26
type input "林竑翰"
click at [393, 151] on input "民國年" at bounding box center [386, 162] width 38 height 26
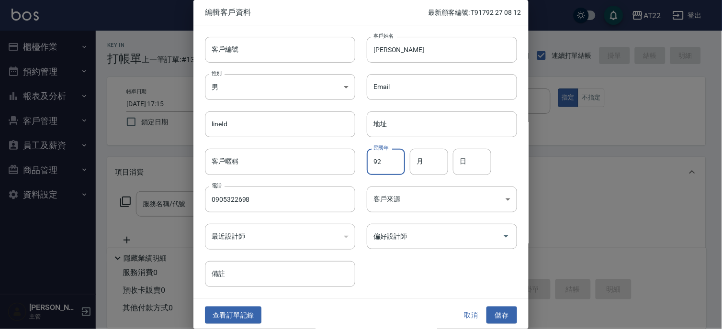
type input "92"
type input "2"
click at [503, 315] on button "儲存" at bounding box center [501, 316] width 31 height 18
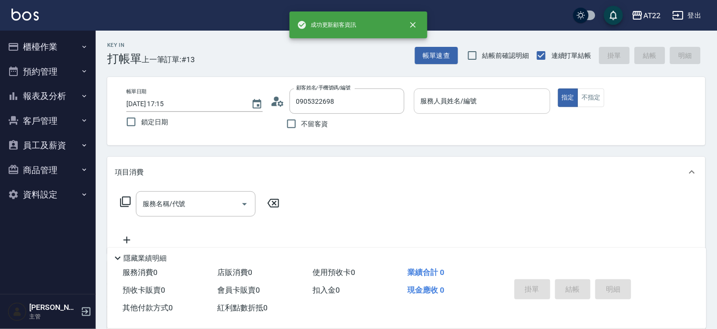
click at [478, 102] on input "服務人員姓名/編號" at bounding box center [482, 101] width 128 height 17
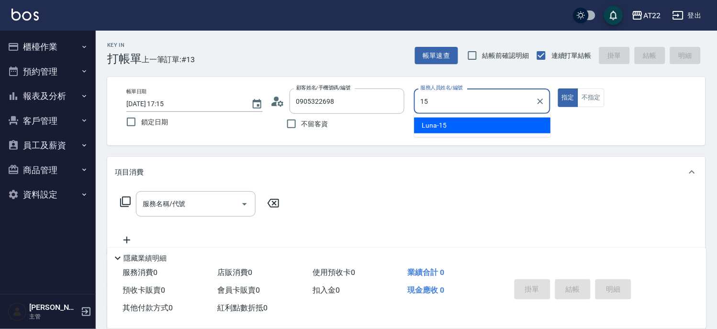
type input "Luna-15"
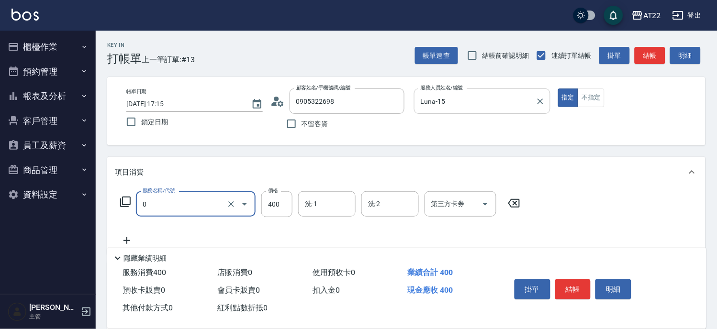
type input "有機洗髮(0)"
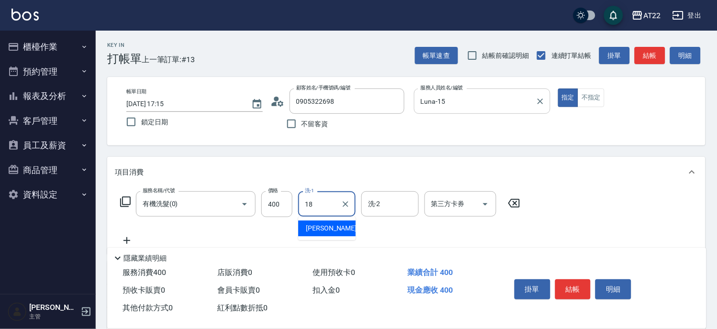
type input "恩恩-18"
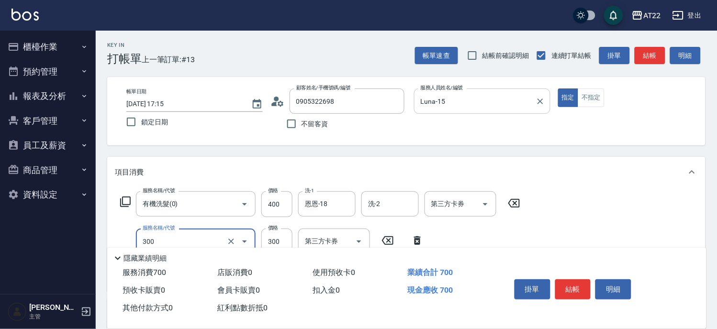
type input "剪髮(300)"
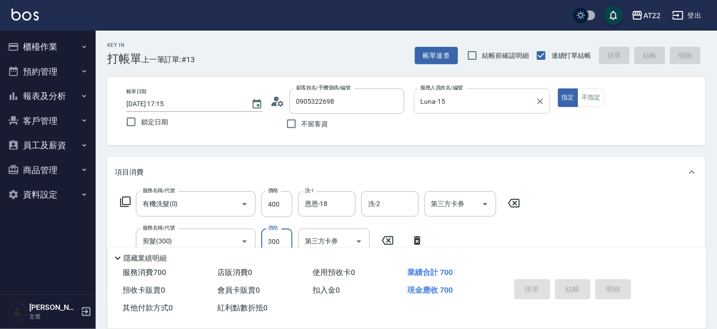
type input "2025/08/13 17:16"
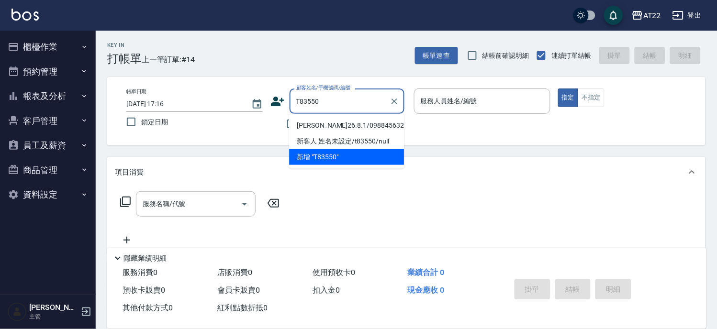
click at [342, 130] on li "張凱閔26.8.1/0988456320/T83550" at bounding box center [346, 126] width 115 height 16
type input "張凱閔26.8.1/0988456320/T83550"
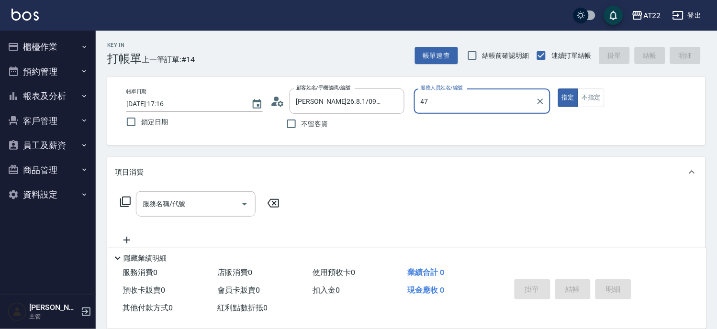
type input "4"
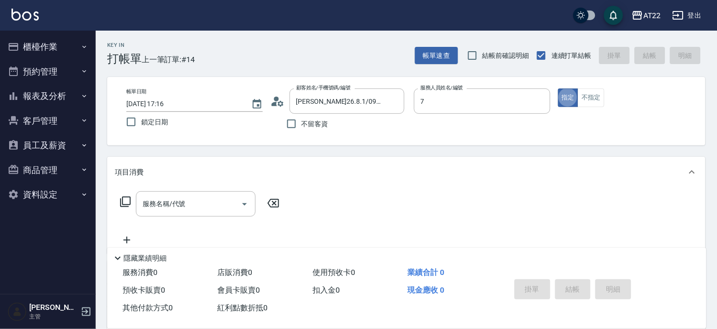
type input "[PERSON_NAME]-7"
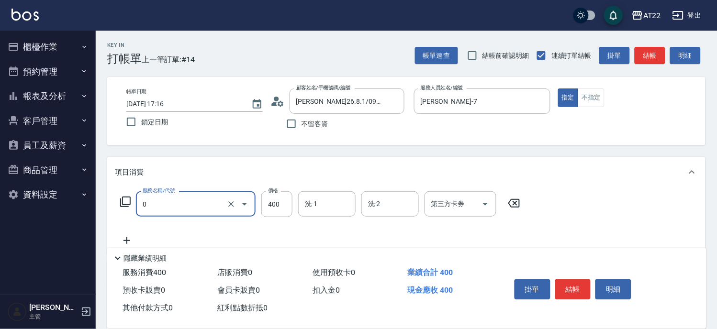
type input "有機洗髮(0)"
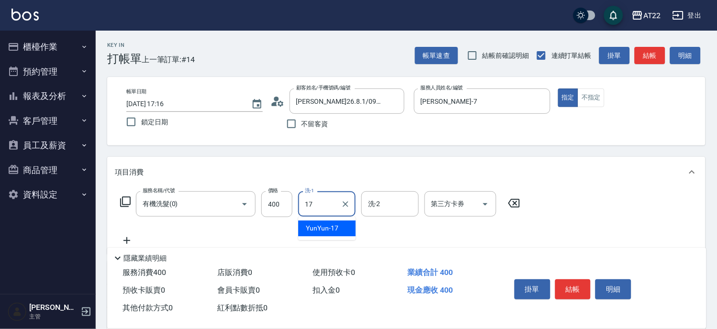
type input "YunYun-17"
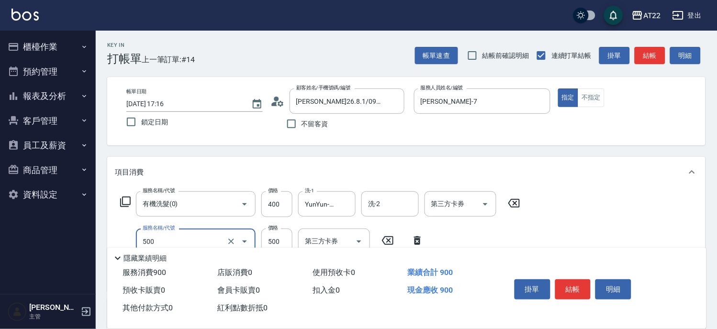
type input "剪髮(500)"
type input "630"
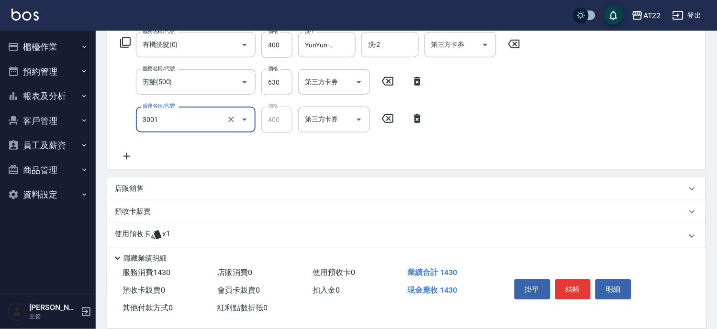
type input "側邊燙貼(3001)"
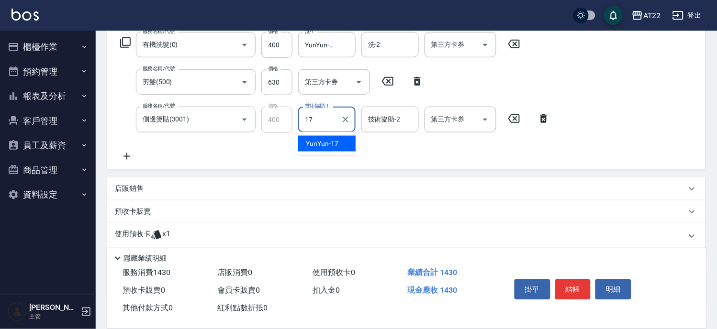
type input "YunYun-17"
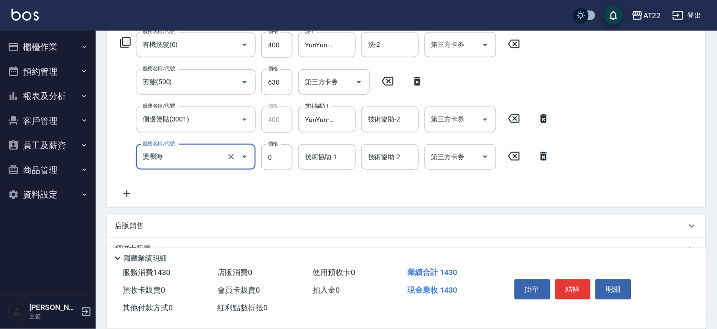
type input "燙瀏海"
type input "600"
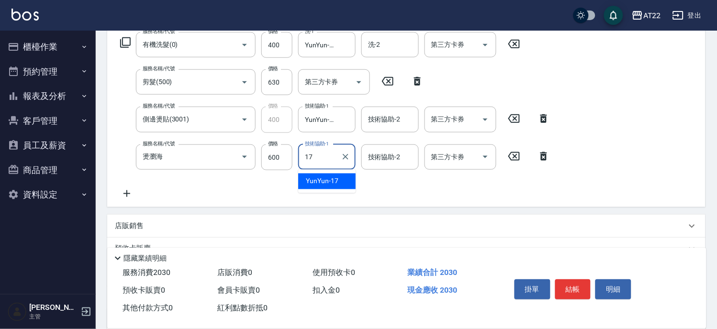
type input "YunYun-17"
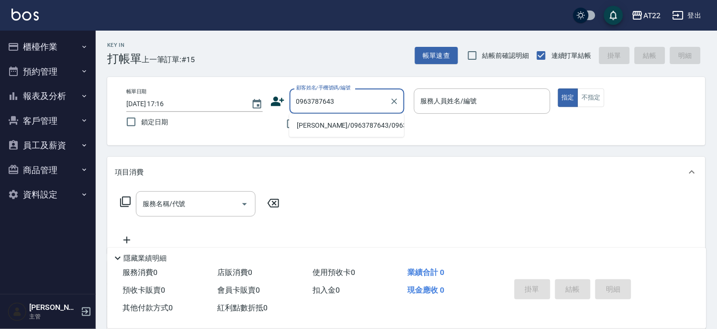
click at [340, 127] on li "馬佳慧/0963787643/0963787643" at bounding box center [346, 126] width 115 height 16
type input "馬佳慧/0963787643/0963787643"
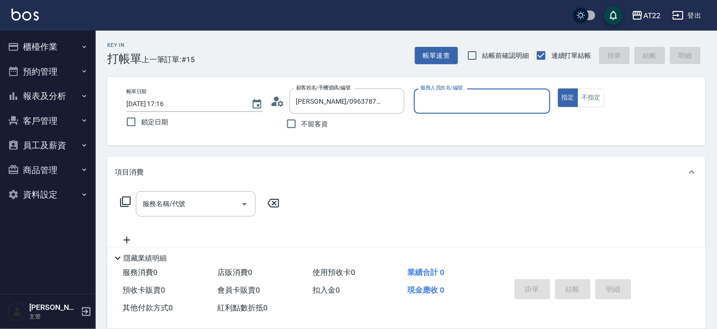
type input "Zoe-8"
click at [541, 100] on icon "Clear" at bounding box center [540, 102] width 6 height 6
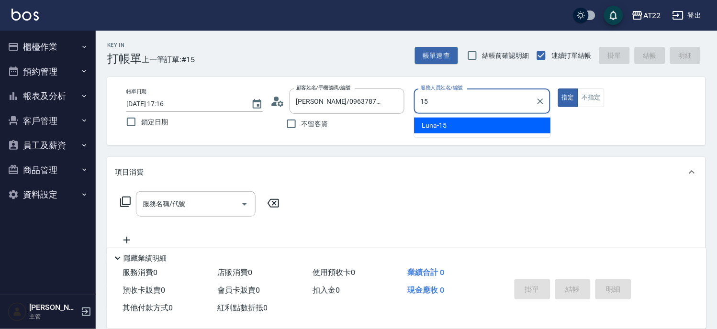
type input "Luna-15"
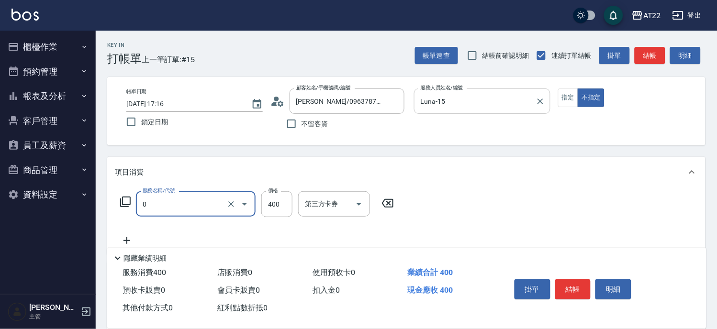
type input "有機洗髮(0)"
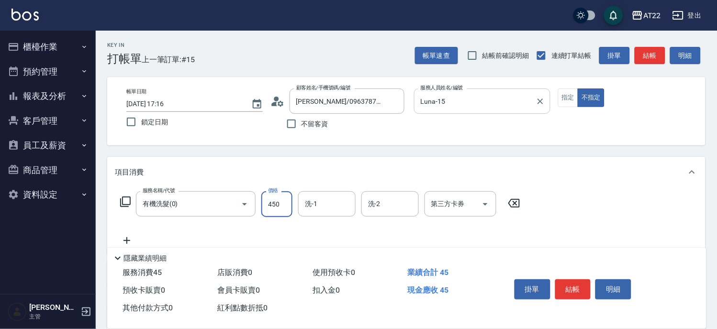
type input "450"
type input "Noah-20"
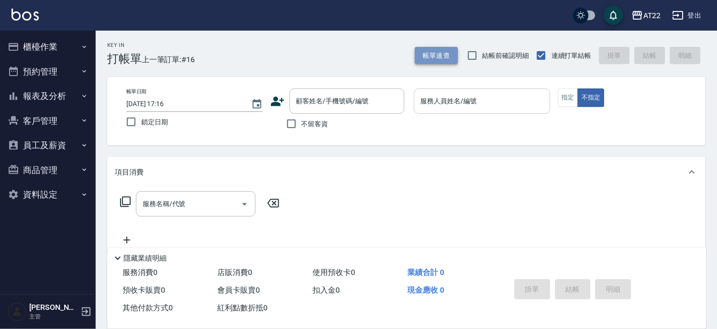
click at [442, 53] on button "帳單速查" at bounding box center [436, 56] width 43 height 18
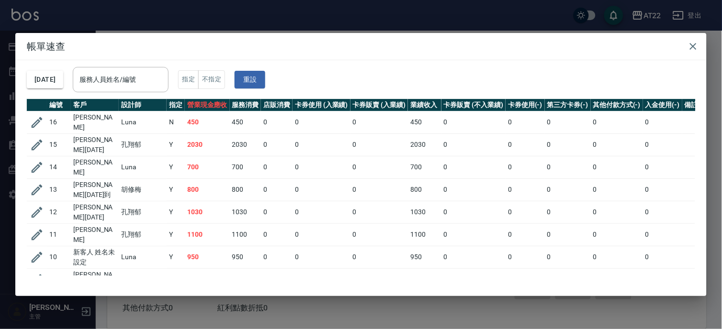
click at [491, 8] on div "帳單速查 2025/08/13 服務人員姓名/編號 服務人員姓名/編號 指定 不指定 重設 編號 客戶 設計師 指定 營業現金應收 服務消費 店販消費 卡券使…" at bounding box center [361, 164] width 722 height 329
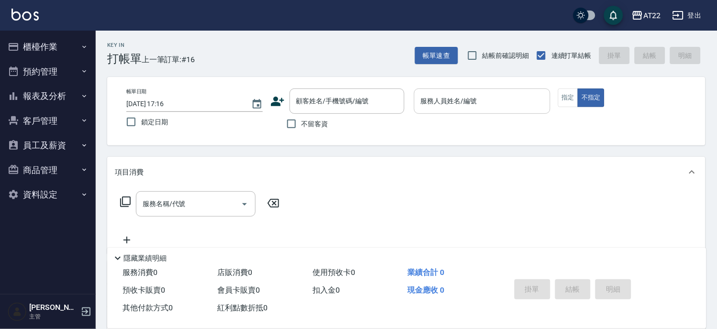
click at [40, 144] on button "員工及薪資" at bounding box center [48, 145] width 88 height 25
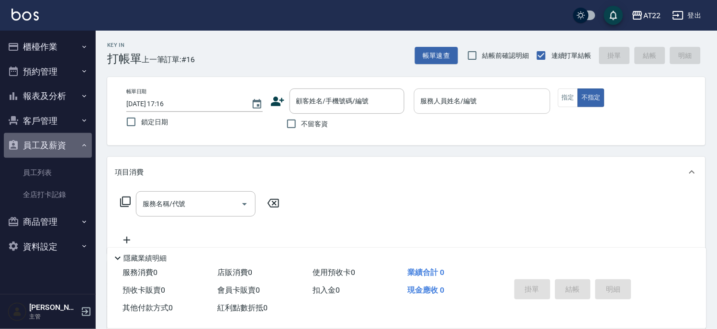
click at [49, 149] on button "員工及薪資" at bounding box center [48, 145] width 88 height 25
click at [56, 143] on button "員工及薪資" at bounding box center [48, 145] width 88 height 25
click at [58, 145] on button "員工及薪資" at bounding box center [48, 145] width 88 height 25
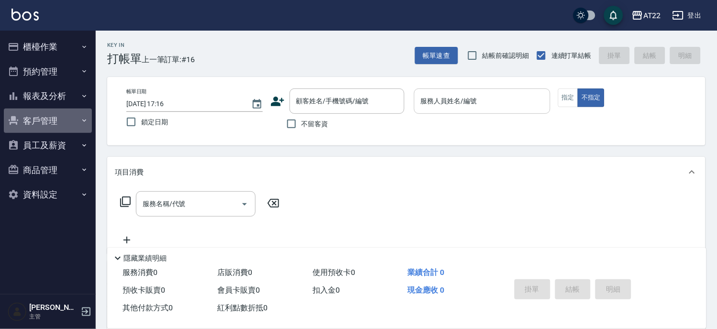
click at [58, 121] on button "客戶管理" at bounding box center [48, 121] width 88 height 25
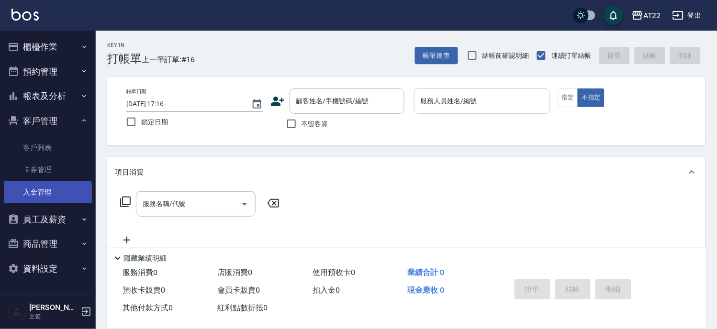
click at [49, 187] on link "入金管理" at bounding box center [48, 192] width 88 height 22
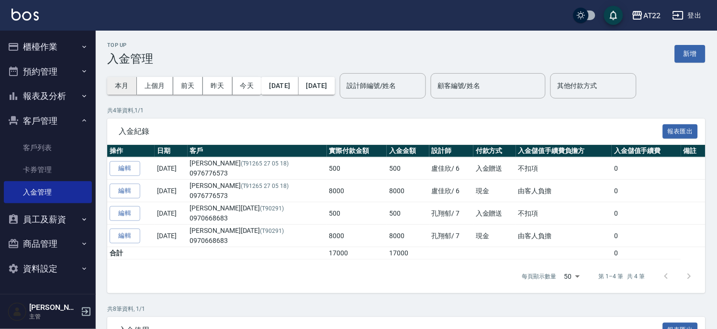
click at [130, 83] on button "本月" at bounding box center [122, 86] width 30 height 18
